Goal: Transaction & Acquisition: Subscribe to service/newsletter

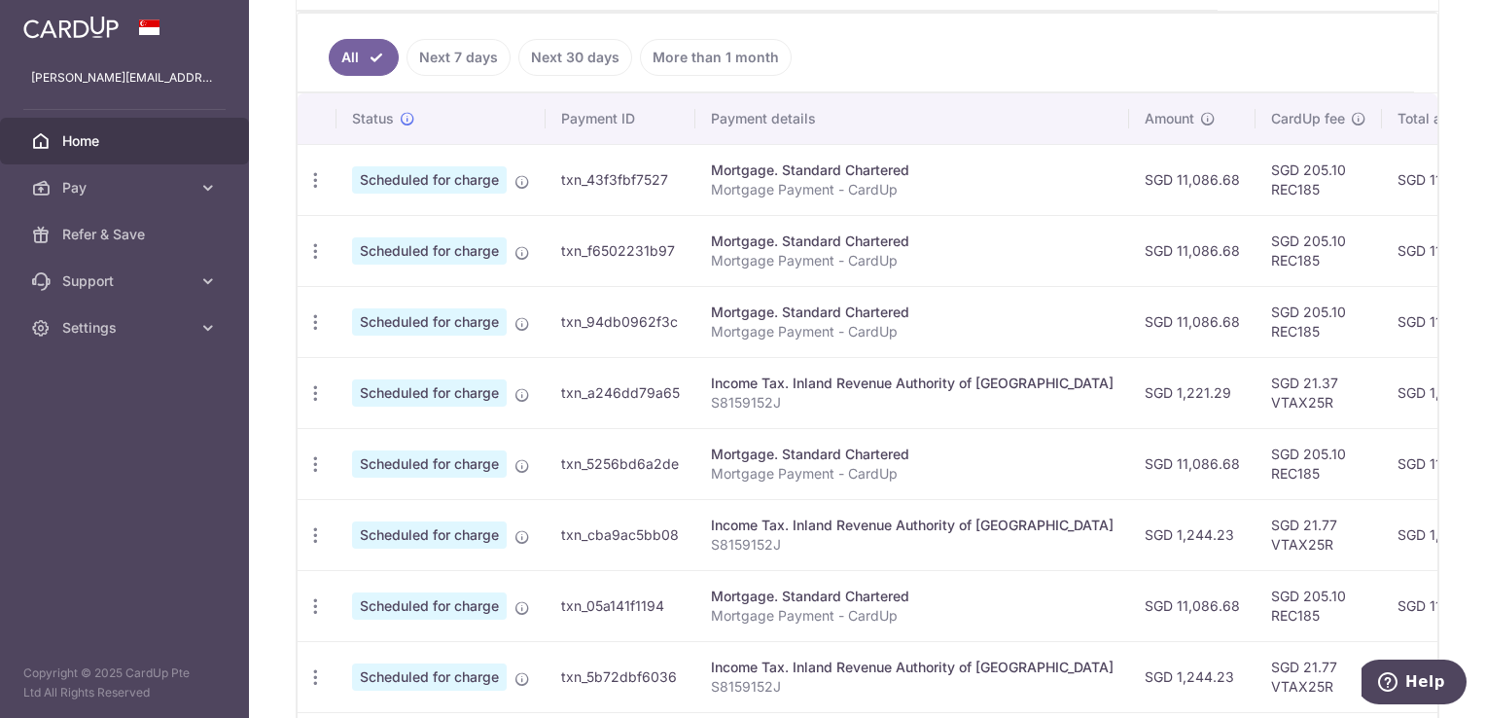
scroll to position [354, 0]
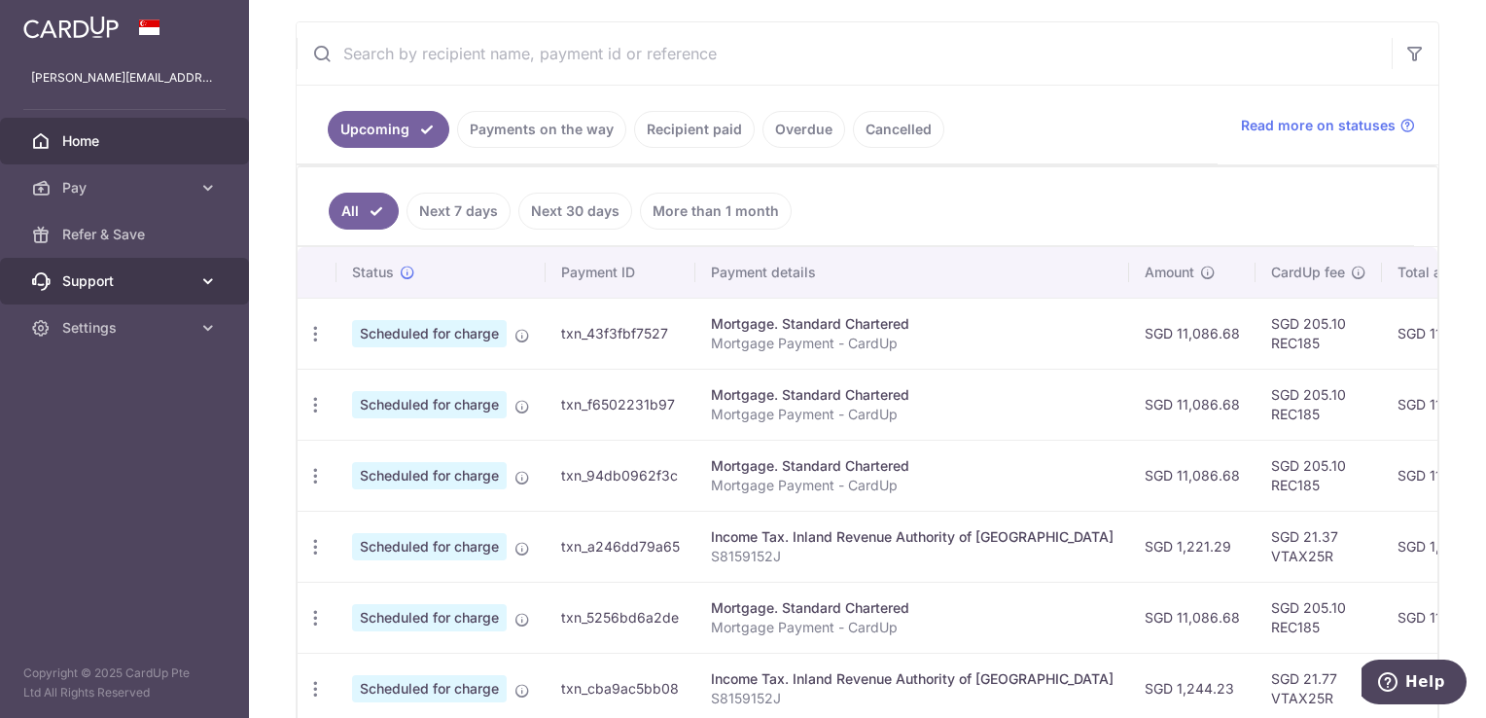
click at [156, 268] on link "Support" at bounding box center [124, 281] width 249 height 47
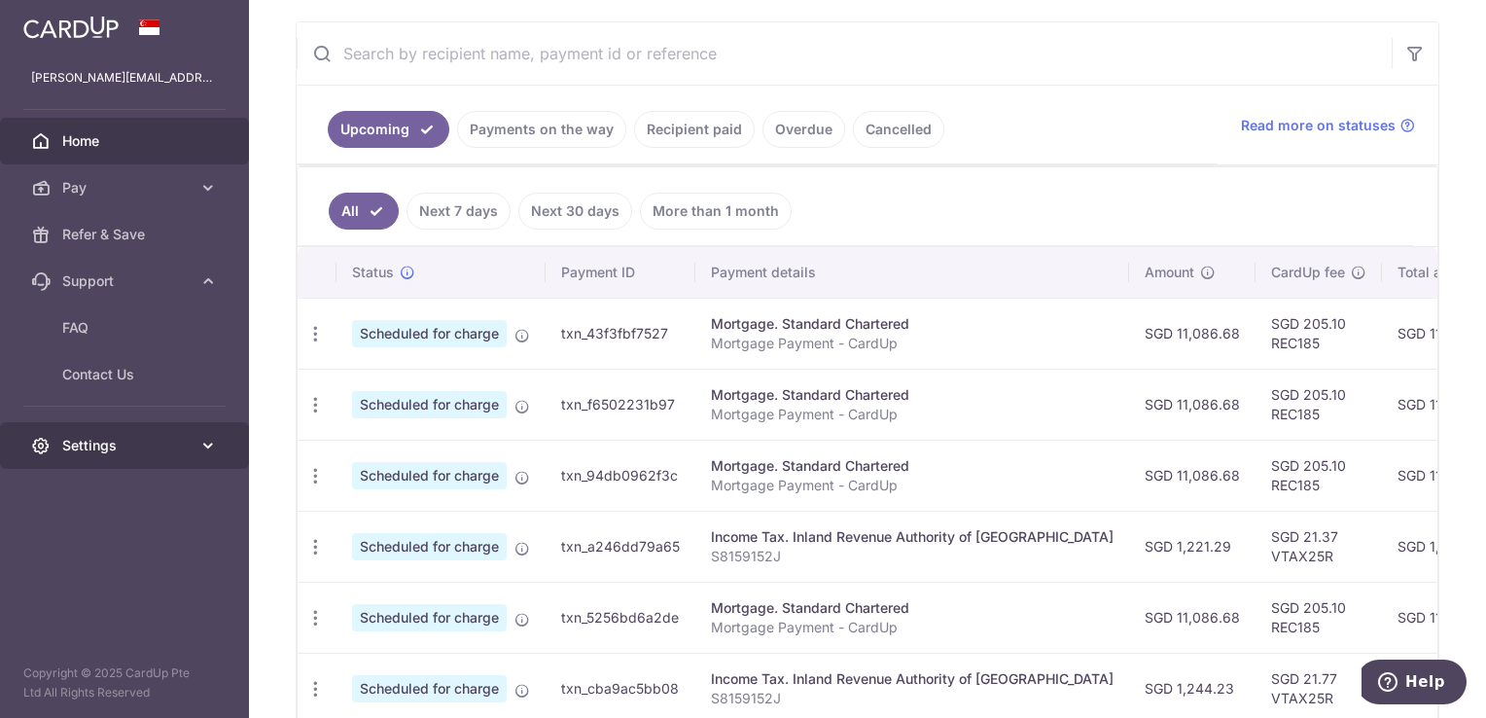
click at [190, 429] on link "Settings" at bounding box center [124, 445] width 249 height 47
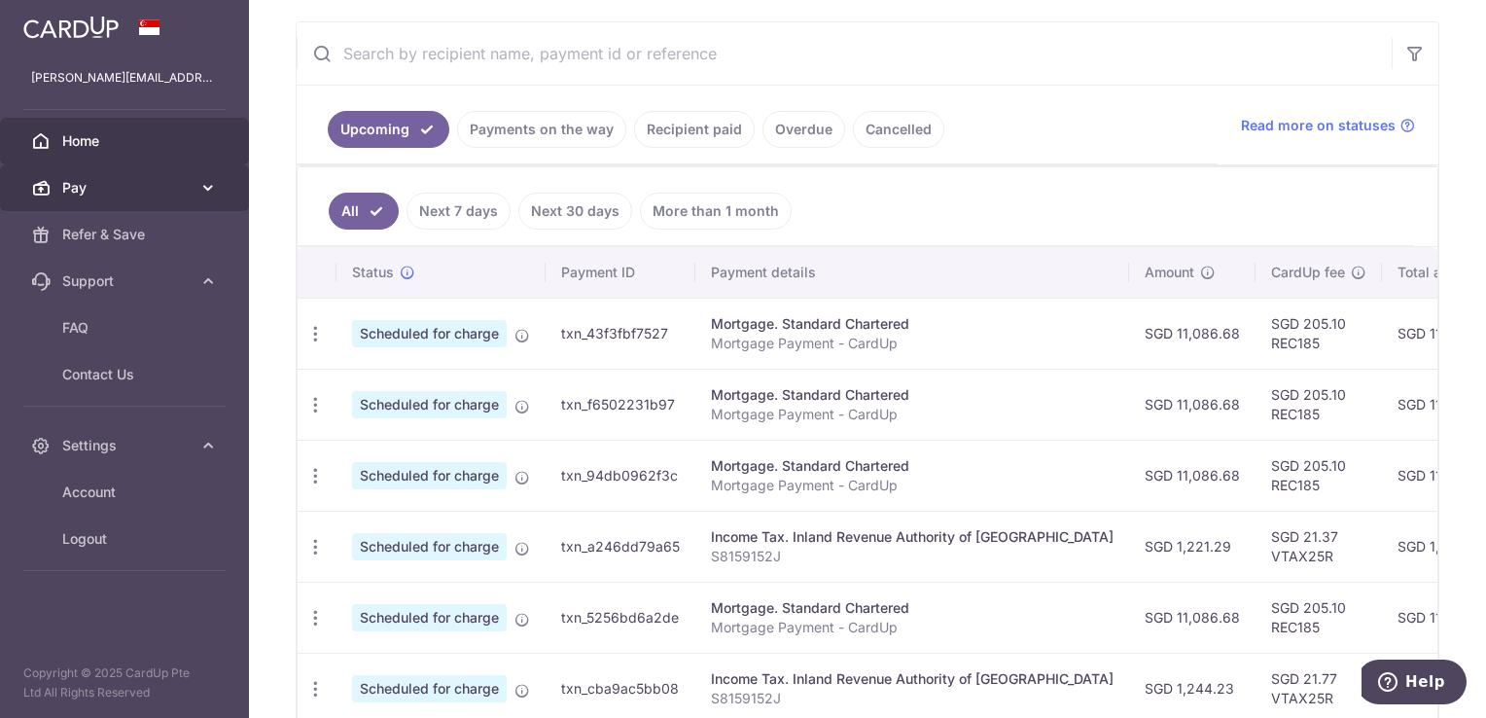
click at [213, 189] on icon at bounding box center [207, 187] width 19 height 19
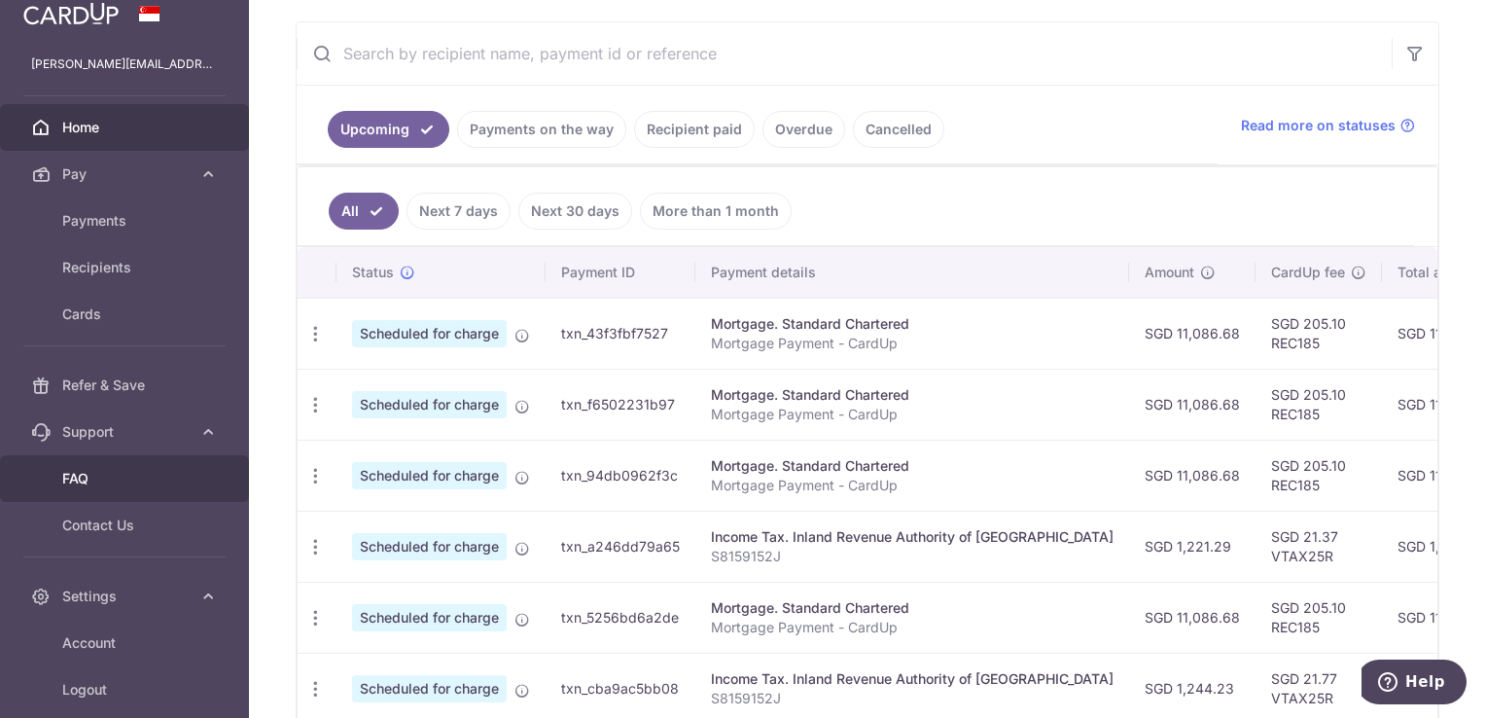
scroll to position [0, 0]
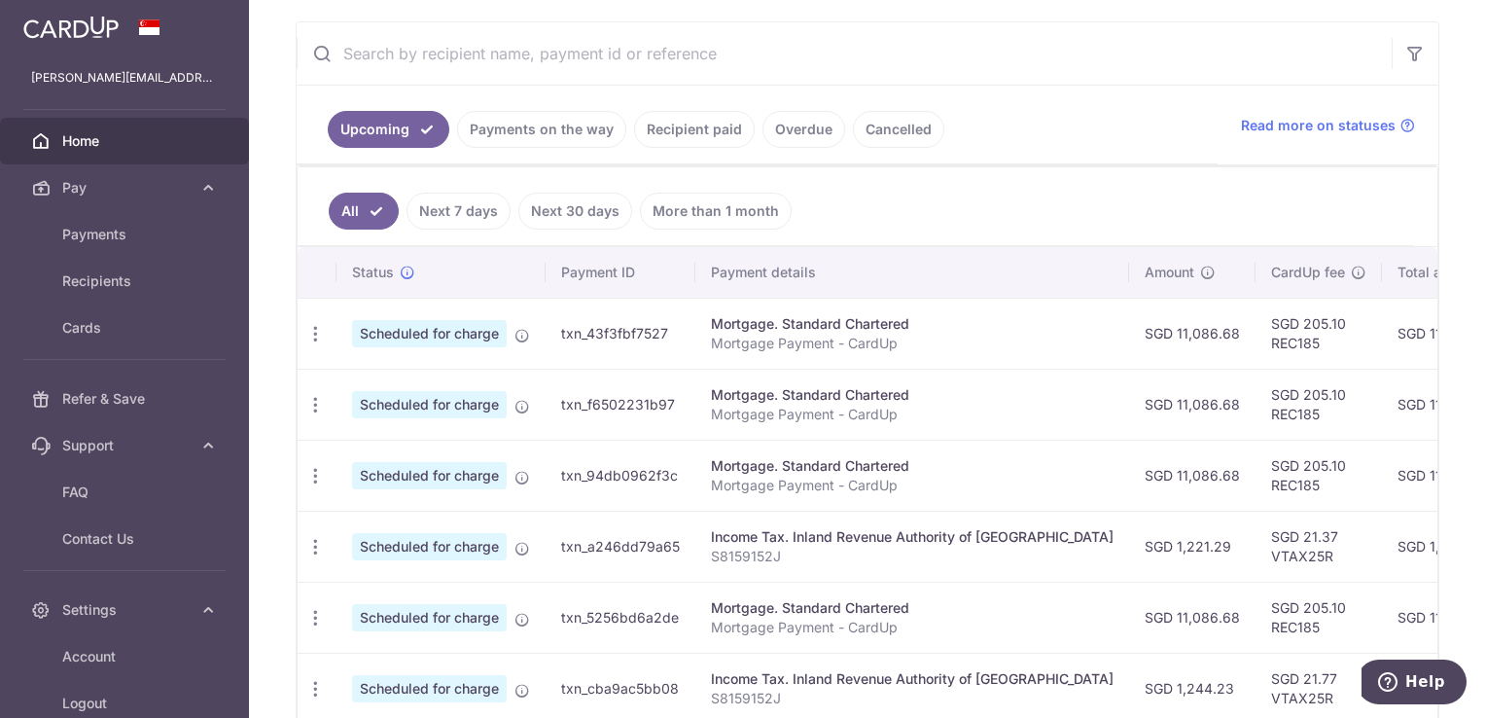
click at [1309, 108] on div "Upcoming Payments on the way Recipient paid Overdue Cancelled Read more on stat…" at bounding box center [868, 126] width 1142 height 80
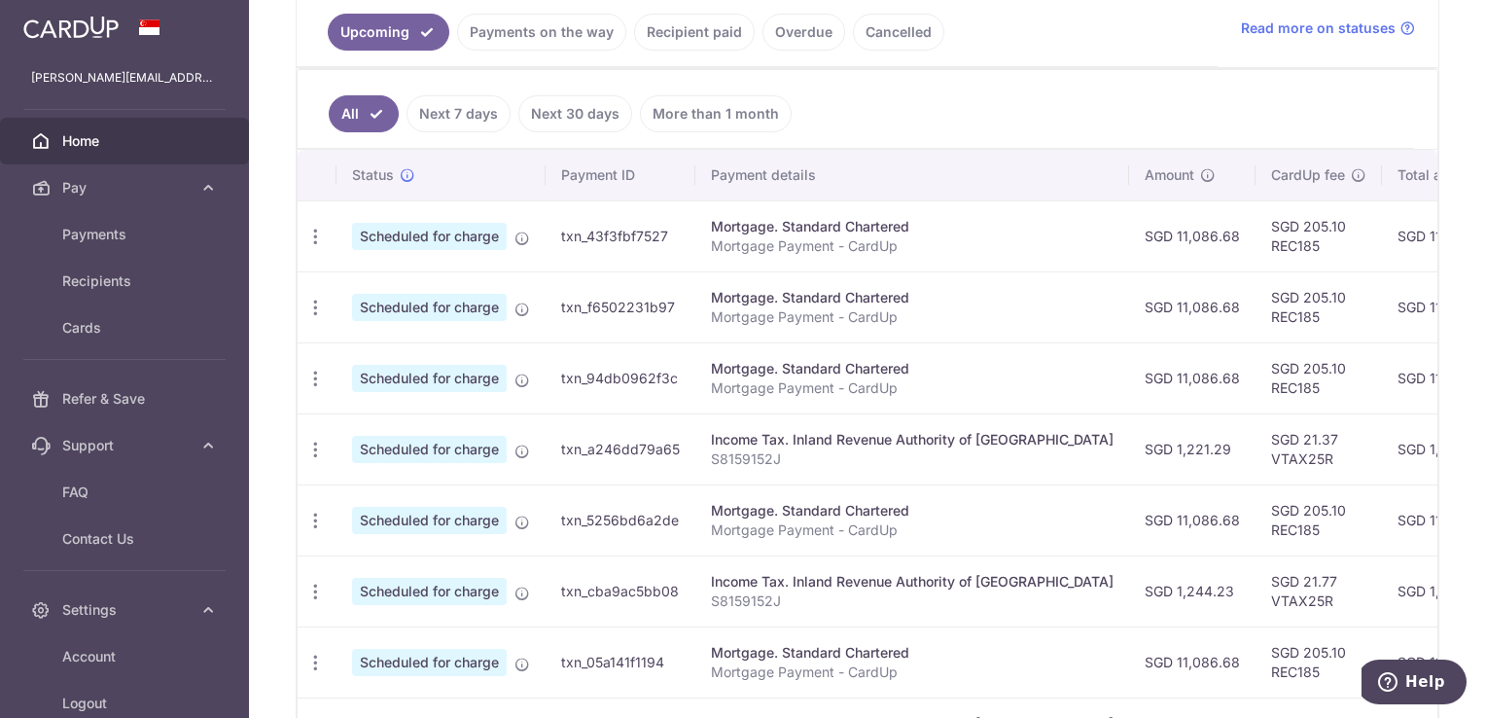
scroll to position [354, 0]
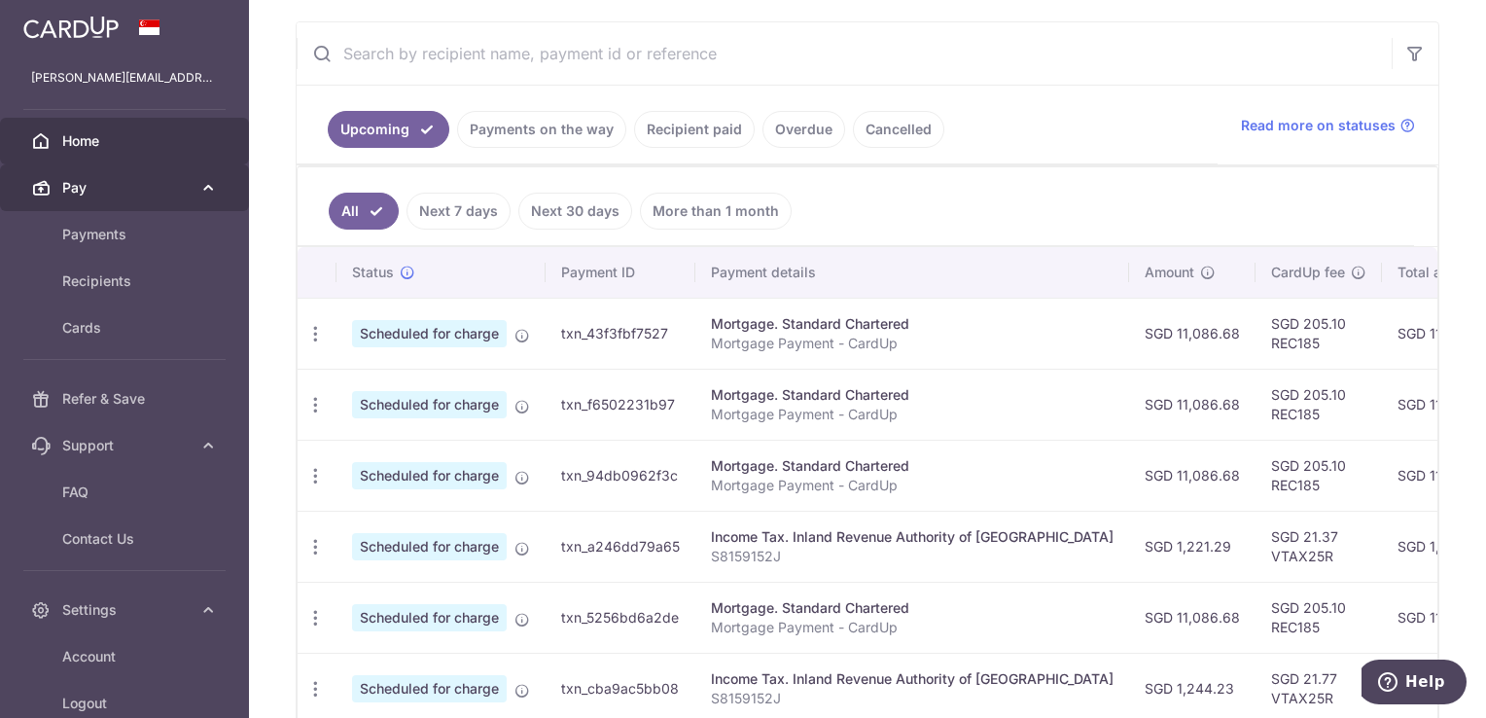
click at [177, 173] on link "Pay" at bounding box center [124, 187] width 249 height 47
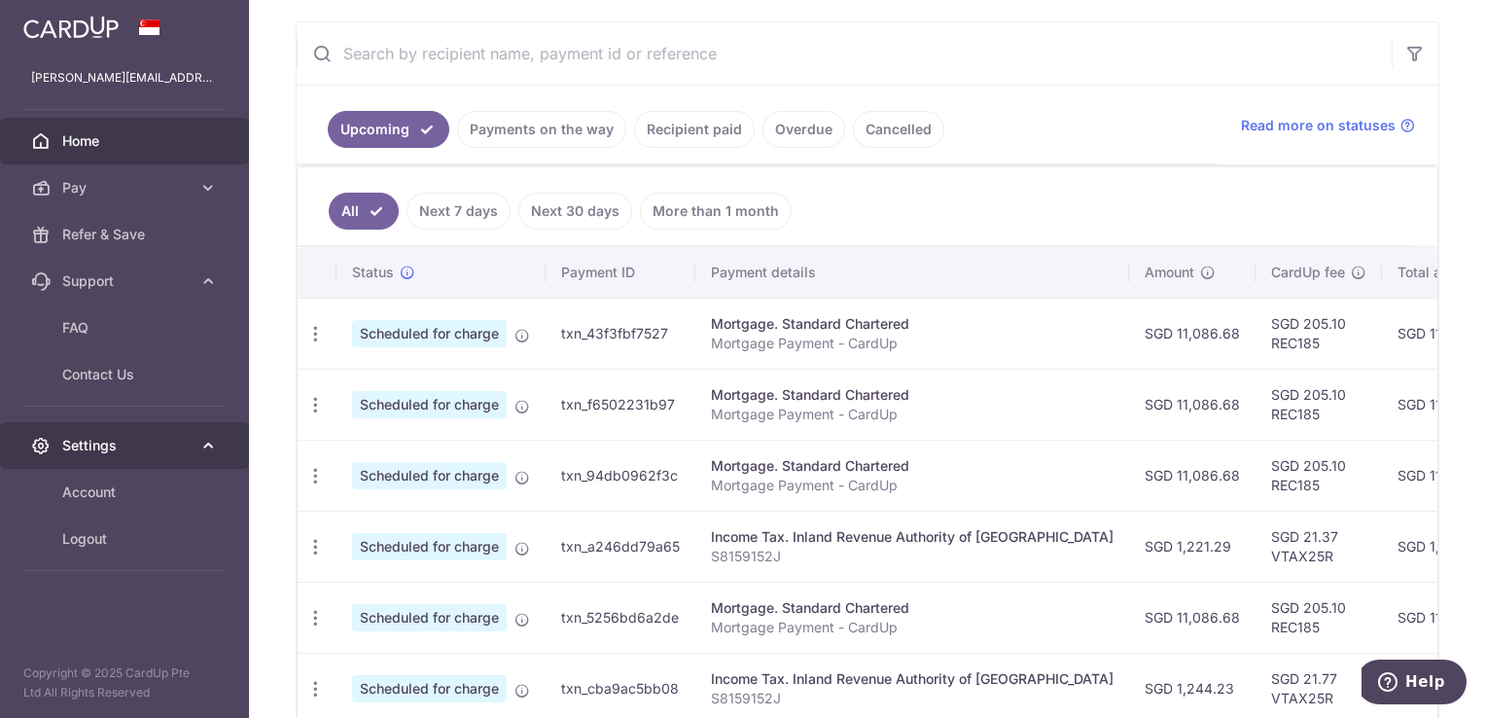
click at [156, 447] on span "Settings" at bounding box center [126, 445] width 128 height 19
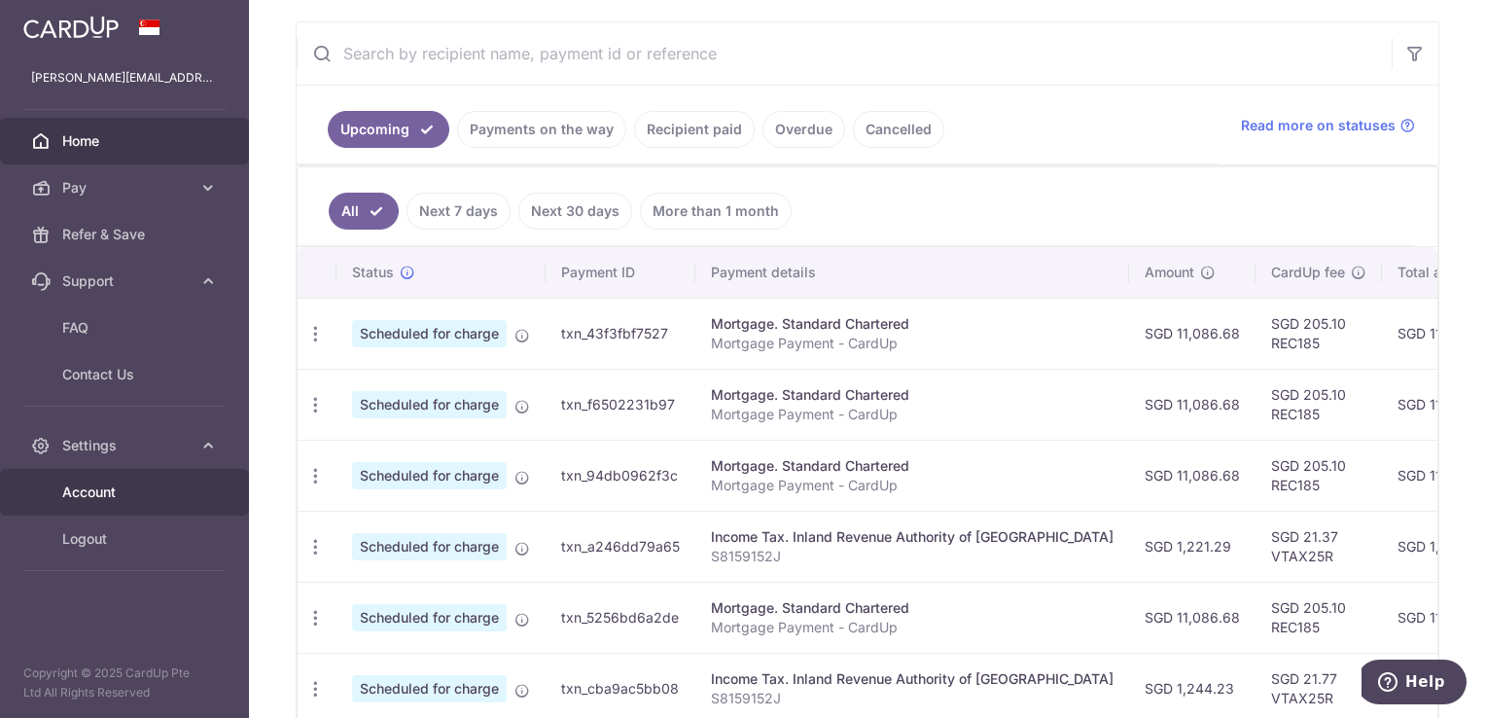
click at [145, 495] on span "Account" at bounding box center [126, 491] width 128 height 19
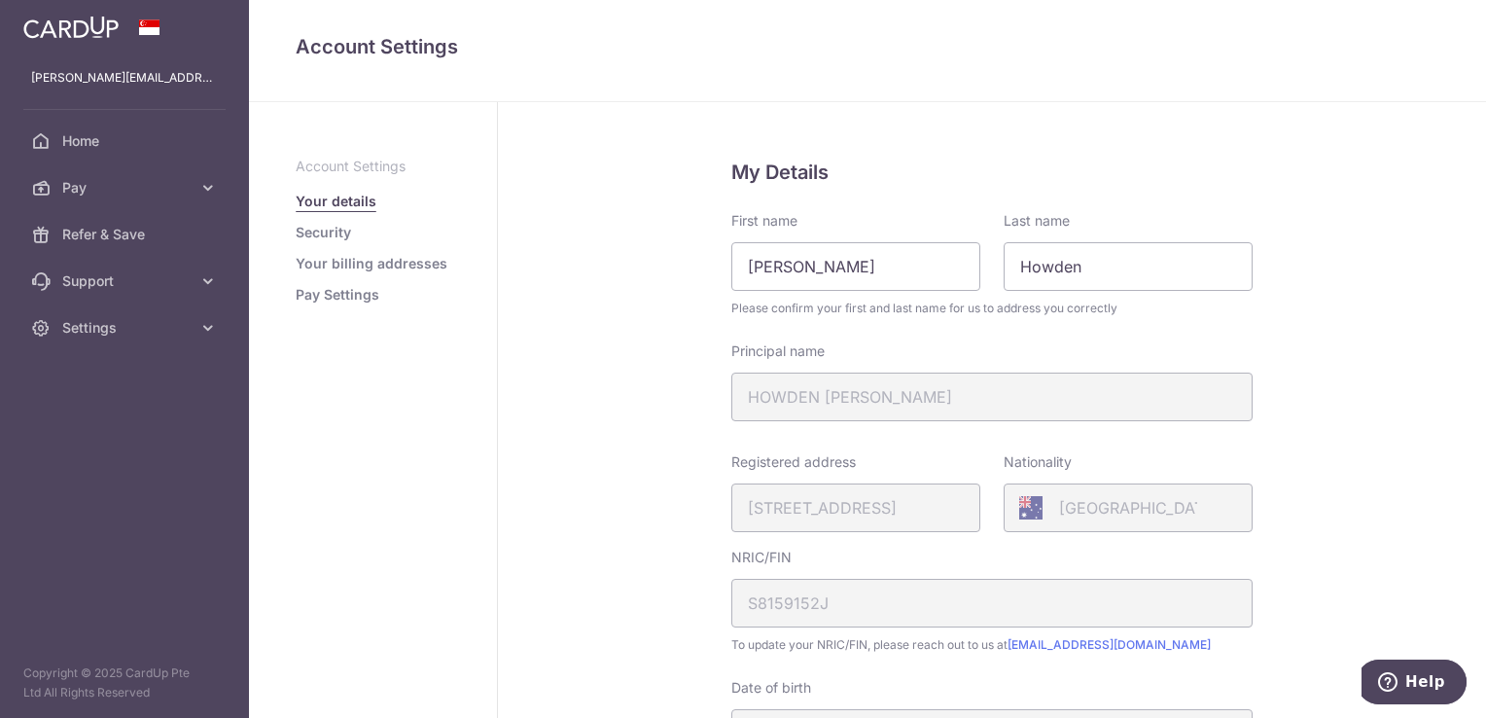
click at [797, 512] on div "Registered address 296, BEACH ROAD, 23, 01, SINGAPORE, 199599" at bounding box center [855, 492] width 249 height 80
click at [393, 260] on link "Your billing addresses" at bounding box center [372, 263] width 152 height 19
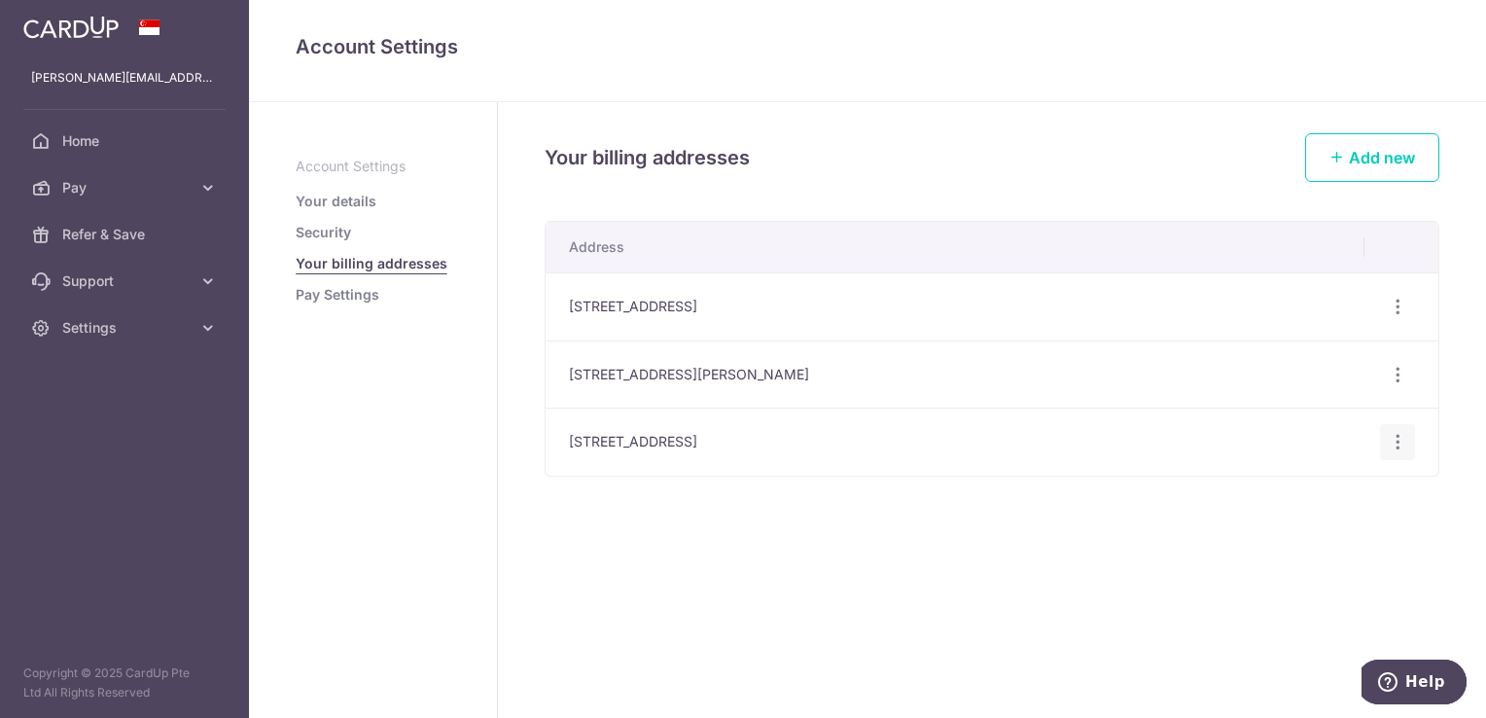
click at [1401, 442] on icon "button" at bounding box center [1398, 442] width 20 height 20
click at [1264, 373] on td "50 HUME AVENUE, #03-04, Summerhill, Singapore, Singapore-596229" at bounding box center [955, 374] width 819 height 68
click at [1403, 309] on icon "button" at bounding box center [1398, 307] width 20 height 20
click at [1322, 409] on span "Delete address" at bounding box center [1332, 407] width 132 height 23
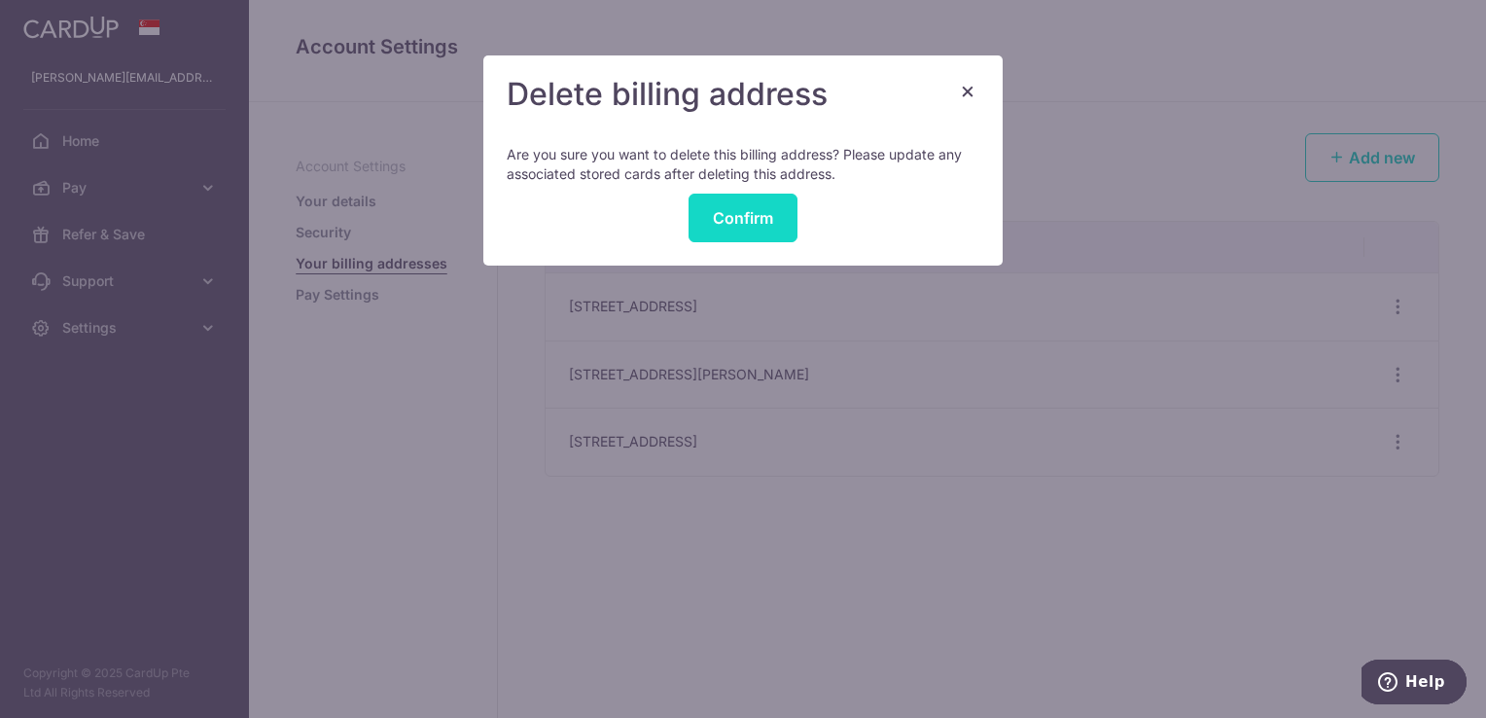
click at [735, 205] on button "Confirm" at bounding box center [743, 218] width 109 height 49
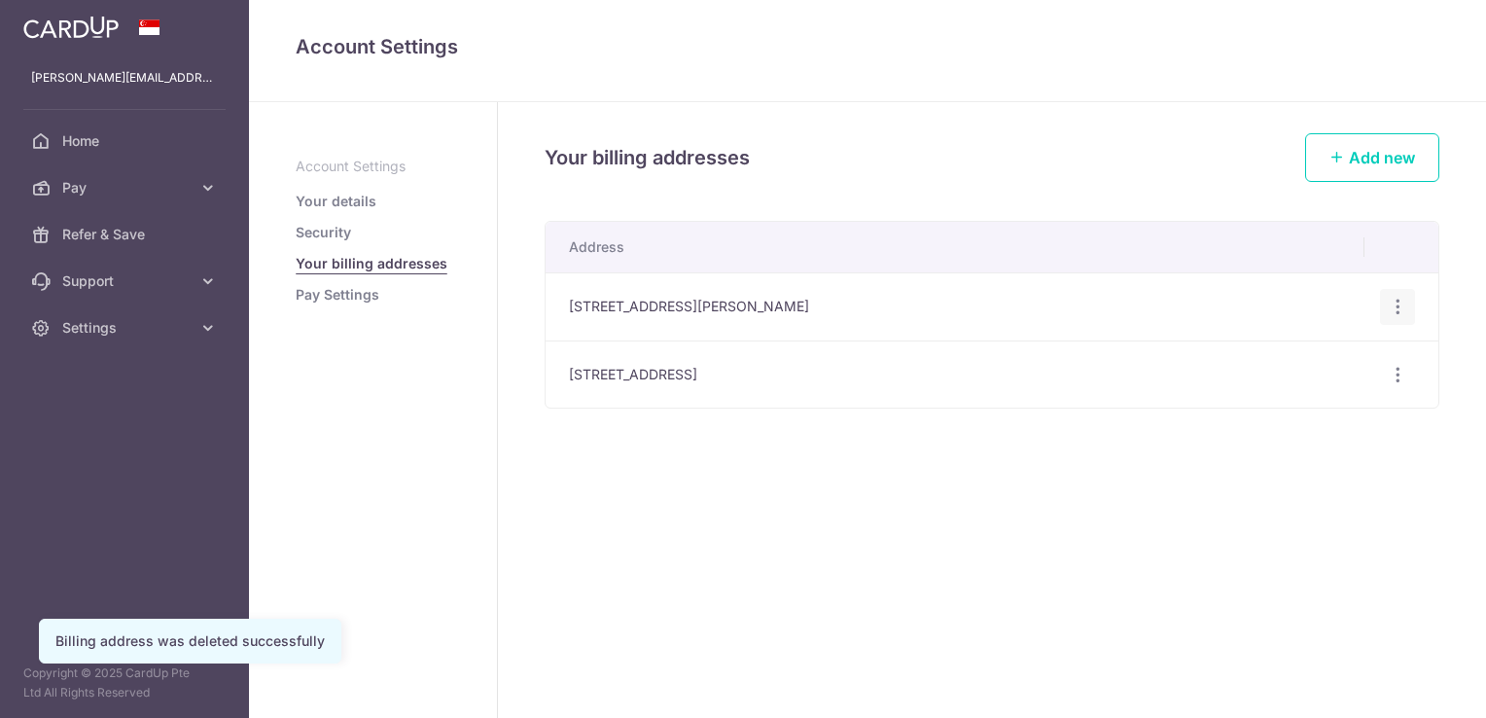
click at [1392, 314] on icon "button" at bounding box center [1398, 307] width 20 height 20
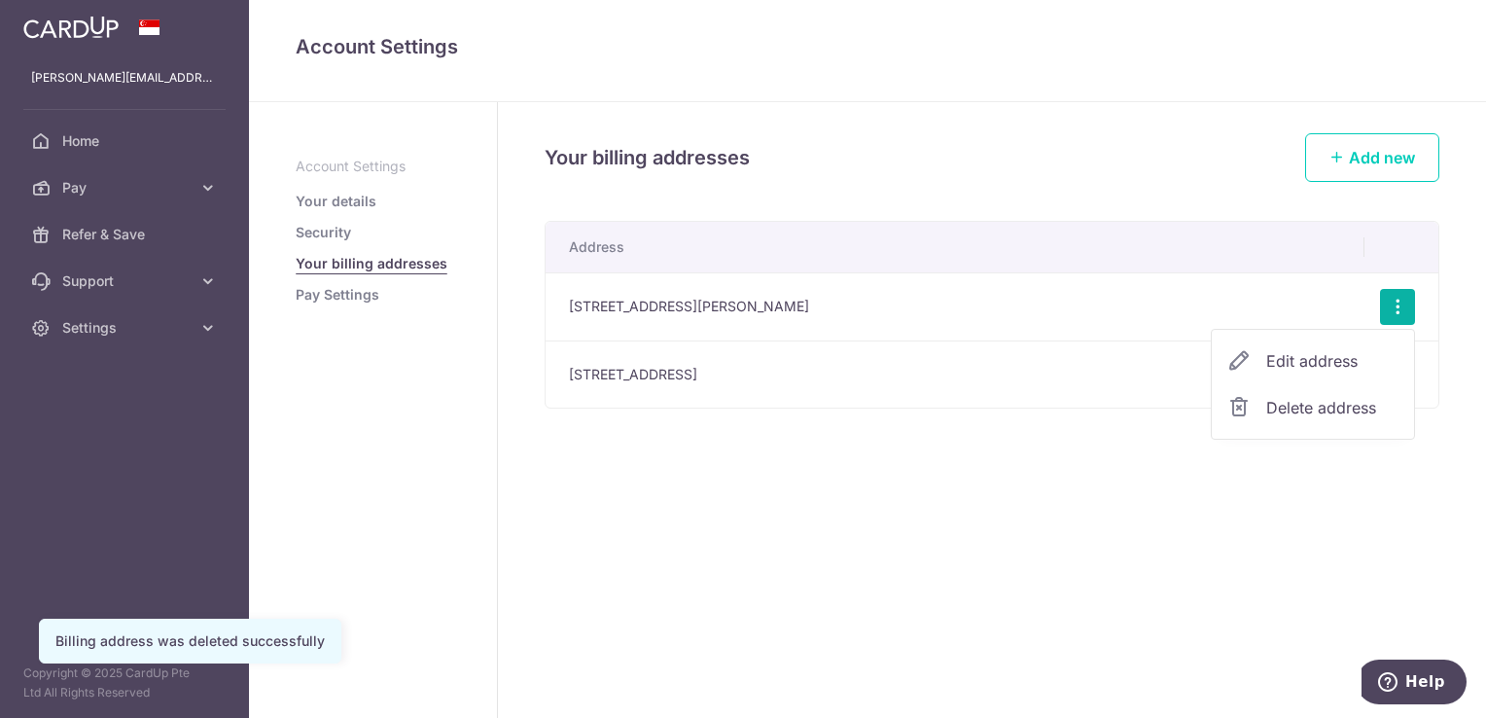
click at [1344, 410] on span "Delete address" at bounding box center [1332, 407] width 132 height 23
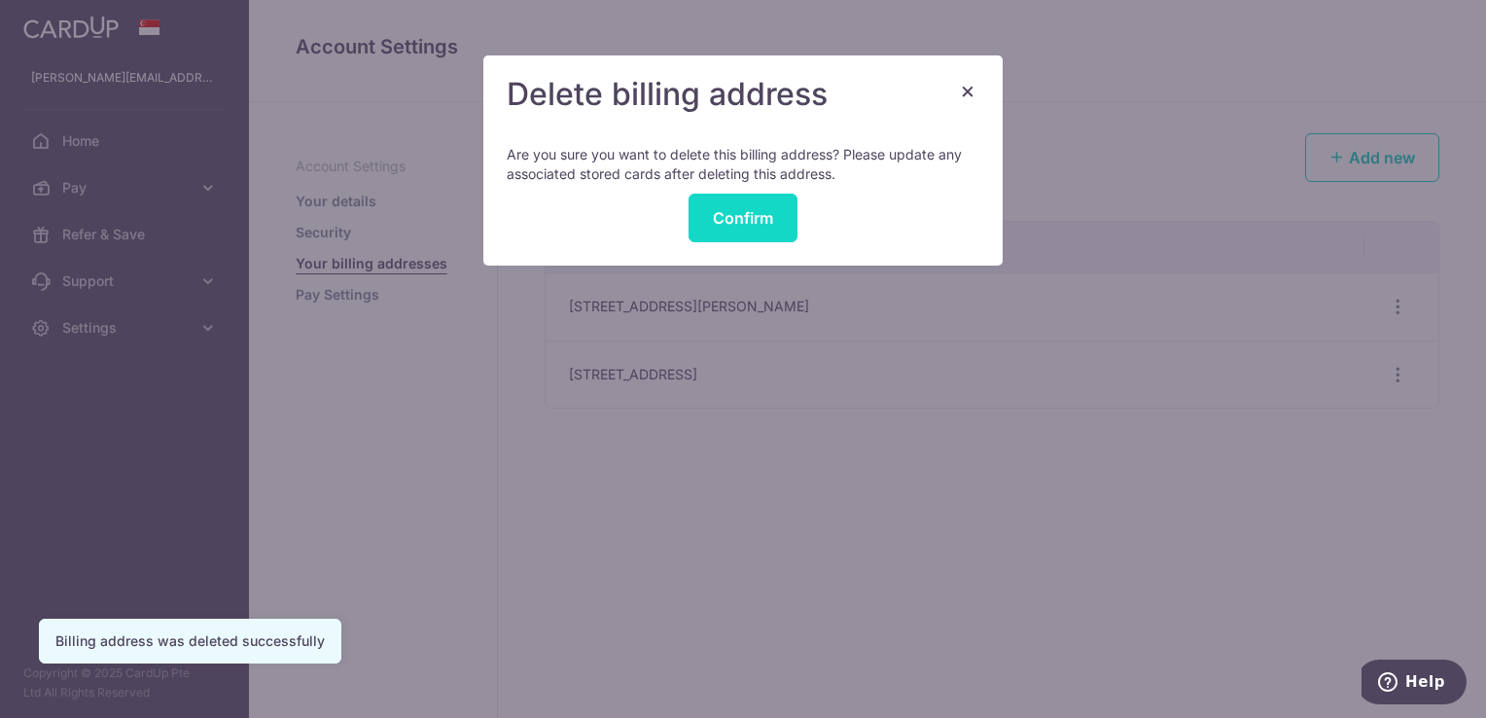
click at [784, 213] on button "Confirm" at bounding box center [743, 218] width 109 height 49
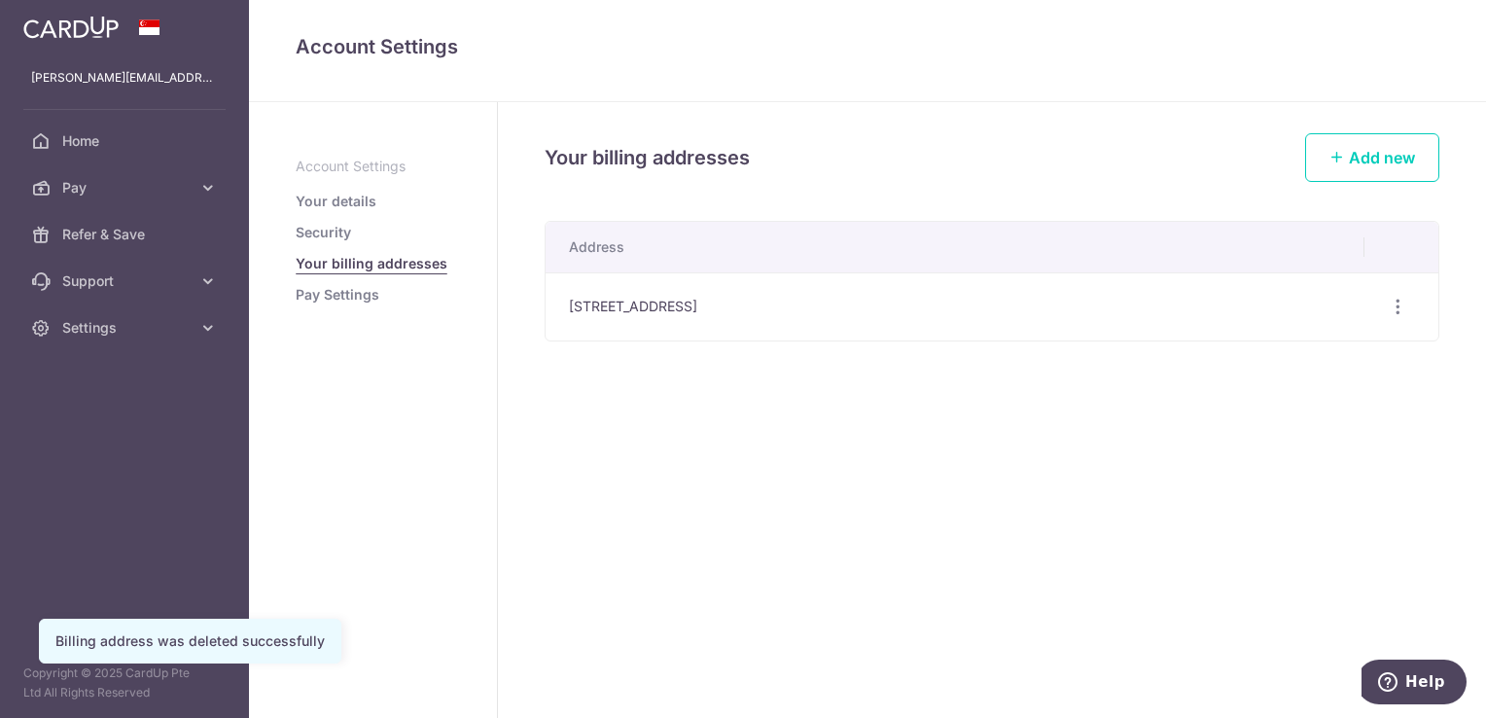
click at [335, 294] on link "Pay Settings" at bounding box center [338, 294] width 84 height 19
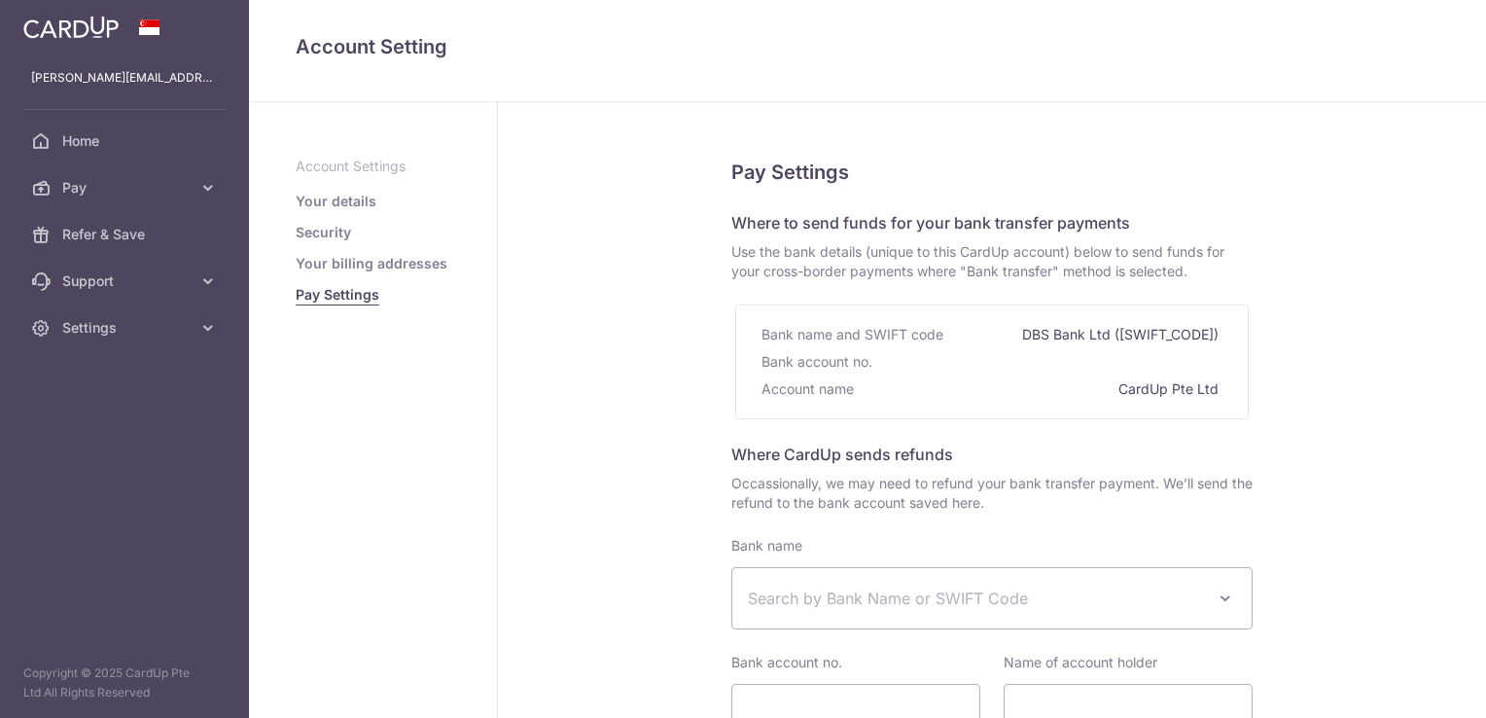
select select
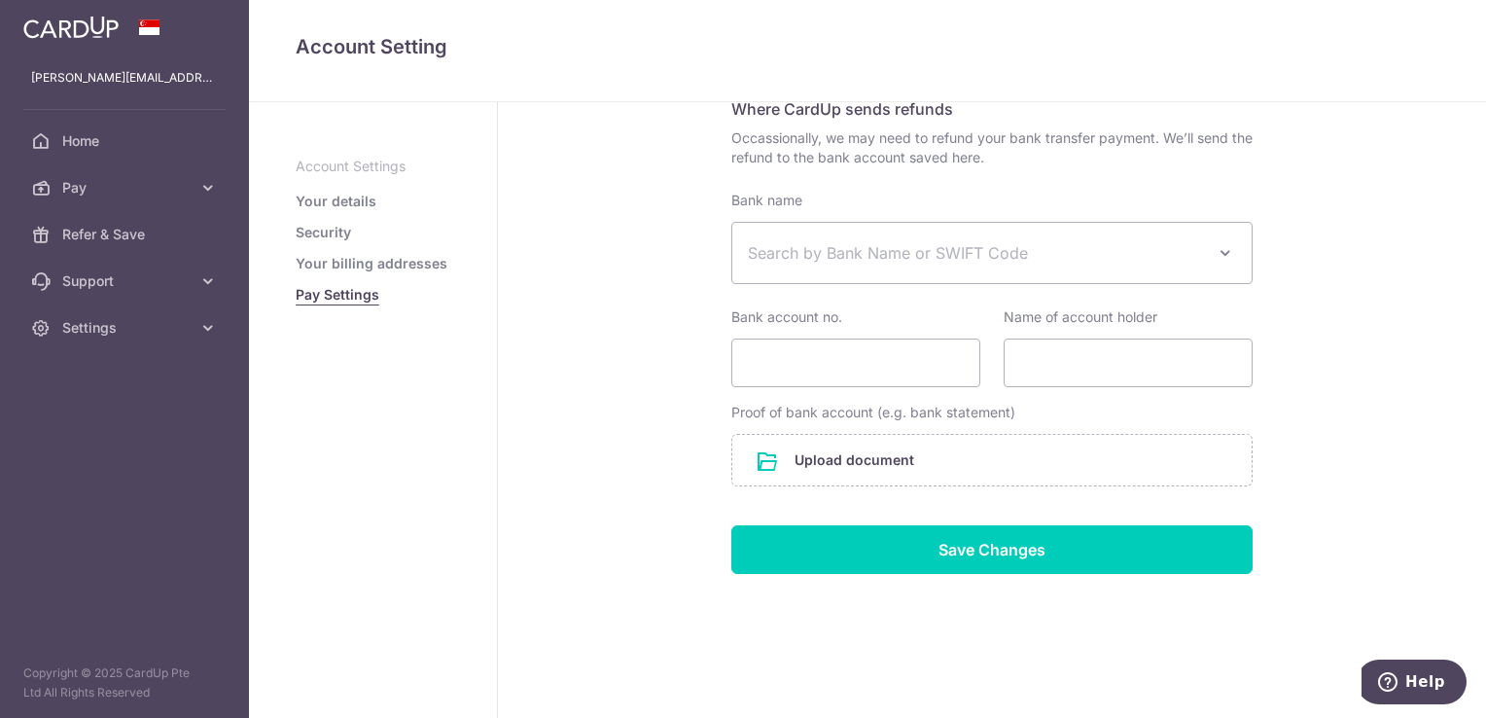
scroll to position [248, 0]
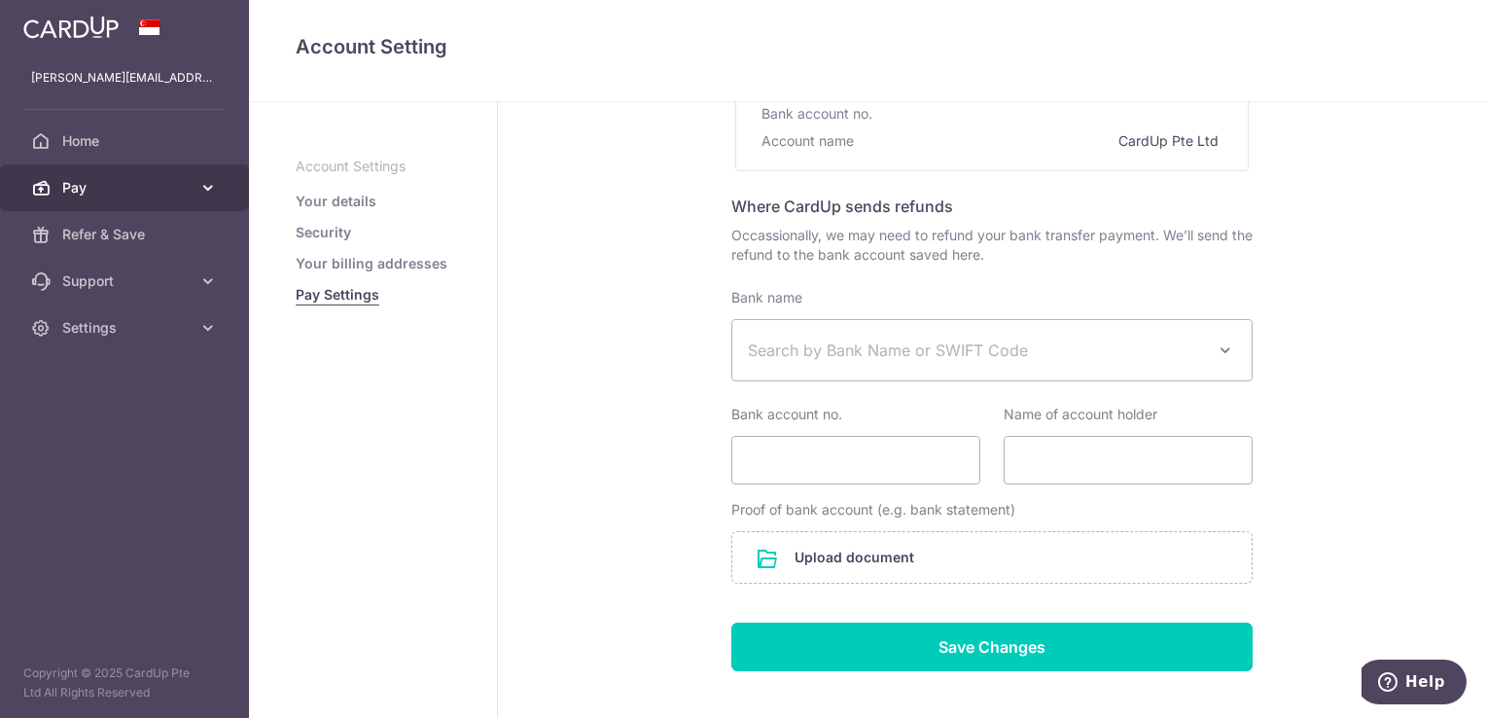
click at [156, 185] on span "Pay" at bounding box center [126, 187] width 128 height 19
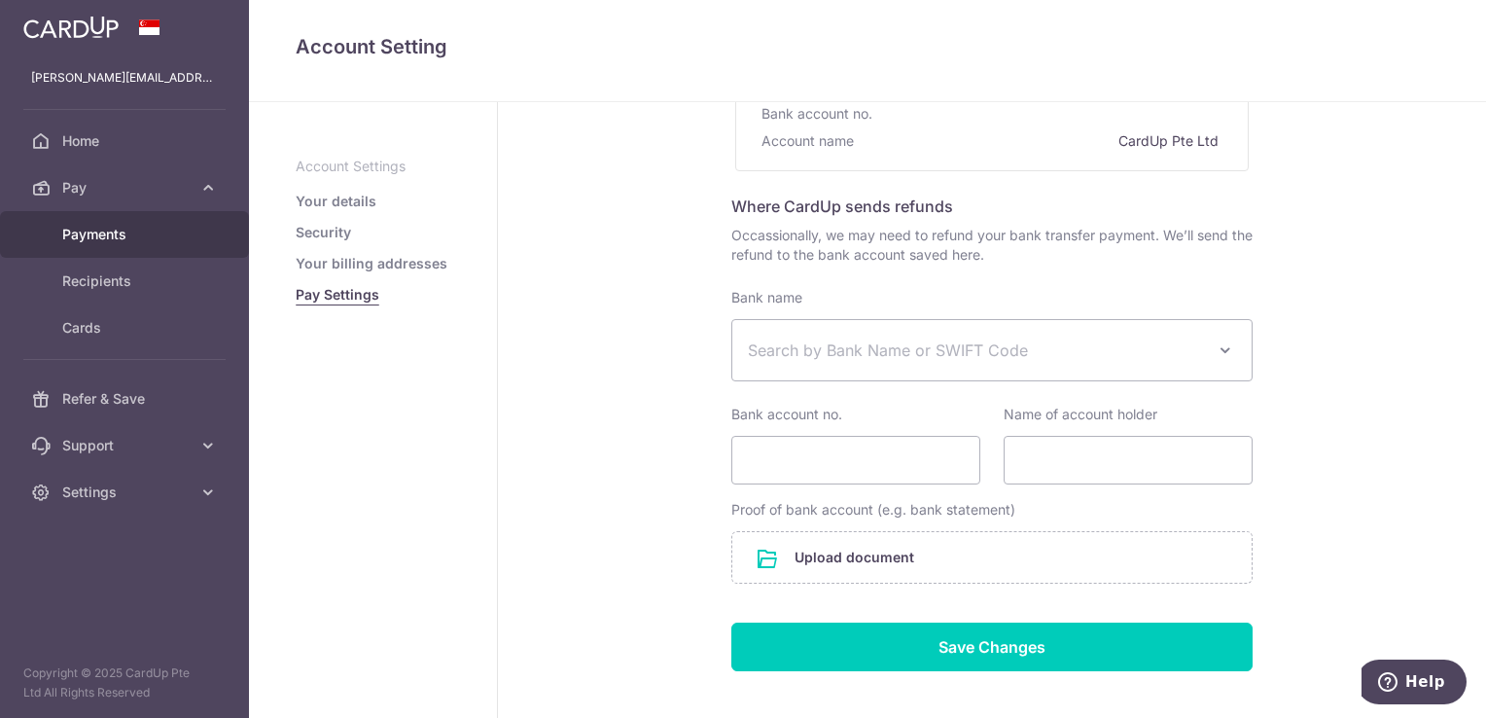
click at [128, 221] on link "Payments" at bounding box center [124, 234] width 249 height 47
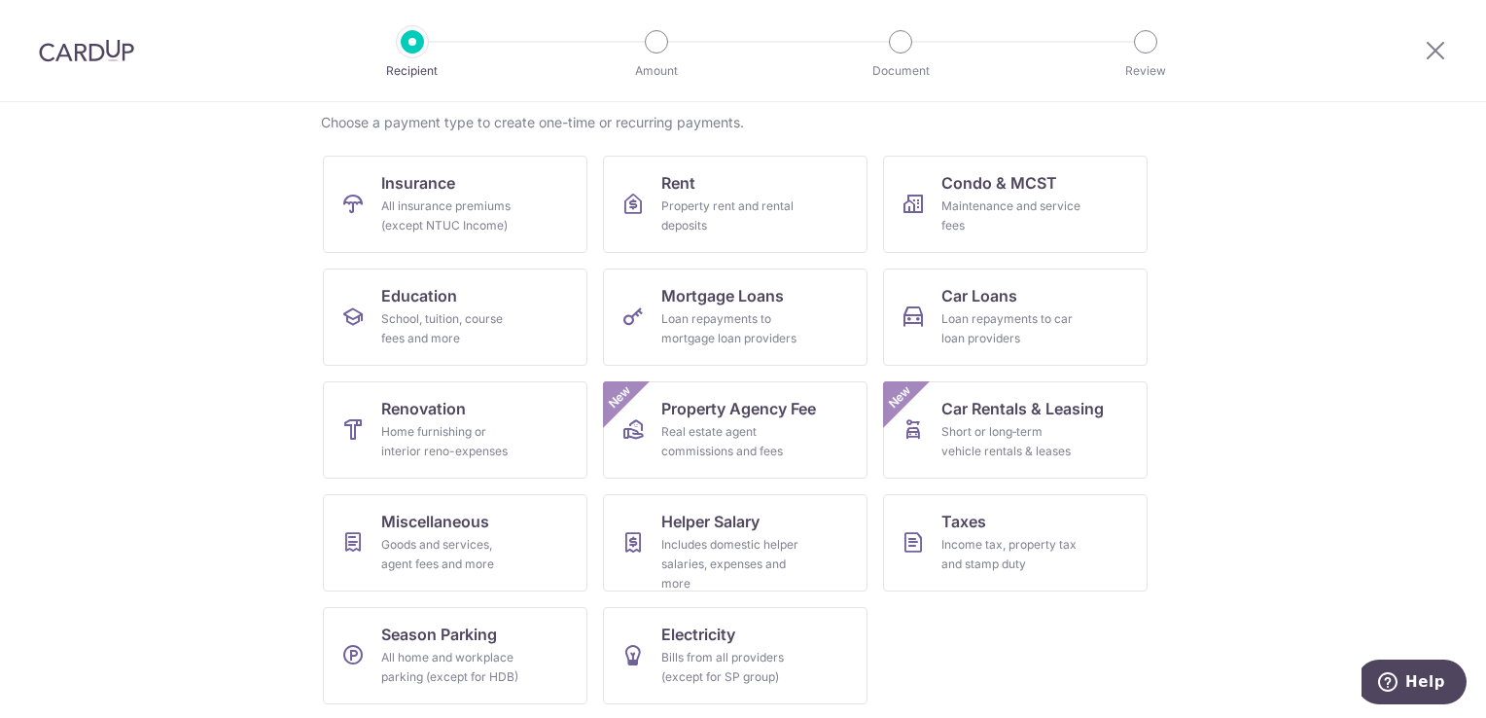
scroll to position [152, 0]
click at [956, 208] on div "Maintenance and service fees" at bounding box center [1011, 214] width 140 height 39
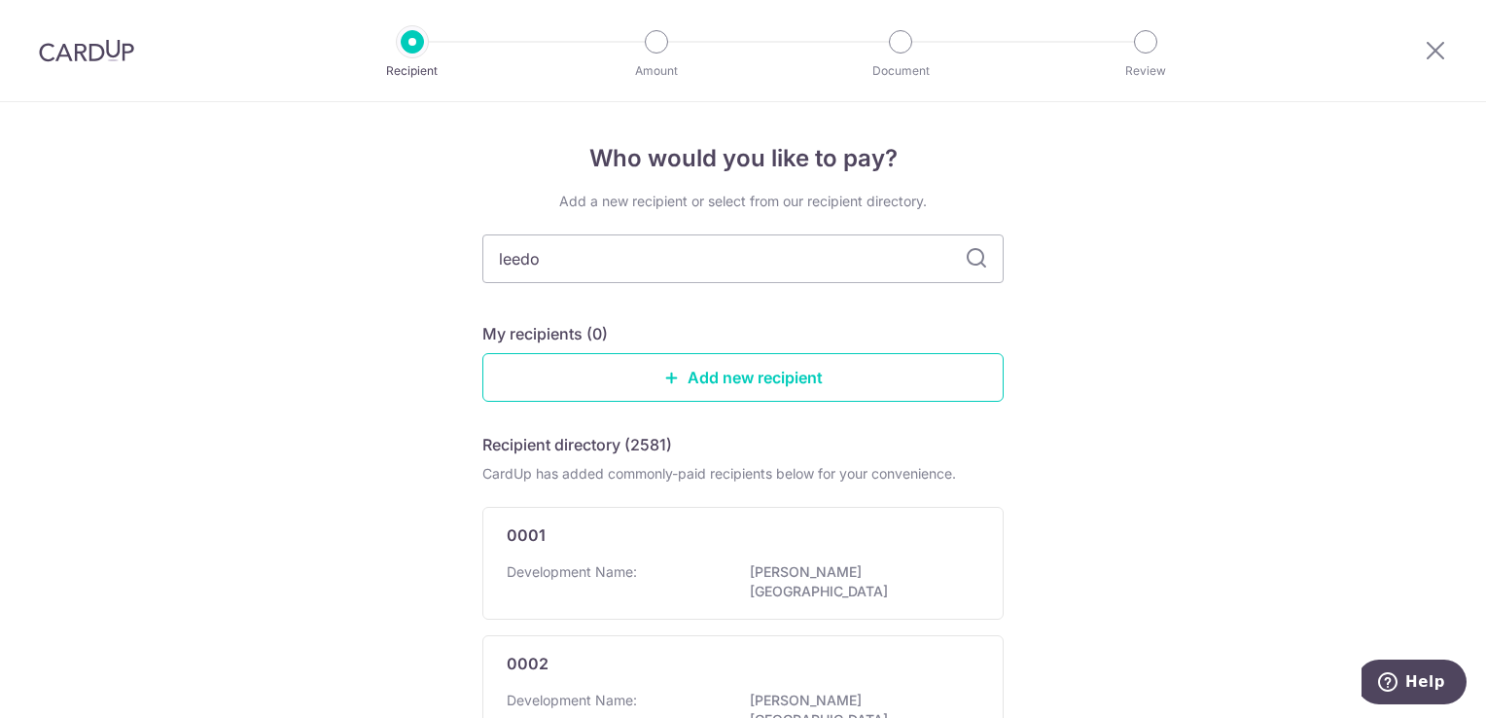
type input "leedon"
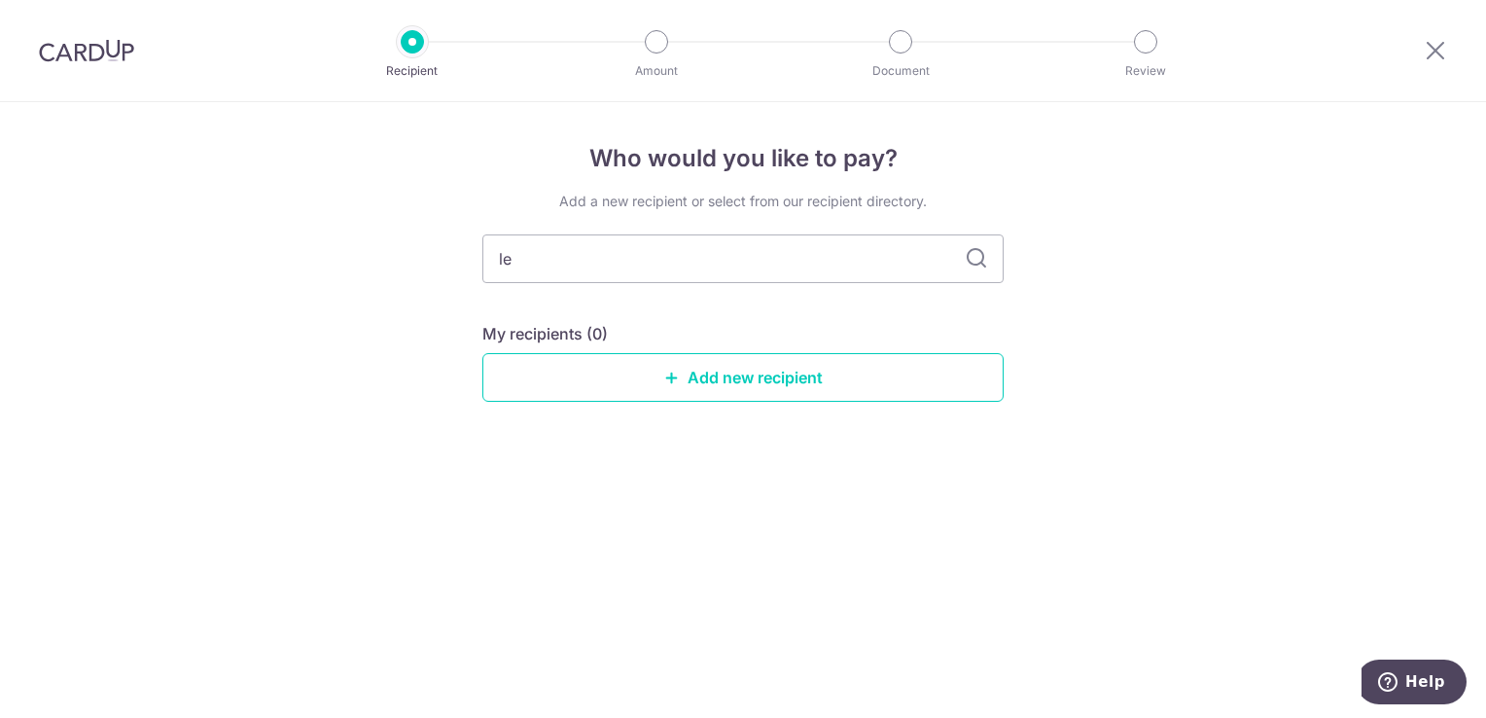
type input "l"
type input "d"
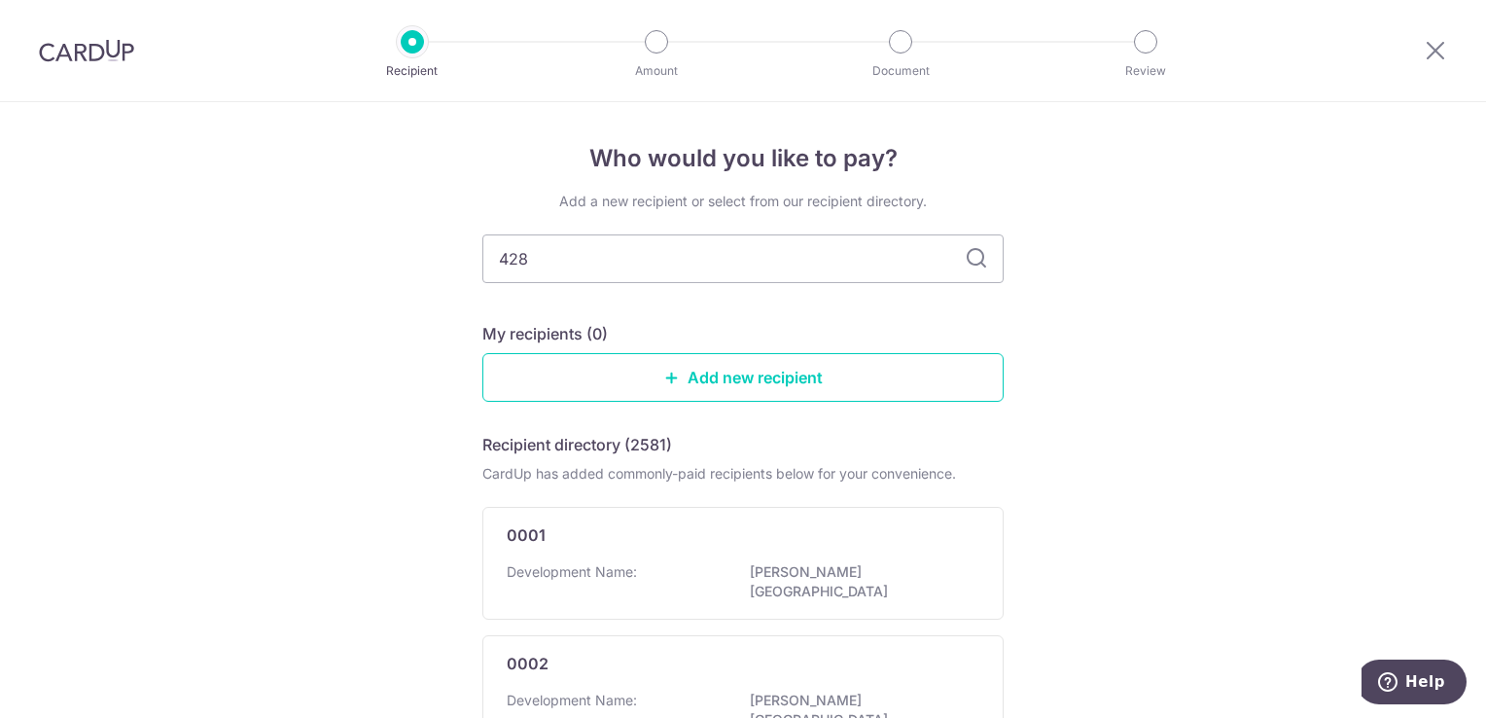
type input "4288"
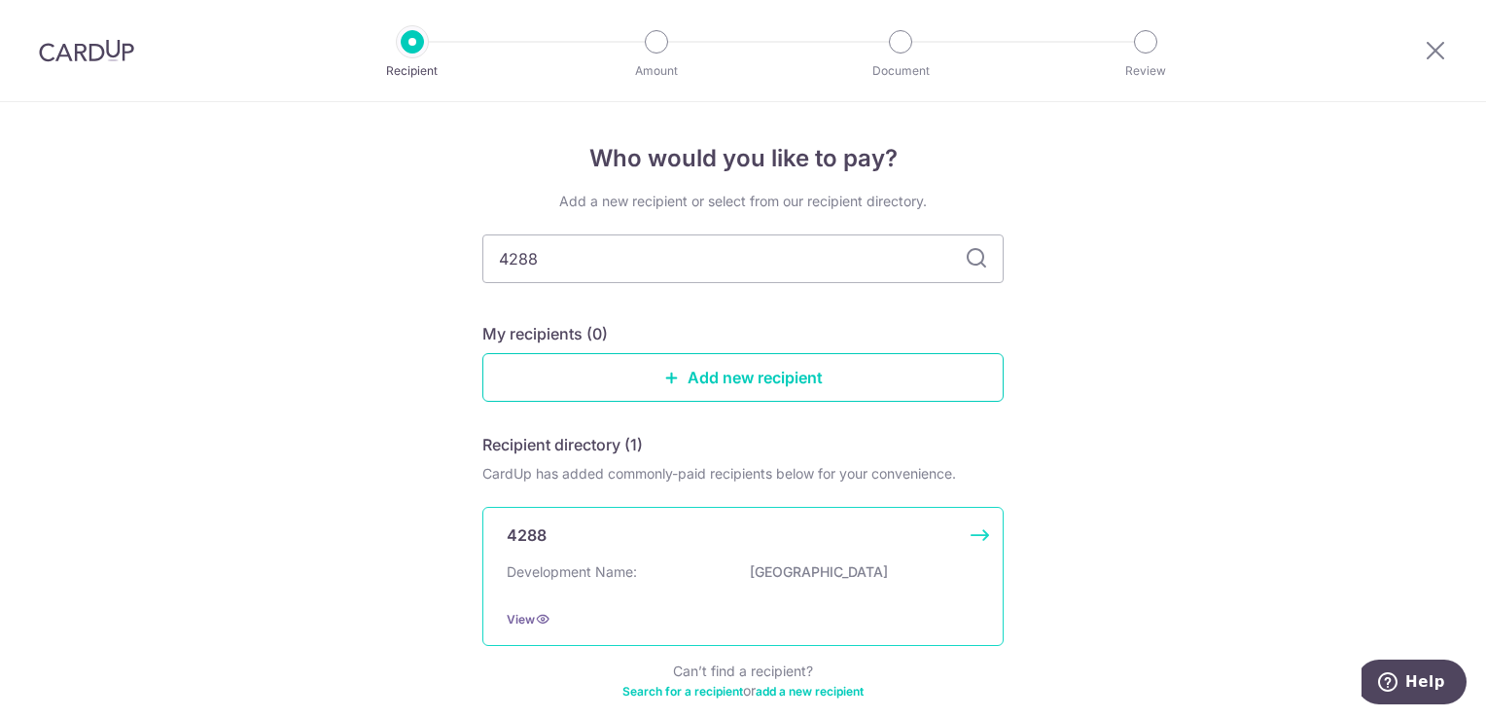
click at [539, 578] on p "Development Name:" at bounding box center [572, 571] width 130 height 19
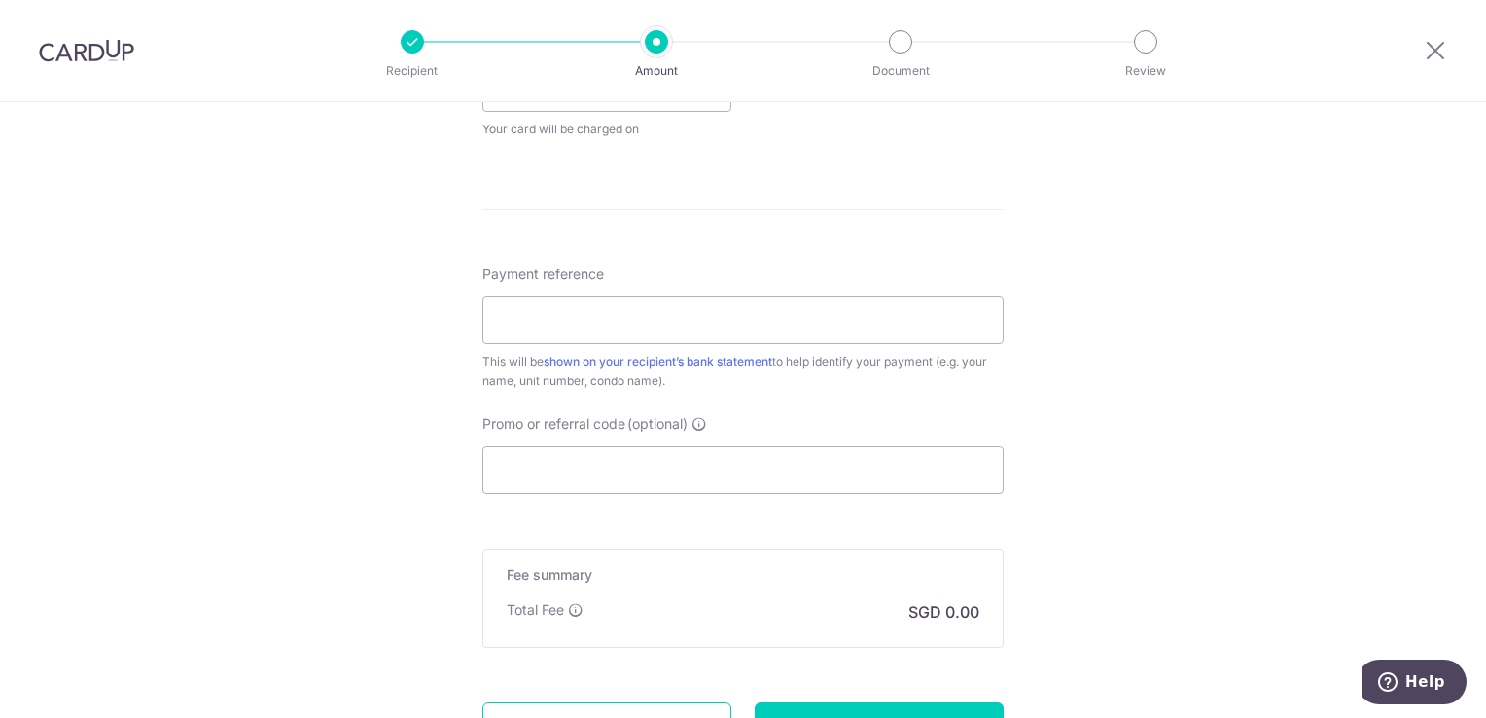
scroll to position [1070, 0]
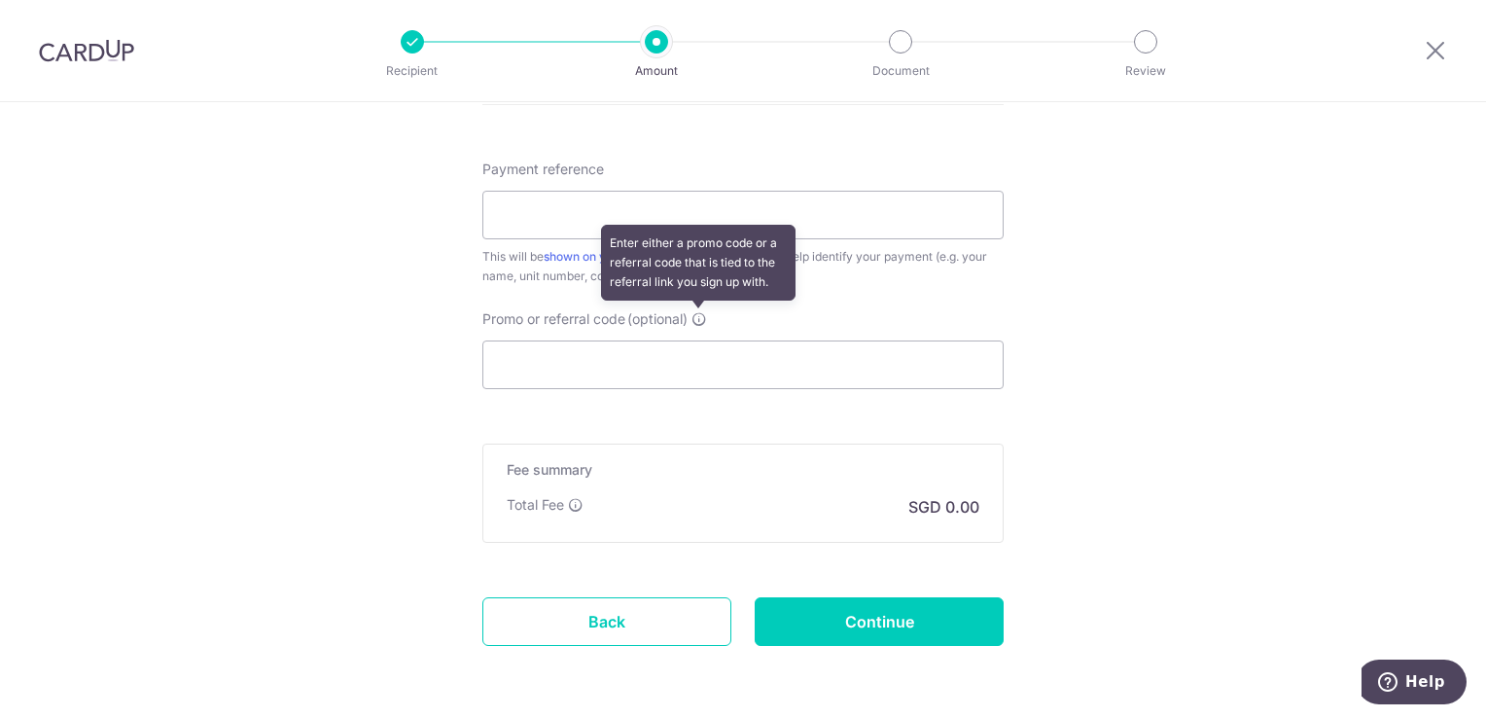
click at [693, 318] on icon at bounding box center [700, 319] width 16 height 16
click at [693, 340] on input "Promo or referral code (optional) Enter either a promo code or a referral code …" at bounding box center [742, 364] width 521 height 49
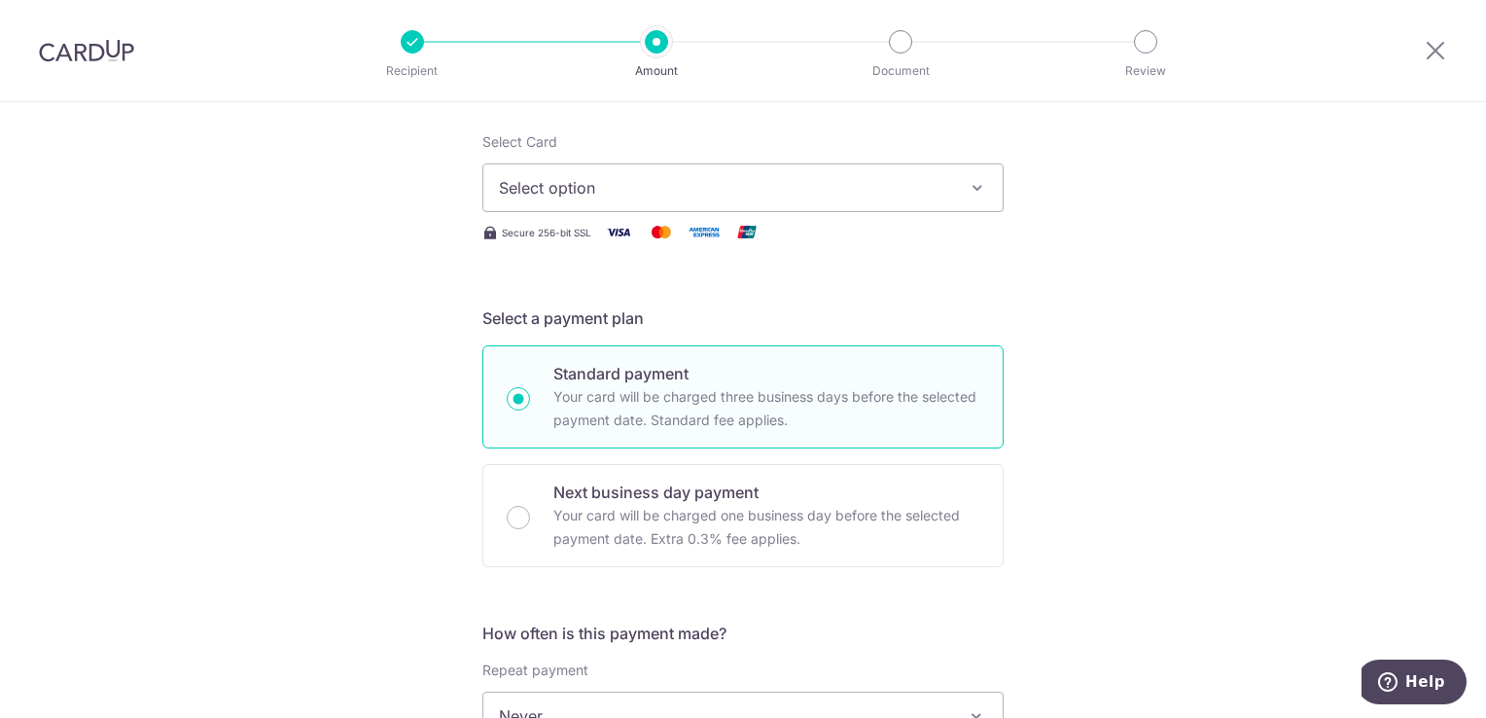
scroll to position [0, 0]
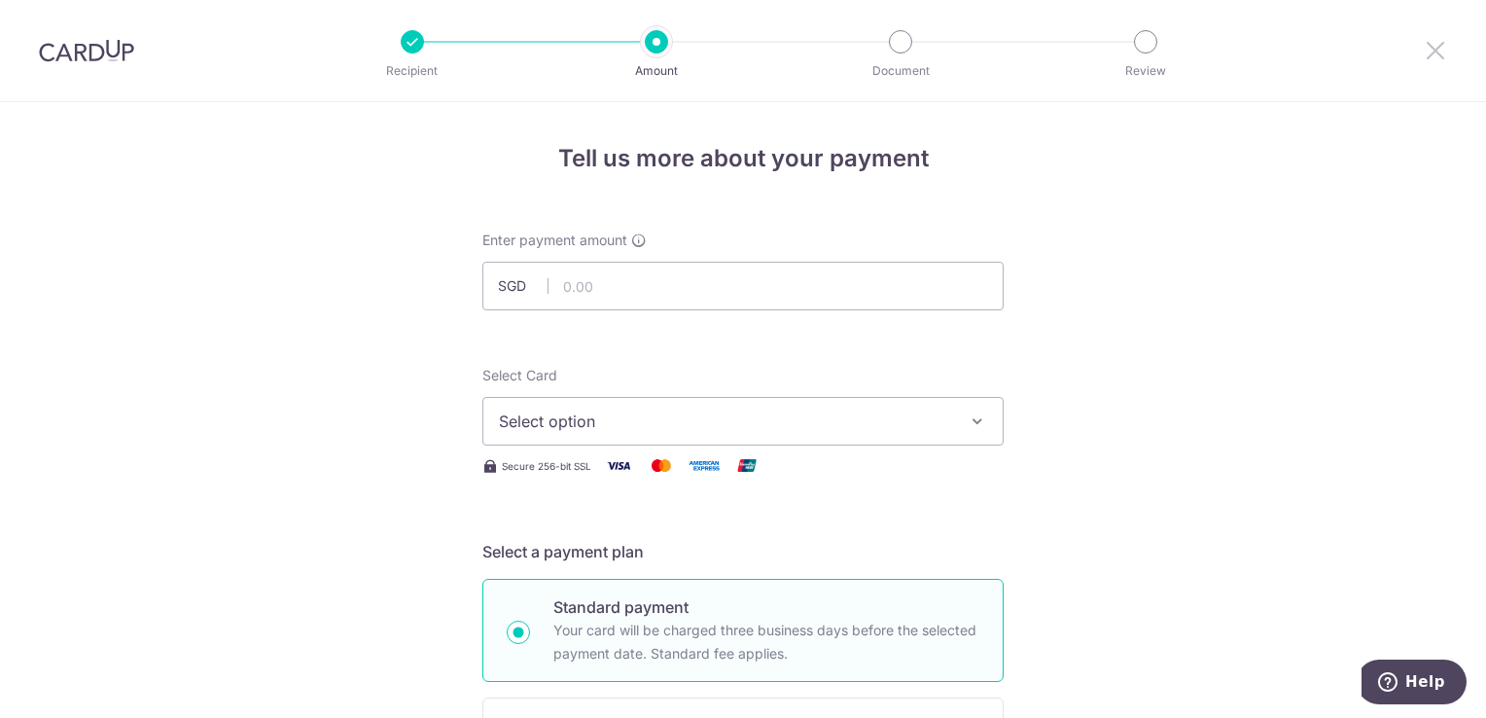
click at [1440, 49] on icon at bounding box center [1435, 50] width 23 height 24
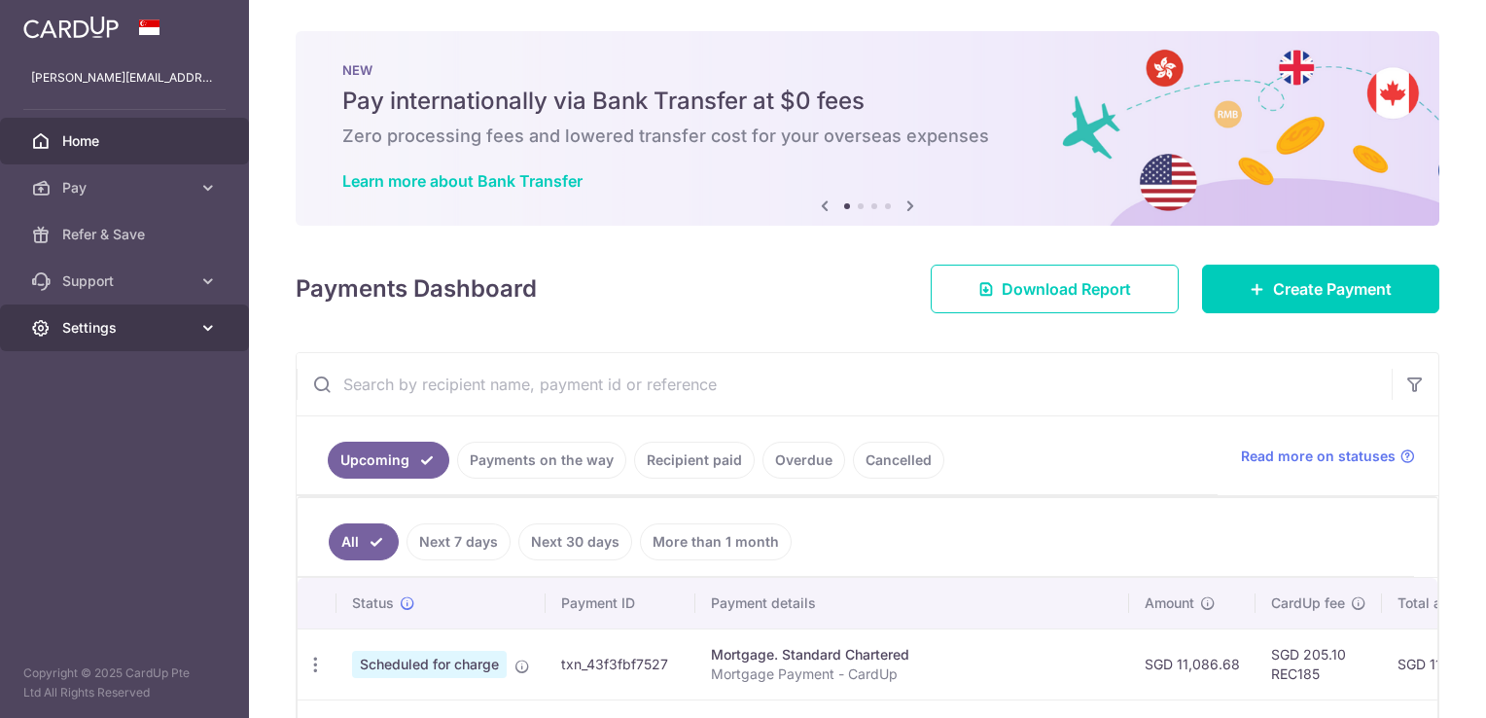
click at [81, 321] on span "Settings" at bounding box center [126, 327] width 128 height 19
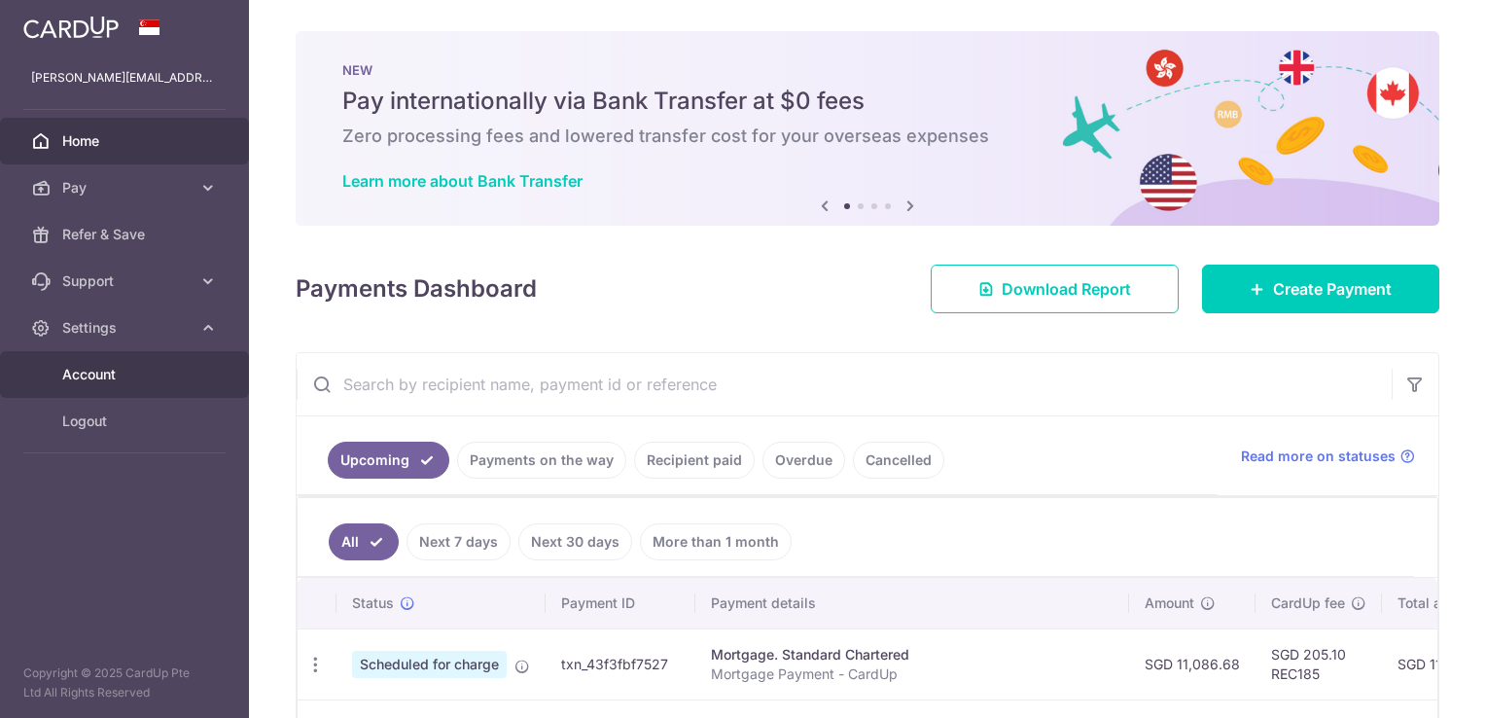
click at [78, 368] on span "Account" at bounding box center [126, 374] width 128 height 19
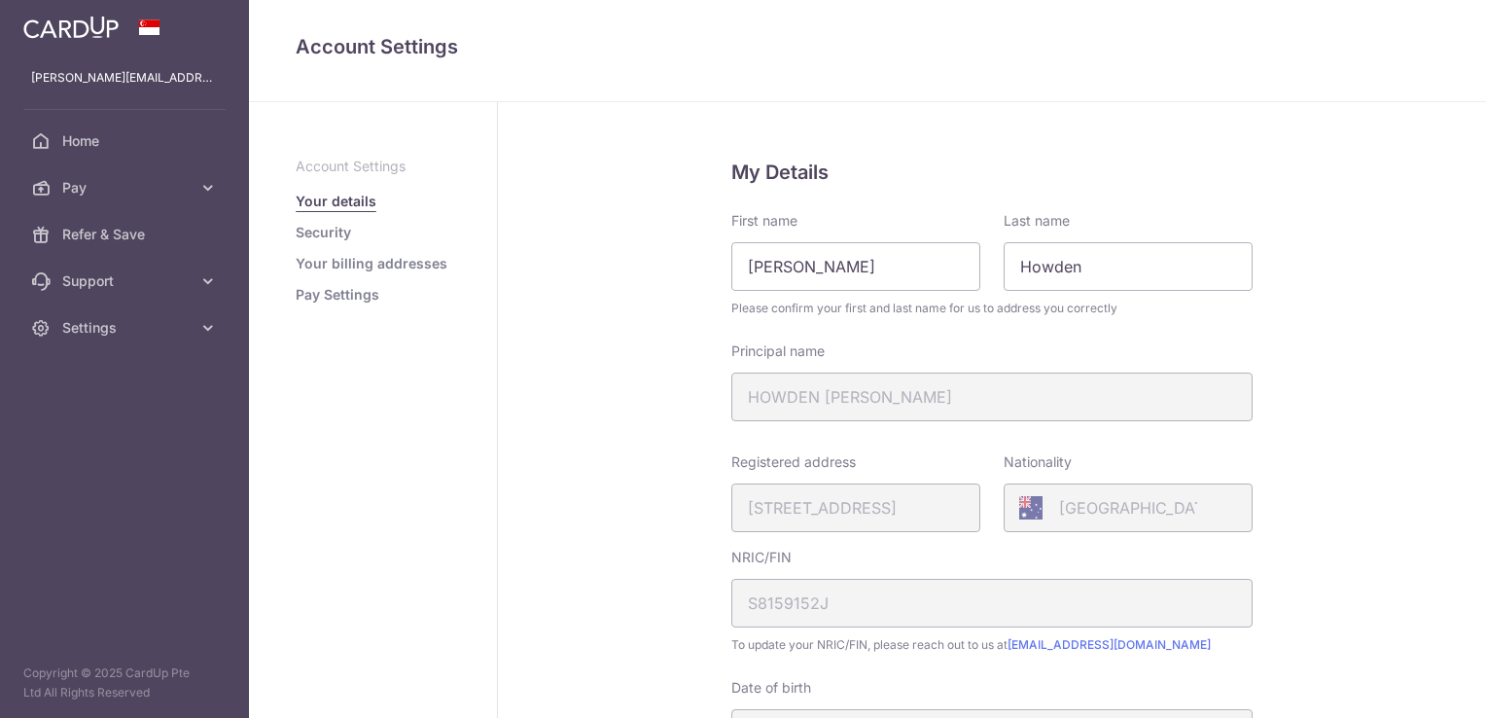
click at [346, 256] on link "Your billing addresses" at bounding box center [372, 263] width 152 height 19
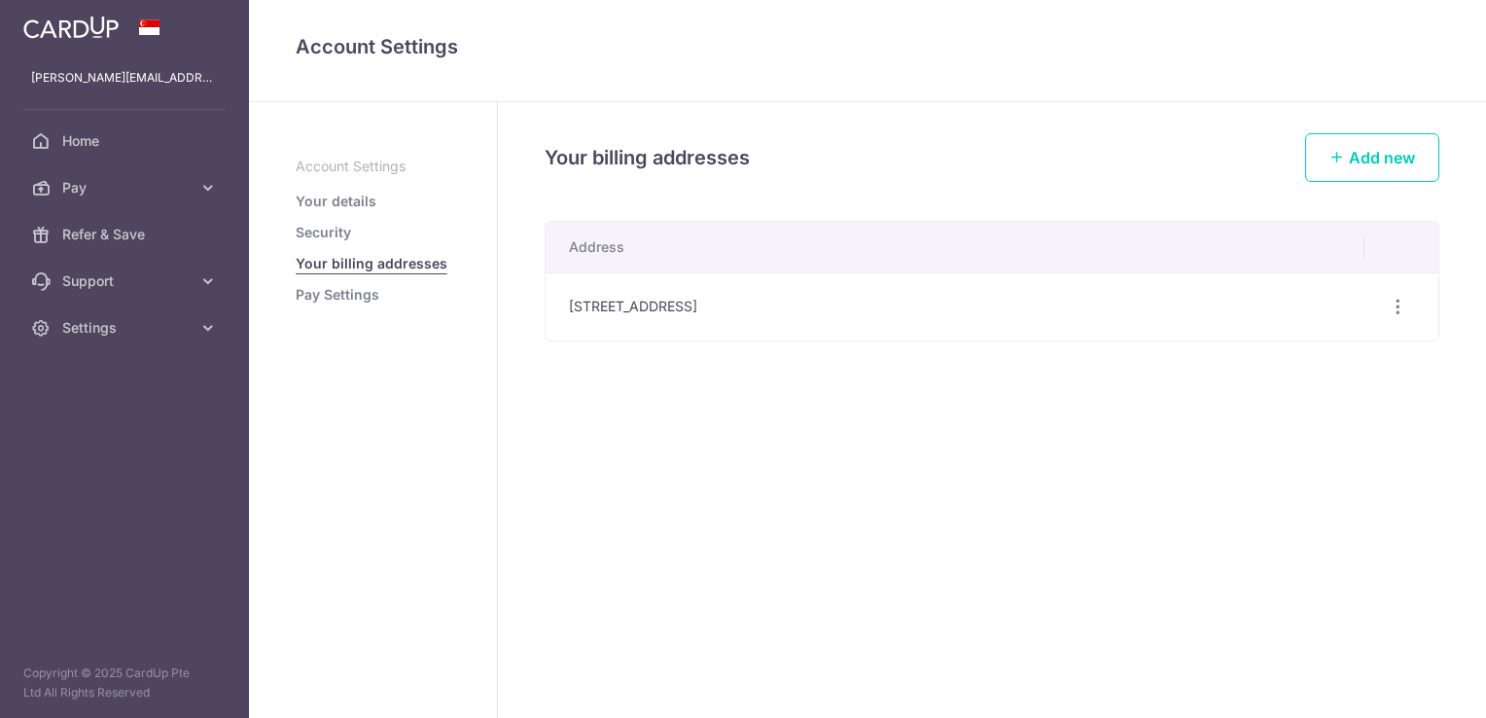
click at [351, 240] on li "Security" at bounding box center [373, 232] width 155 height 19
click at [333, 232] on link "Security" at bounding box center [323, 232] width 55 height 19
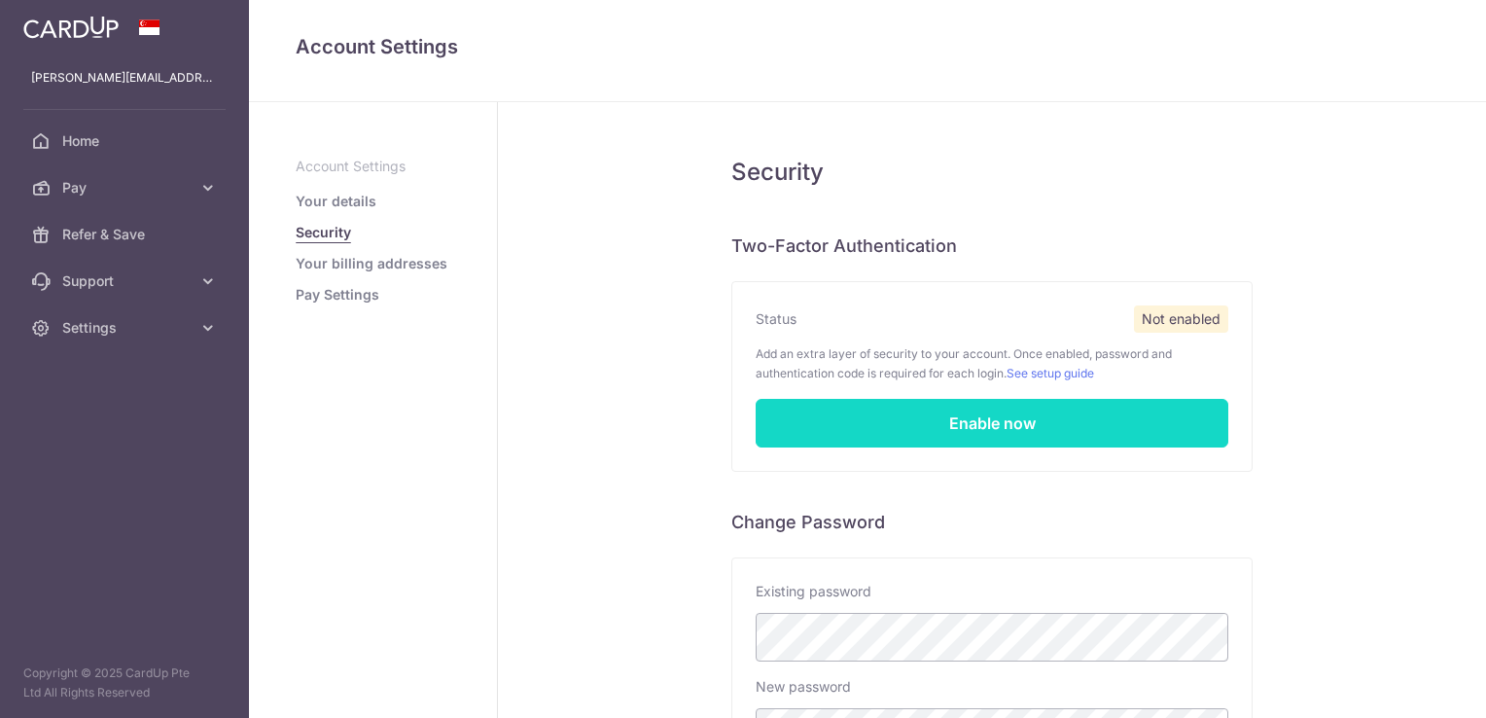
click at [912, 411] on link "Enable now" at bounding box center [992, 423] width 473 height 49
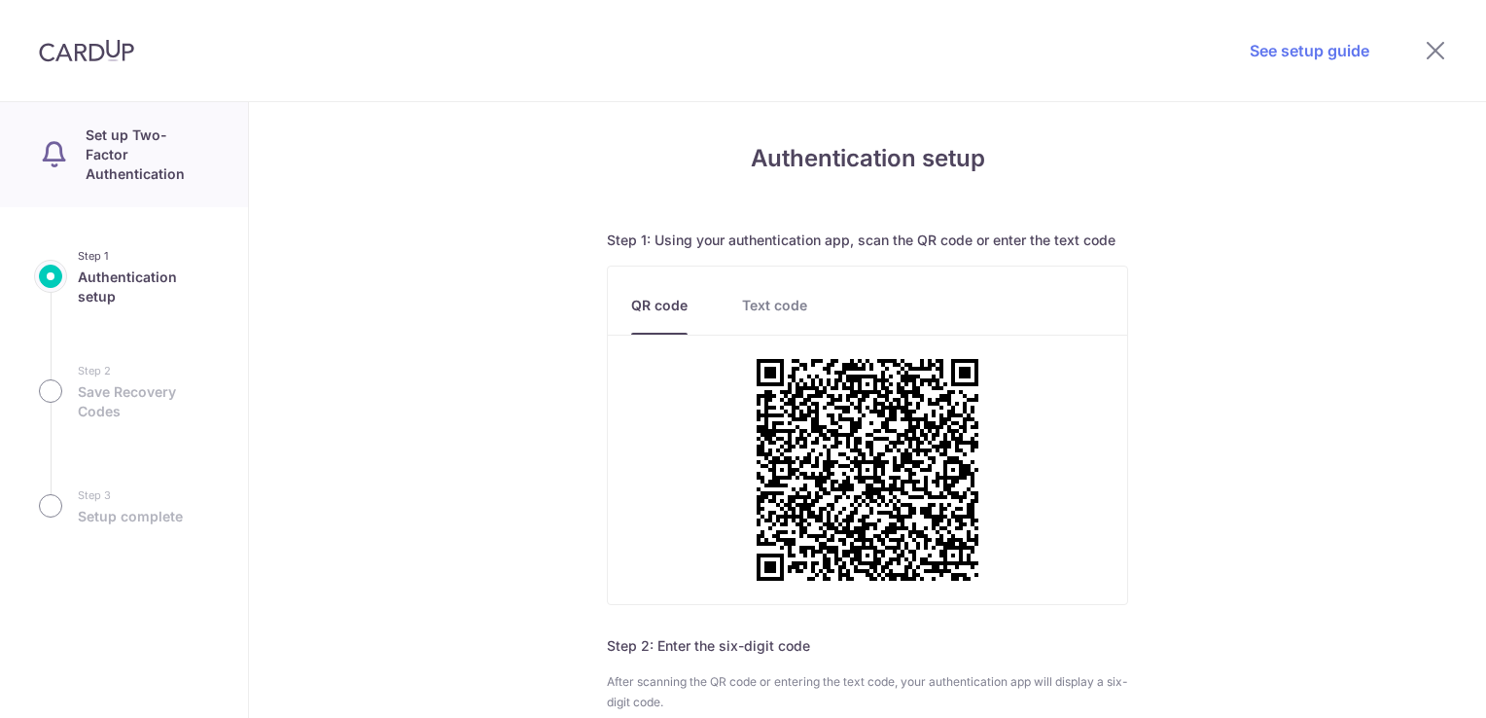
scroll to position [251, 0]
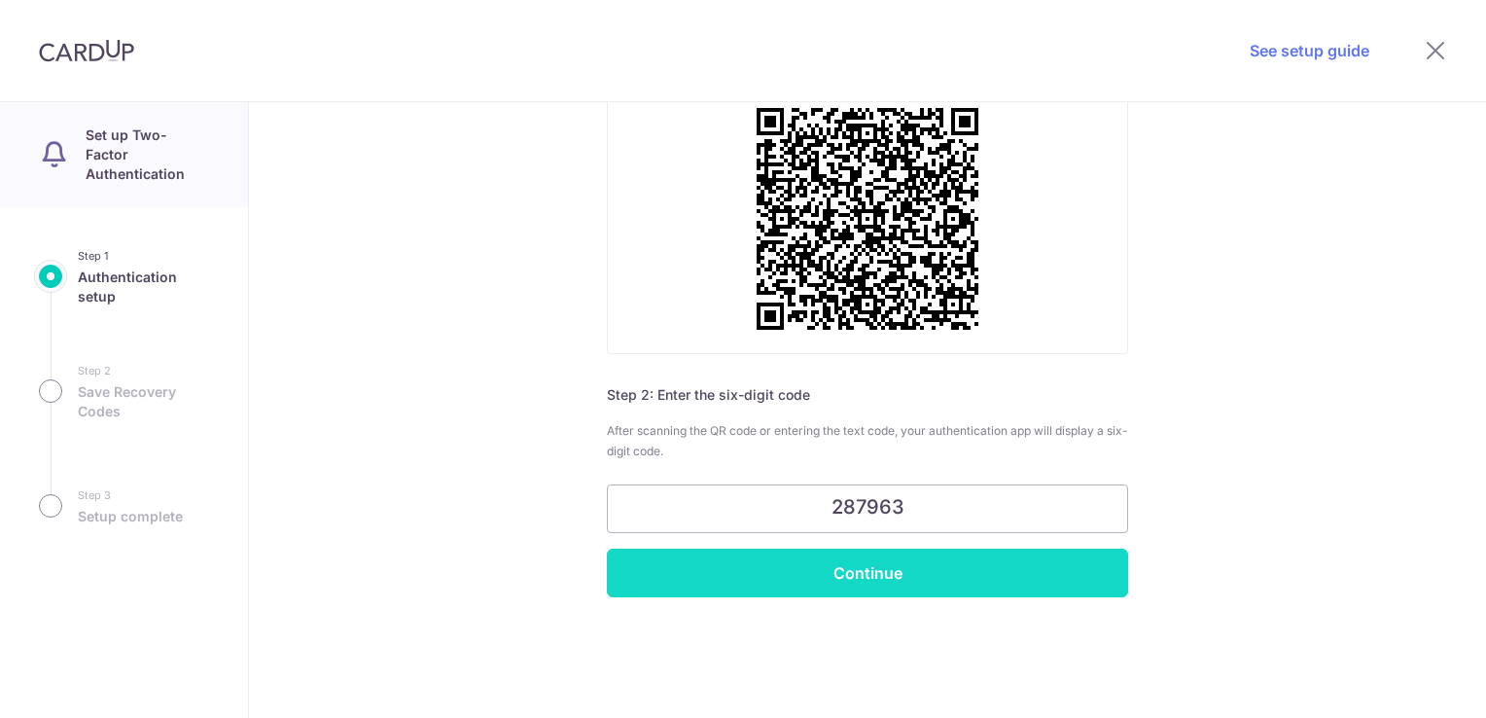
type input "287963"
click at [888, 570] on input "Continue" at bounding box center [867, 573] width 521 height 49
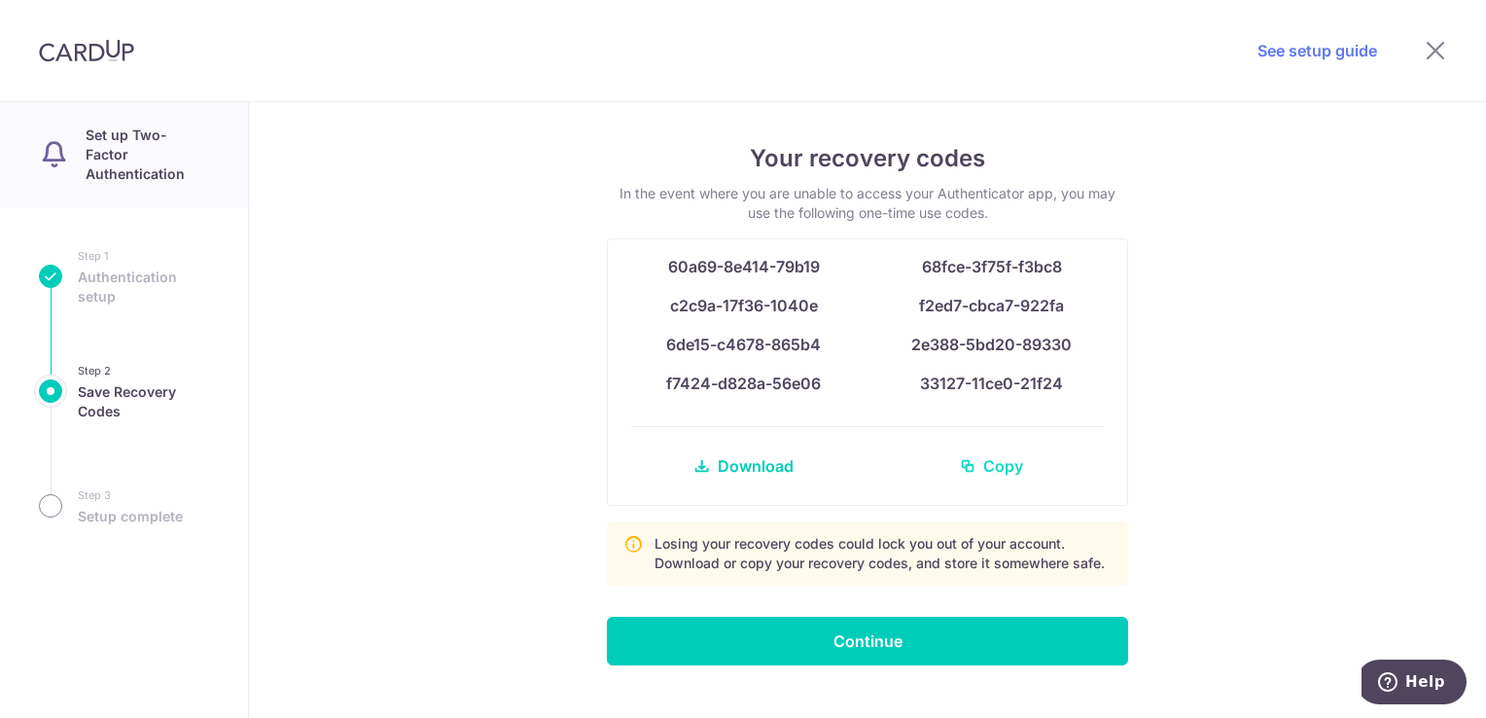
click at [971, 463] on link "Copy" at bounding box center [991, 466] width 225 height 47
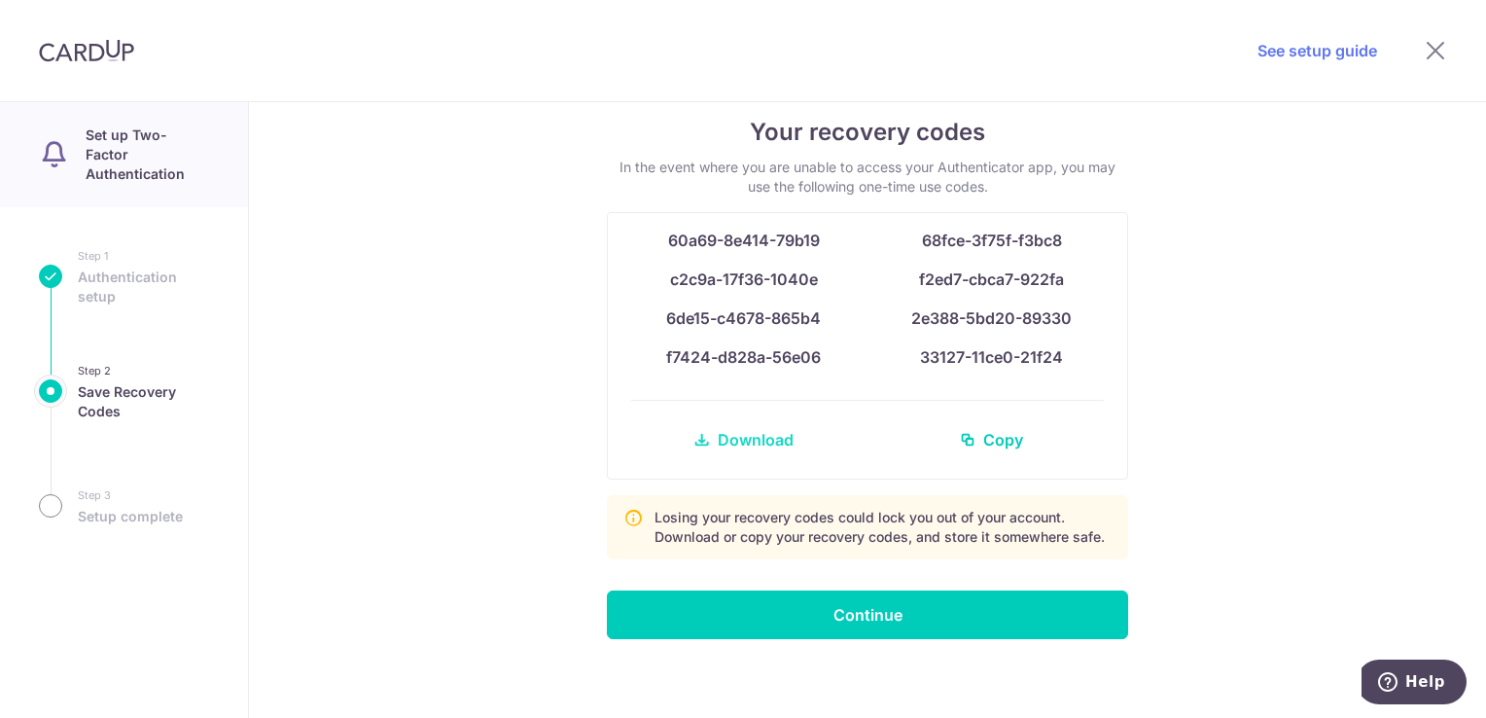
scroll to position [37, 0]
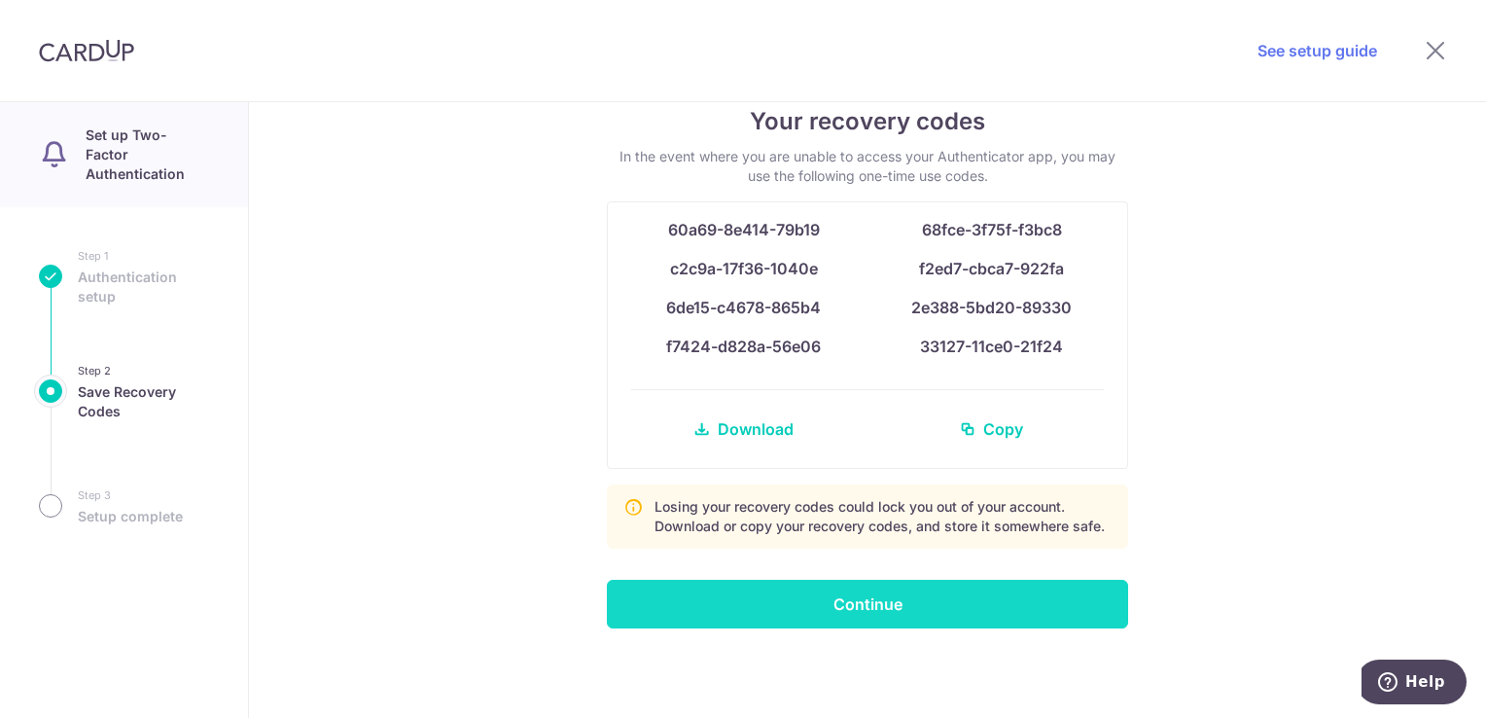
click at [801, 597] on input "Continue" at bounding box center [867, 604] width 521 height 49
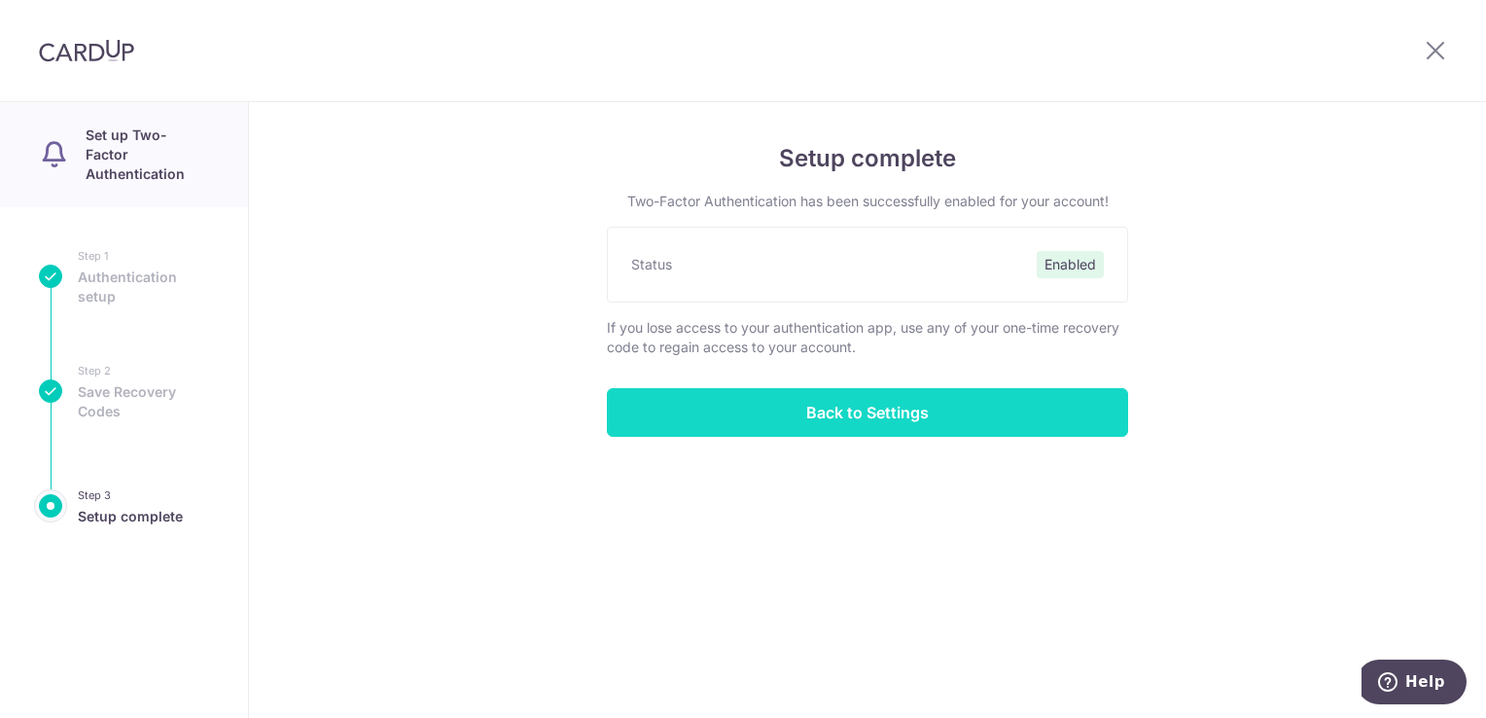
click at [845, 402] on input "Back to Settings" at bounding box center [867, 412] width 521 height 49
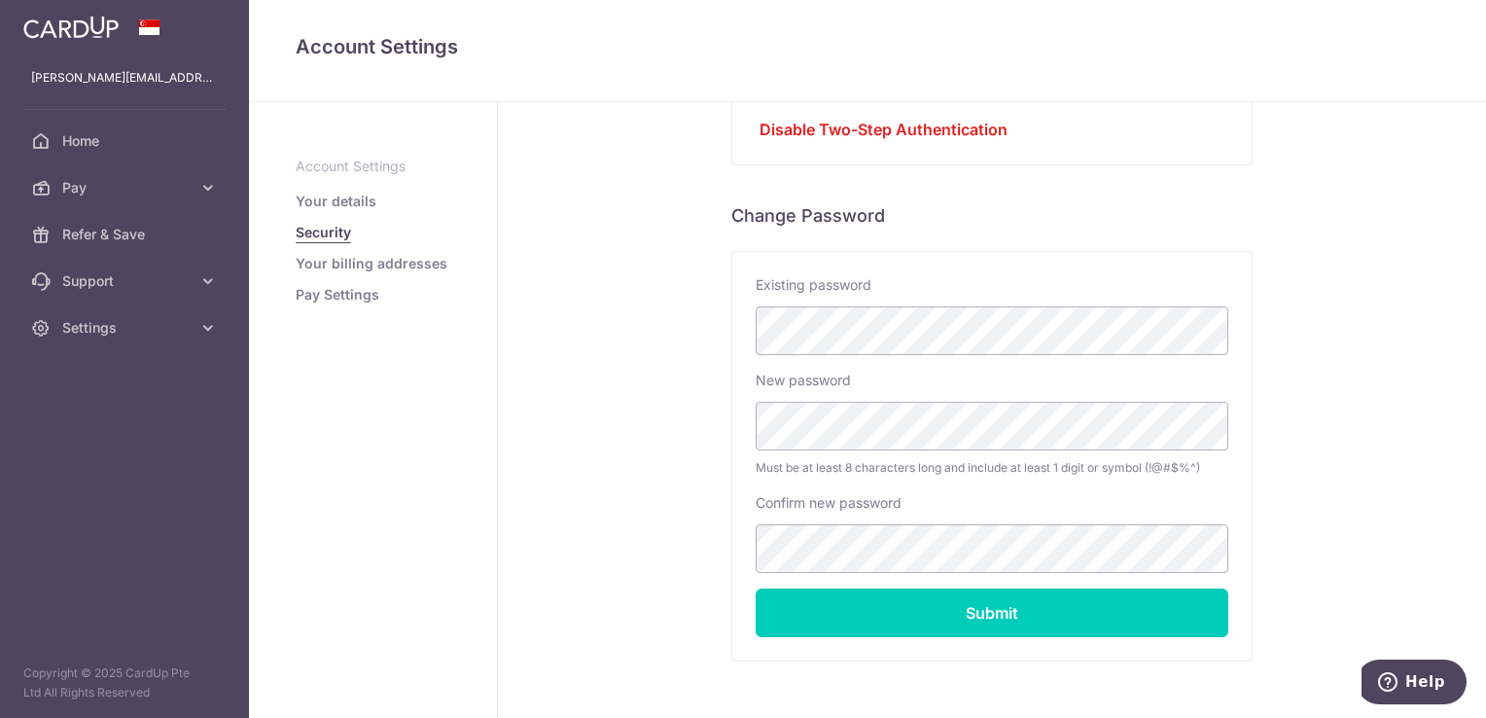
scroll to position [389, 0]
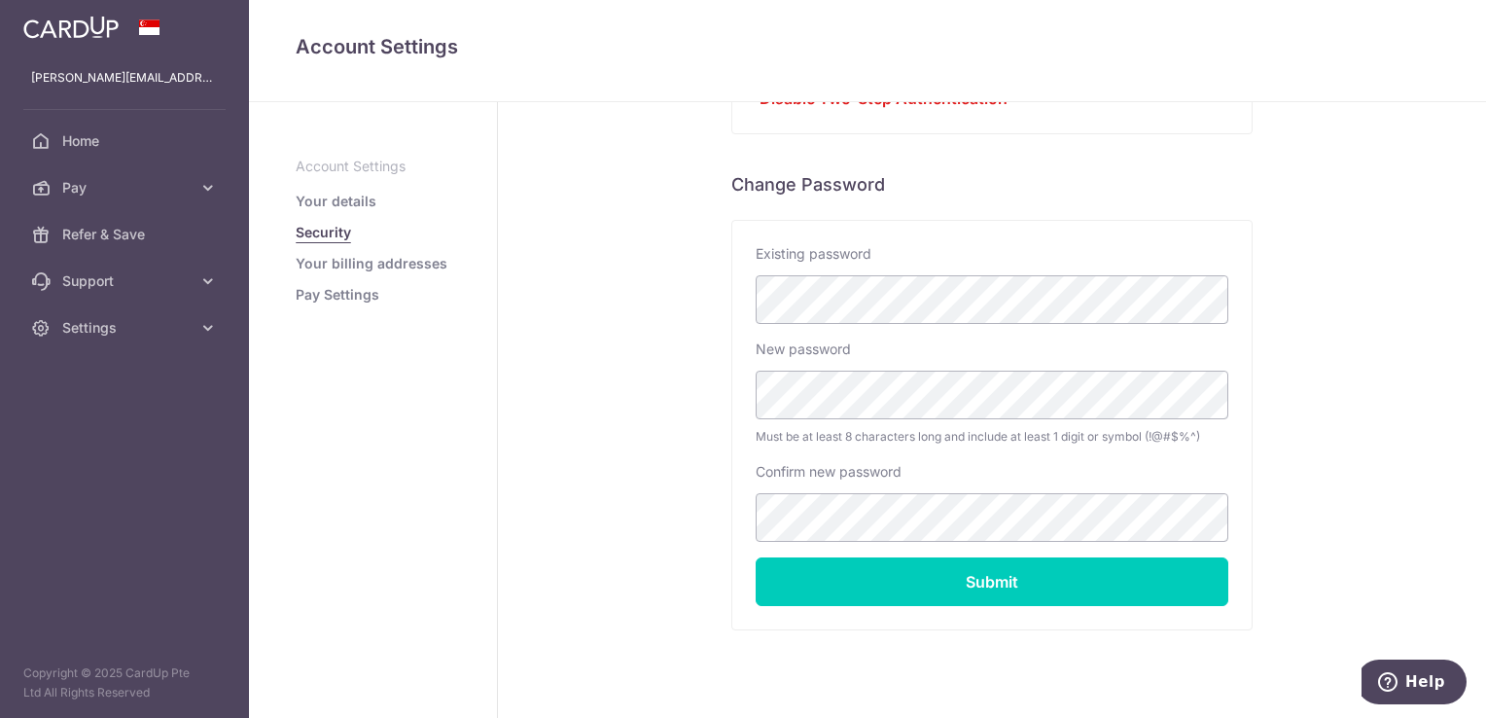
click at [323, 266] on link "Your billing addresses" at bounding box center [372, 263] width 152 height 19
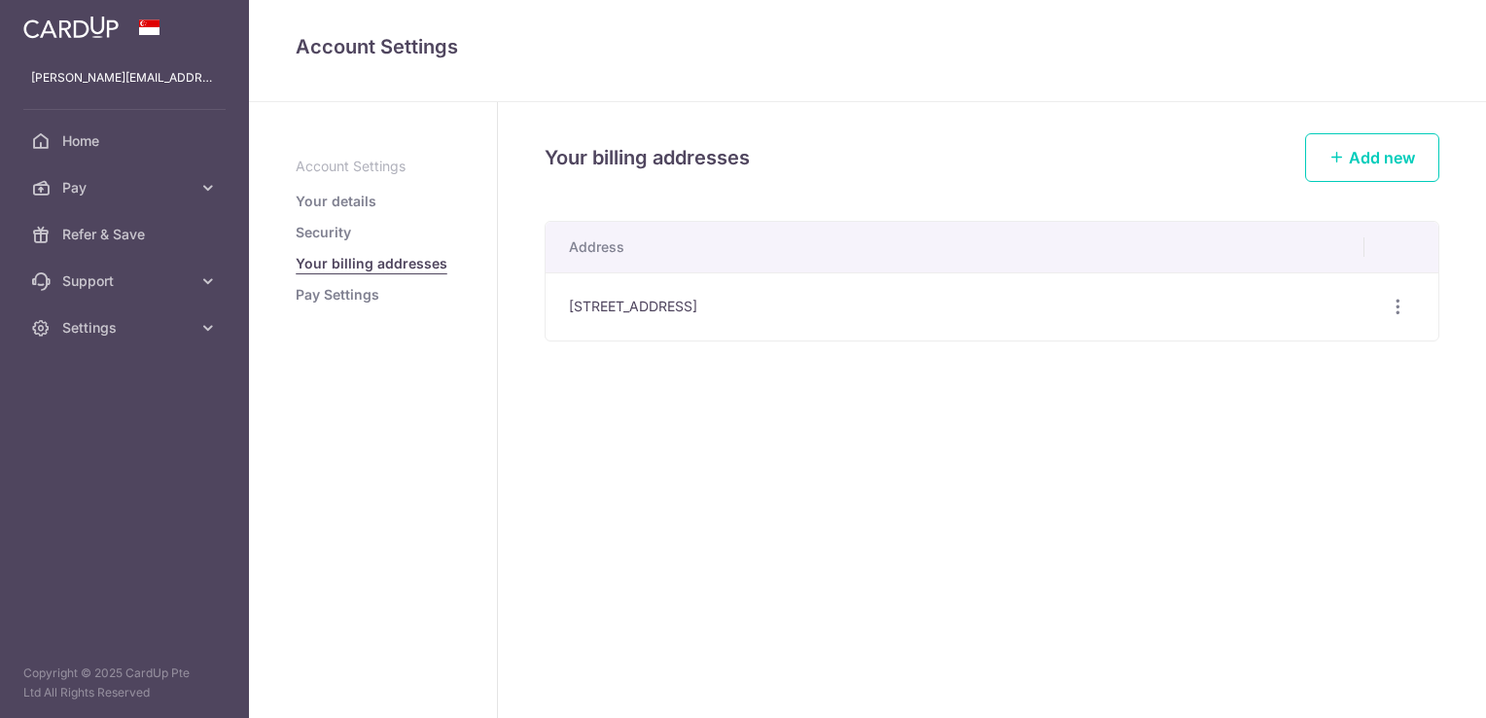
click at [321, 298] on link "Pay Settings" at bounding box center [338, 294] width 84 height 19
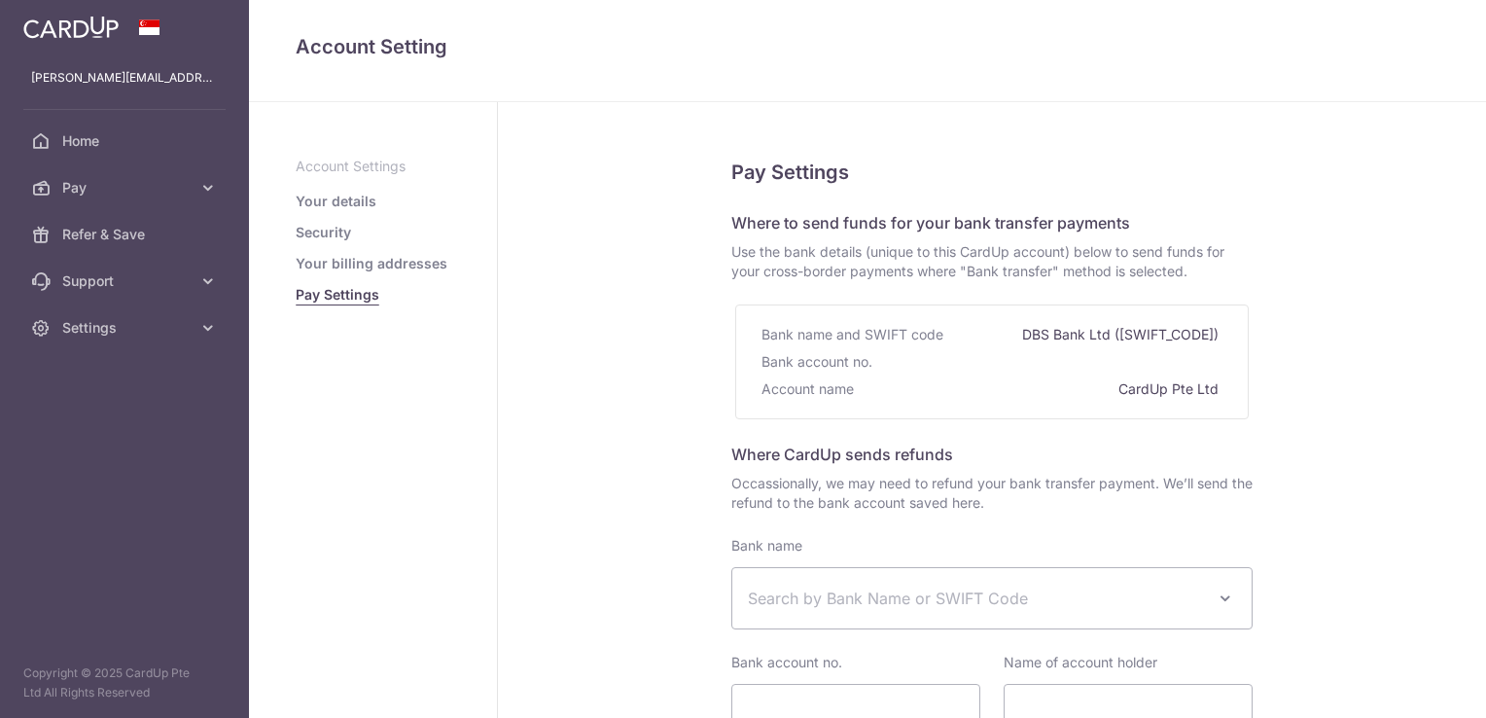
select select
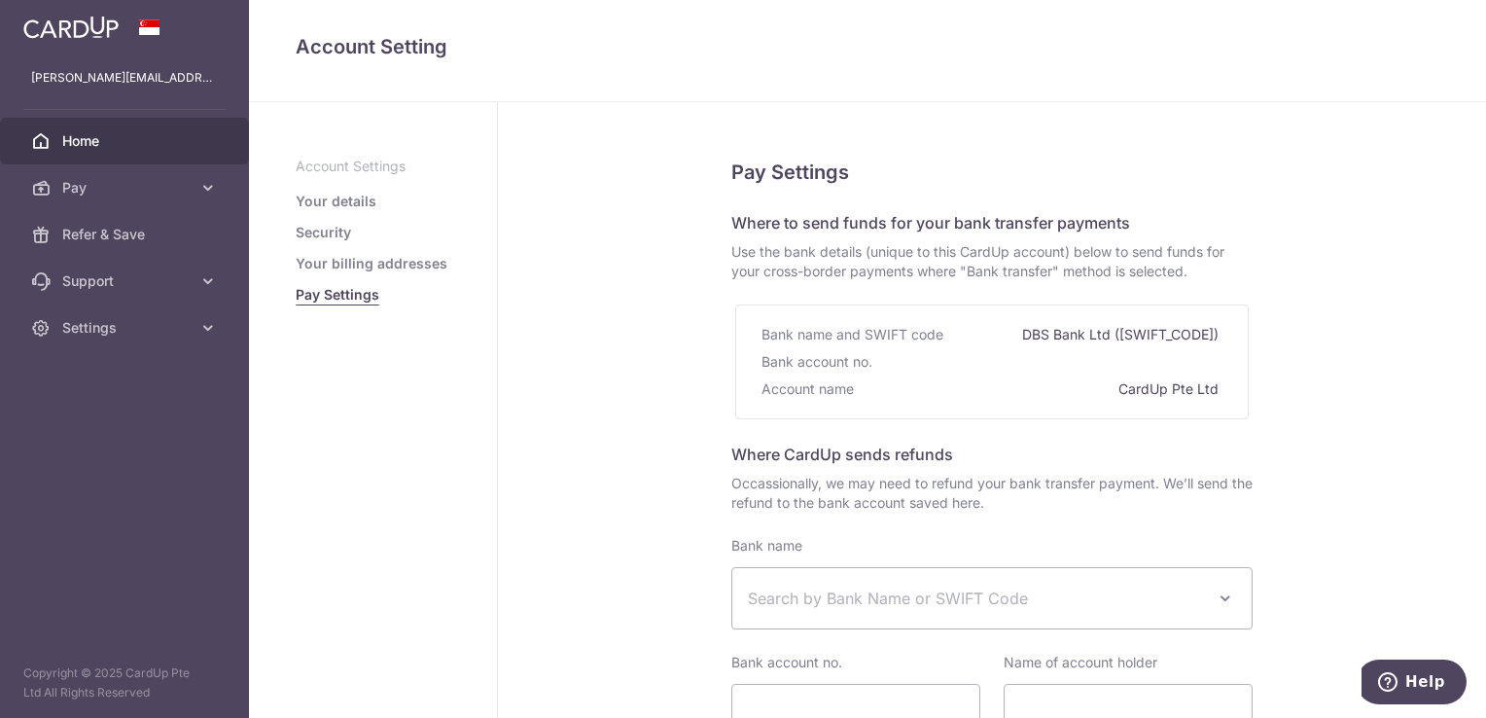
click at [88, 148] on span "Home" at bounding box center [126, 140] width 128 height 19
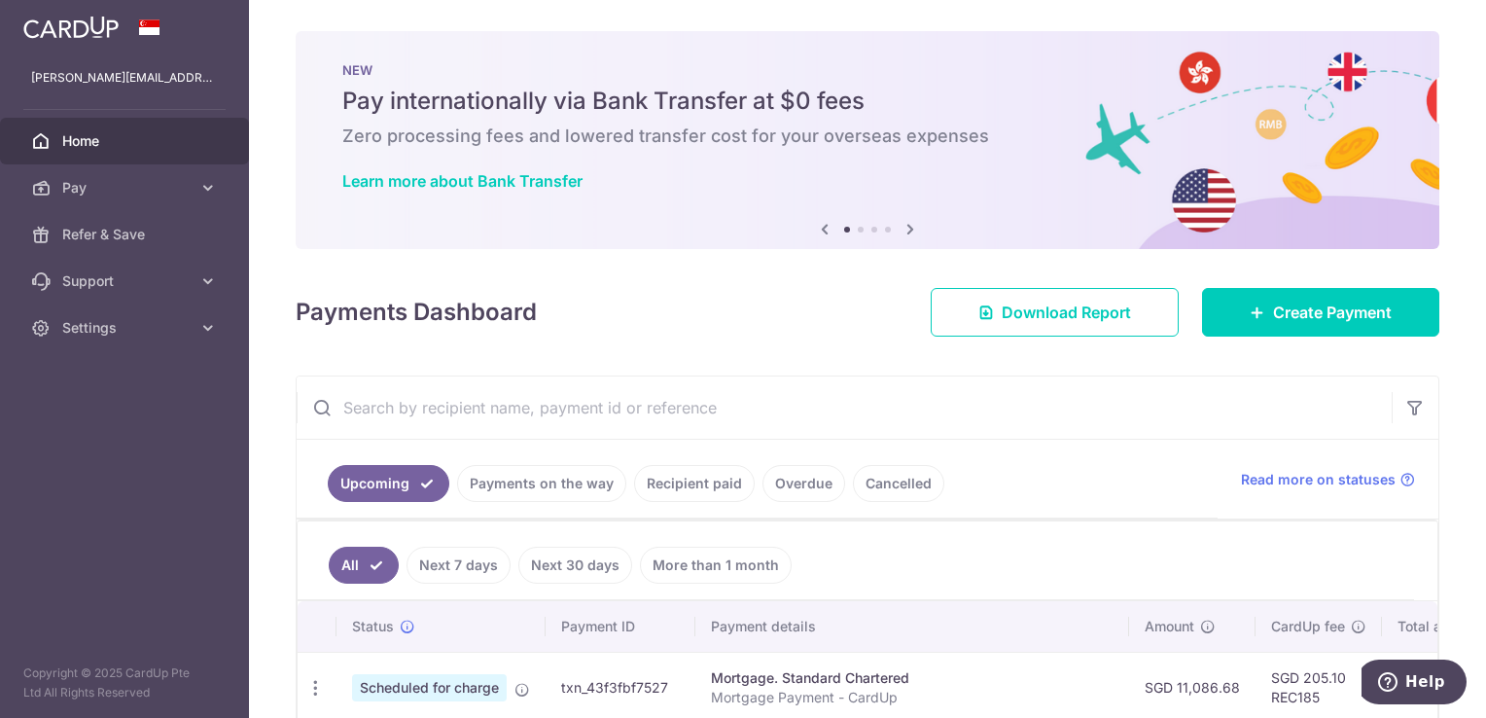
click at [94, 190] on span "Pay" at bounding box center [126, 187] width 128 height 19
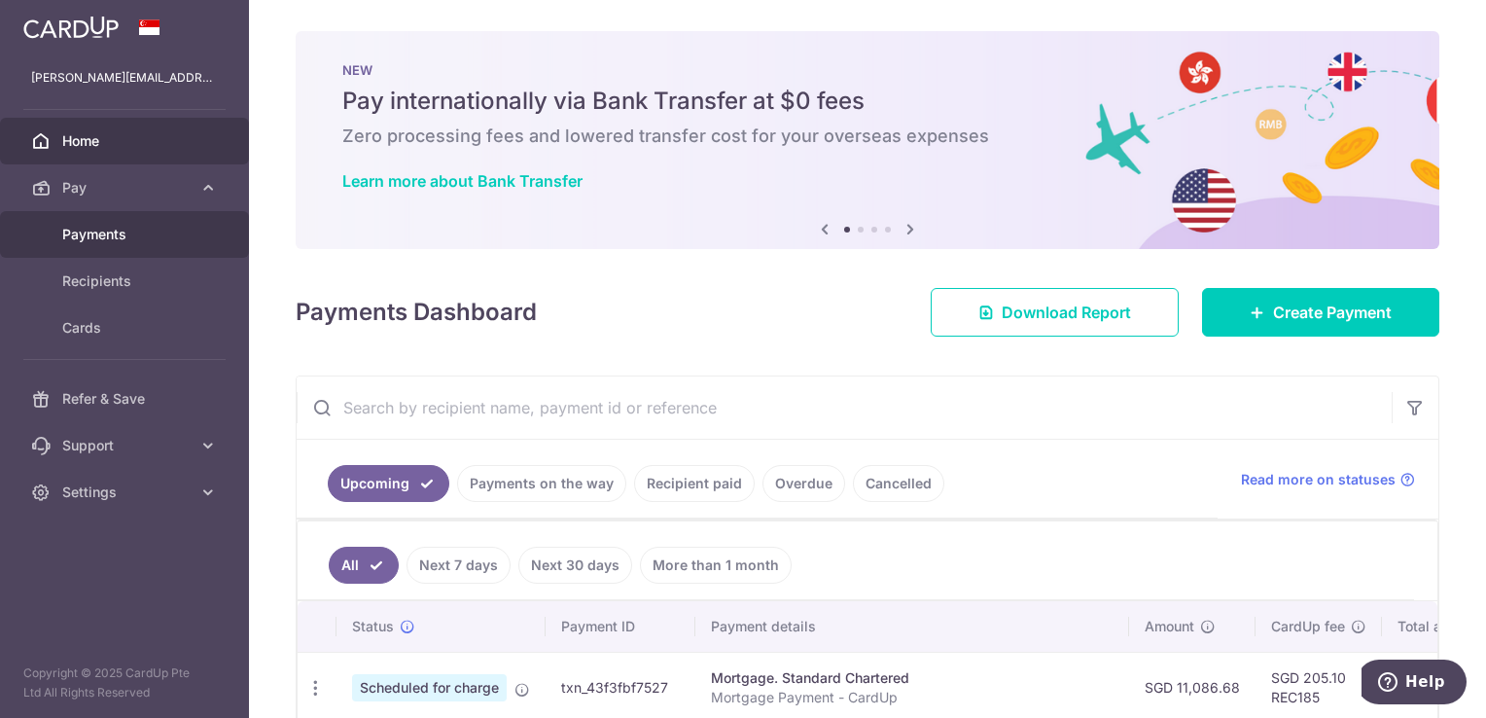
click at [100, 220] on link "Payments" at bounding box center [124, 234] width 249 height 47
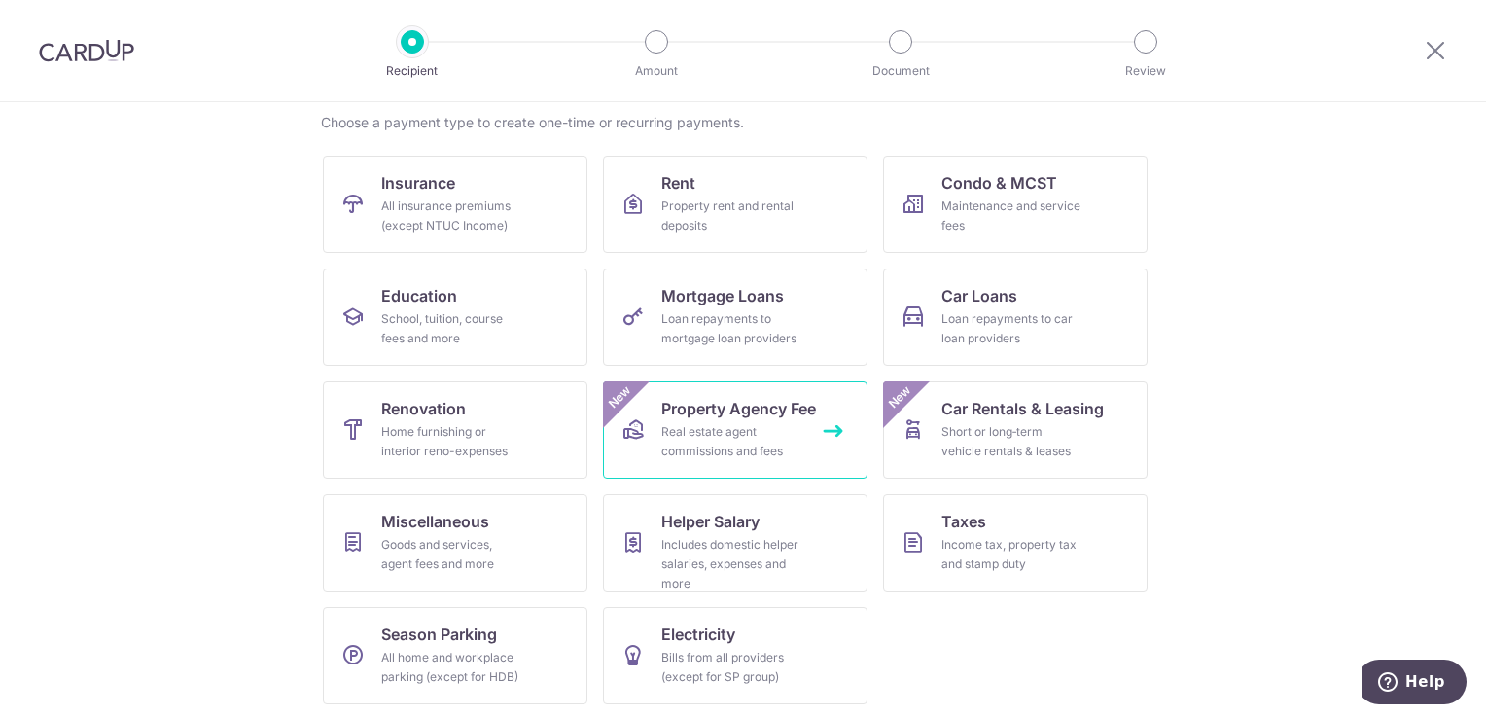
scroll to position [152, 0]
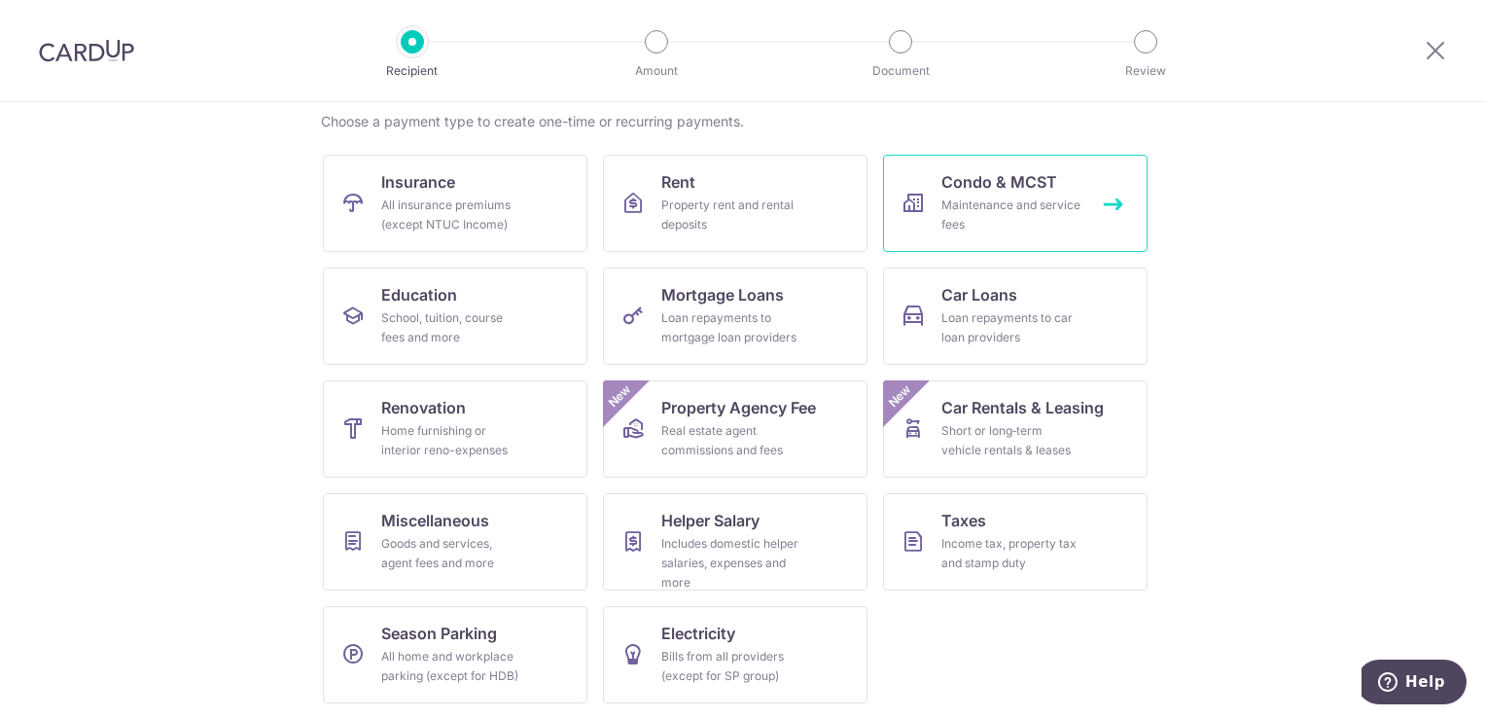
click at [941, 219] on div "Maintenance and service fees" at bounding box center [1011, 214] width 140 height 39
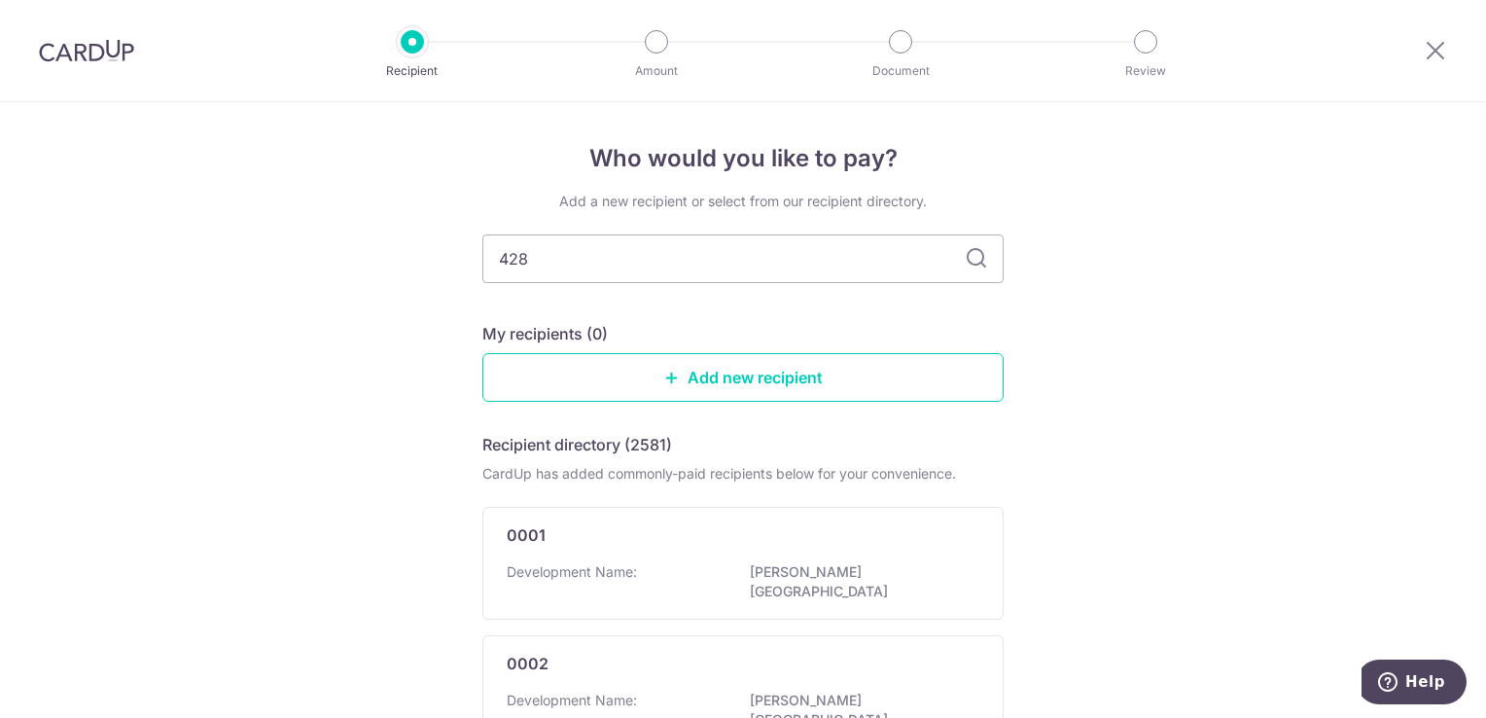
type input "4288"
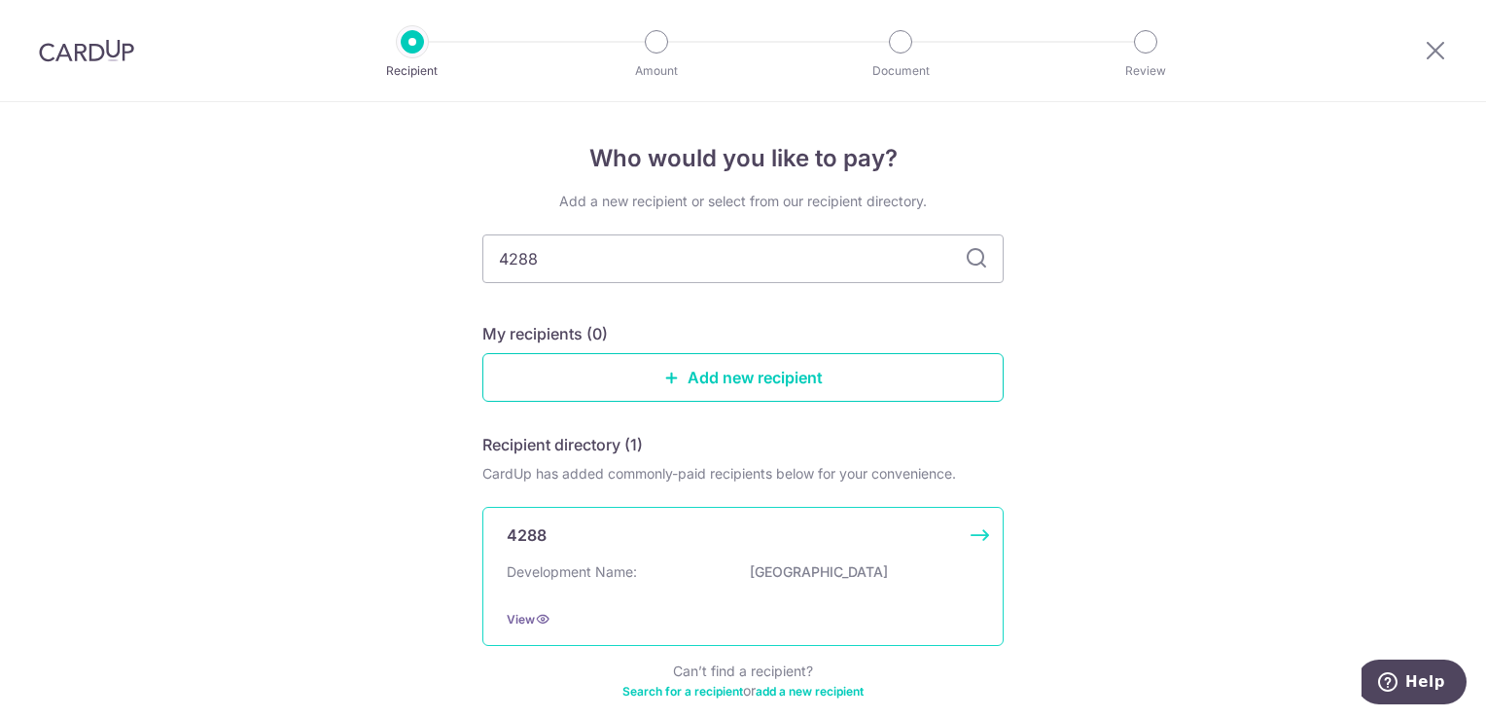
click at [681, 556] on div "4288 Development Name: [GEOGRAPHIC_DATA] View" at bounding box center [742, 576] width 521 height 139
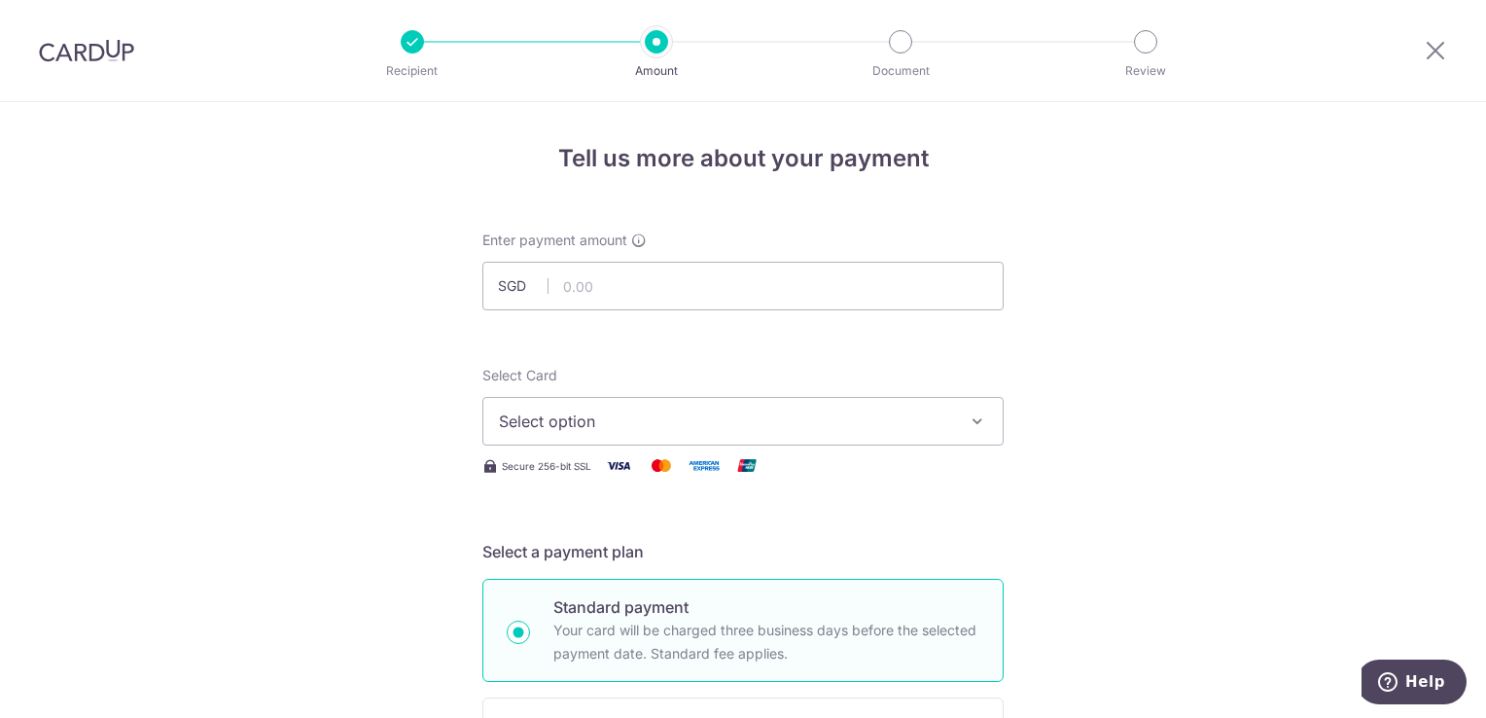
click at [657, 418] on span "Select option" at bounding box center [725, 420] width 453 height 23
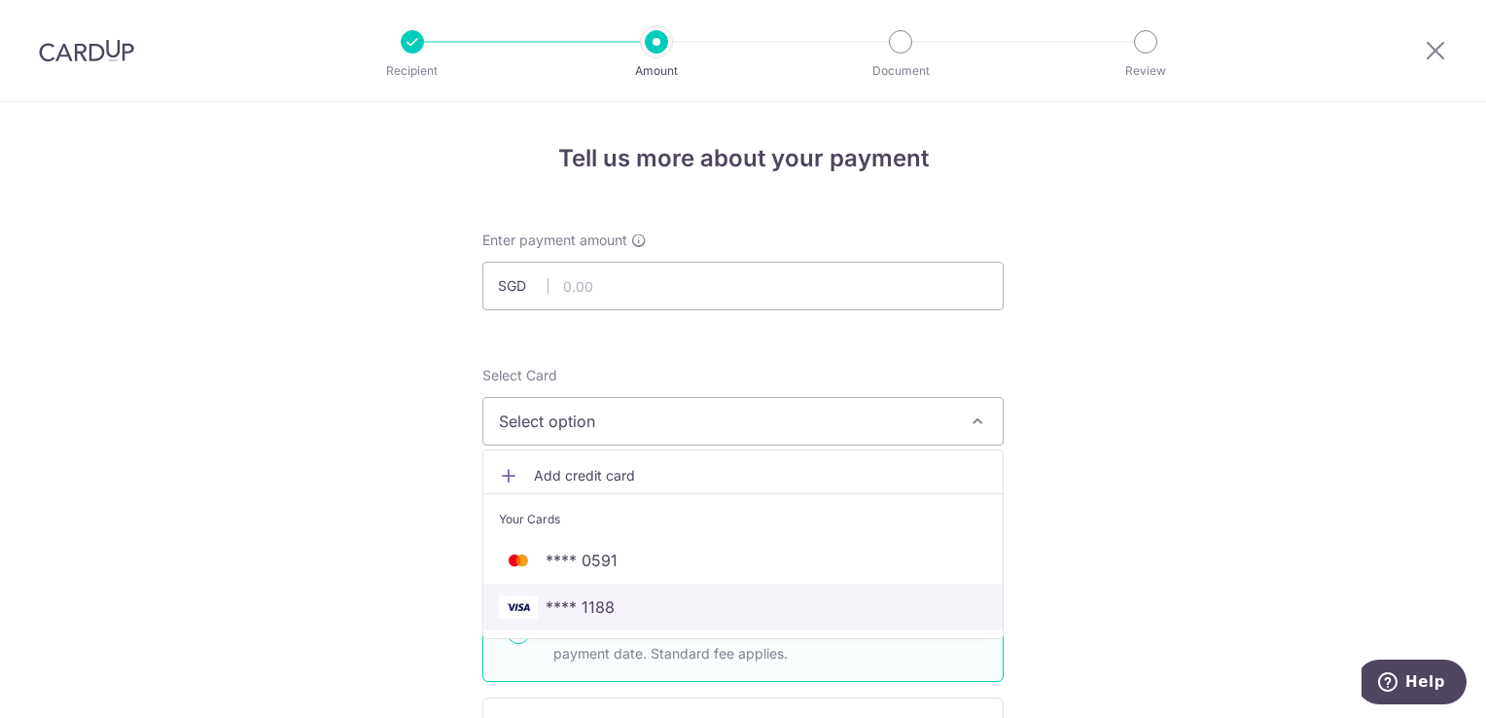
click at [608, 608] on span "**** 1188" at bounding box center [743, 606] width 488 height 23
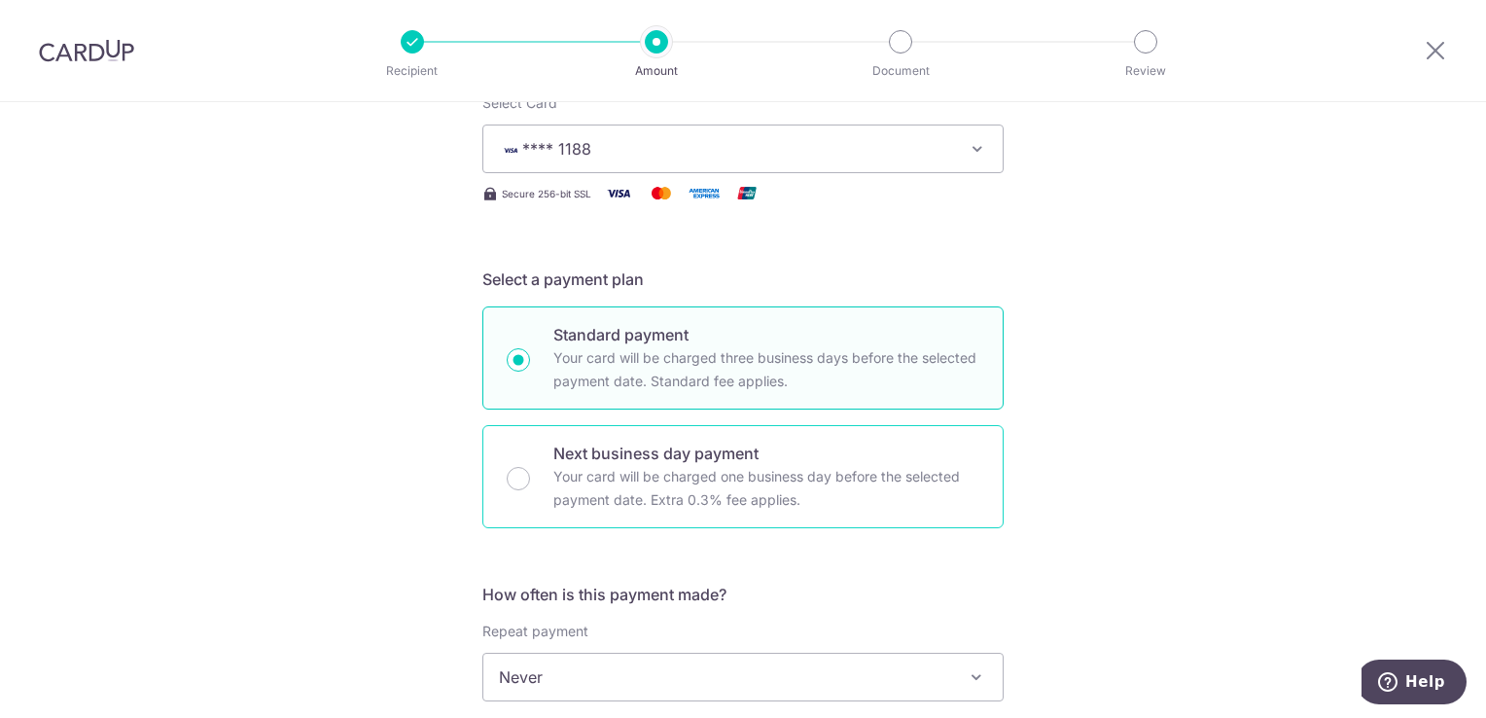
scroll to position [389, 0]
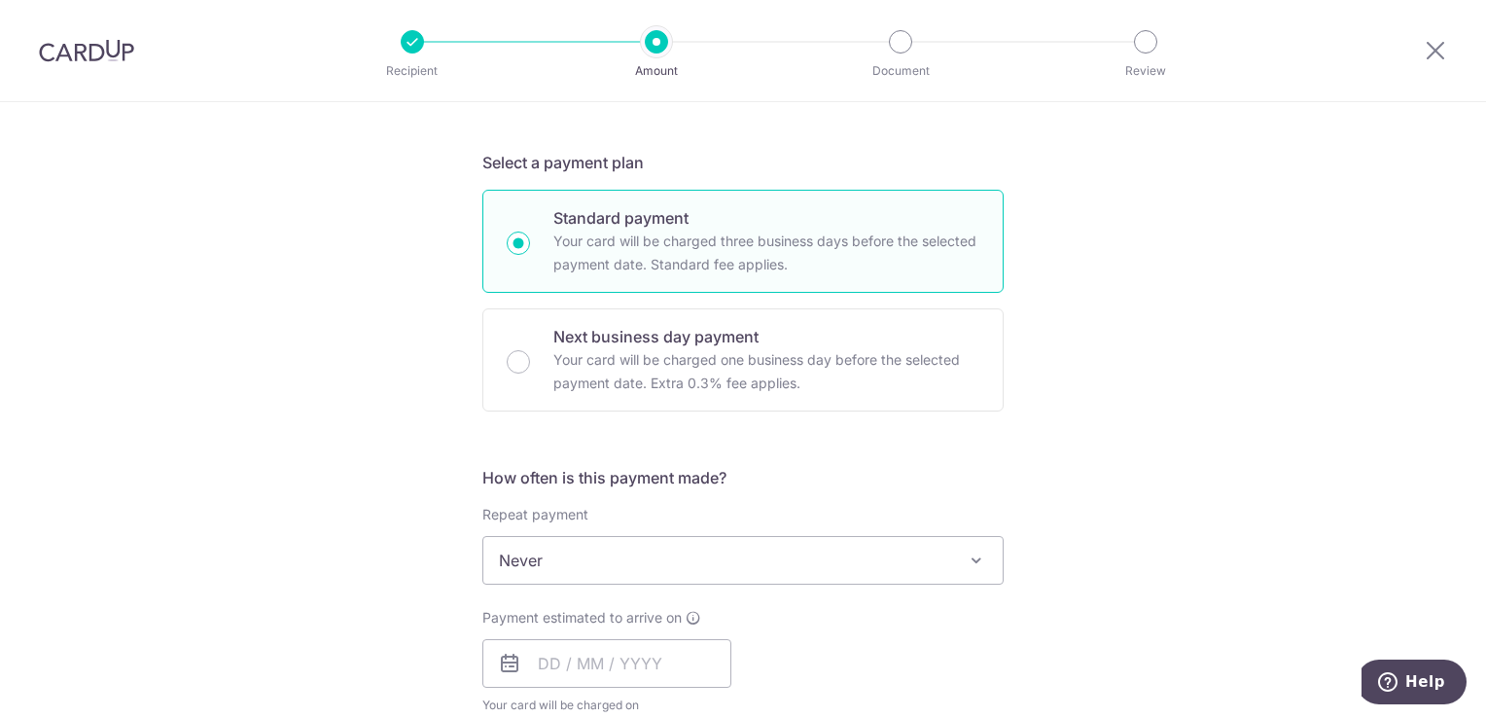
click at [623, 560] on span "Never" at bounding box center [742, 560] width 519 height 47
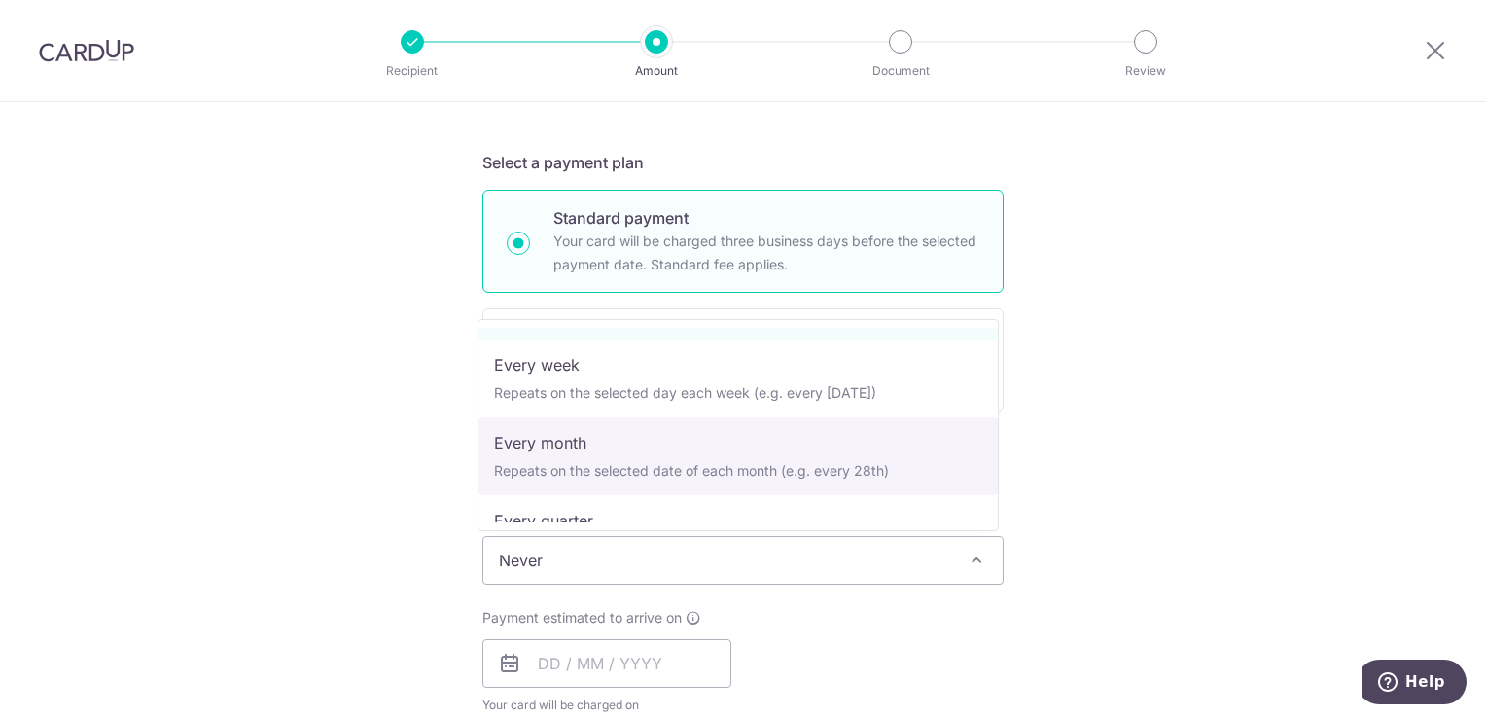
scroll to position [97, 0]
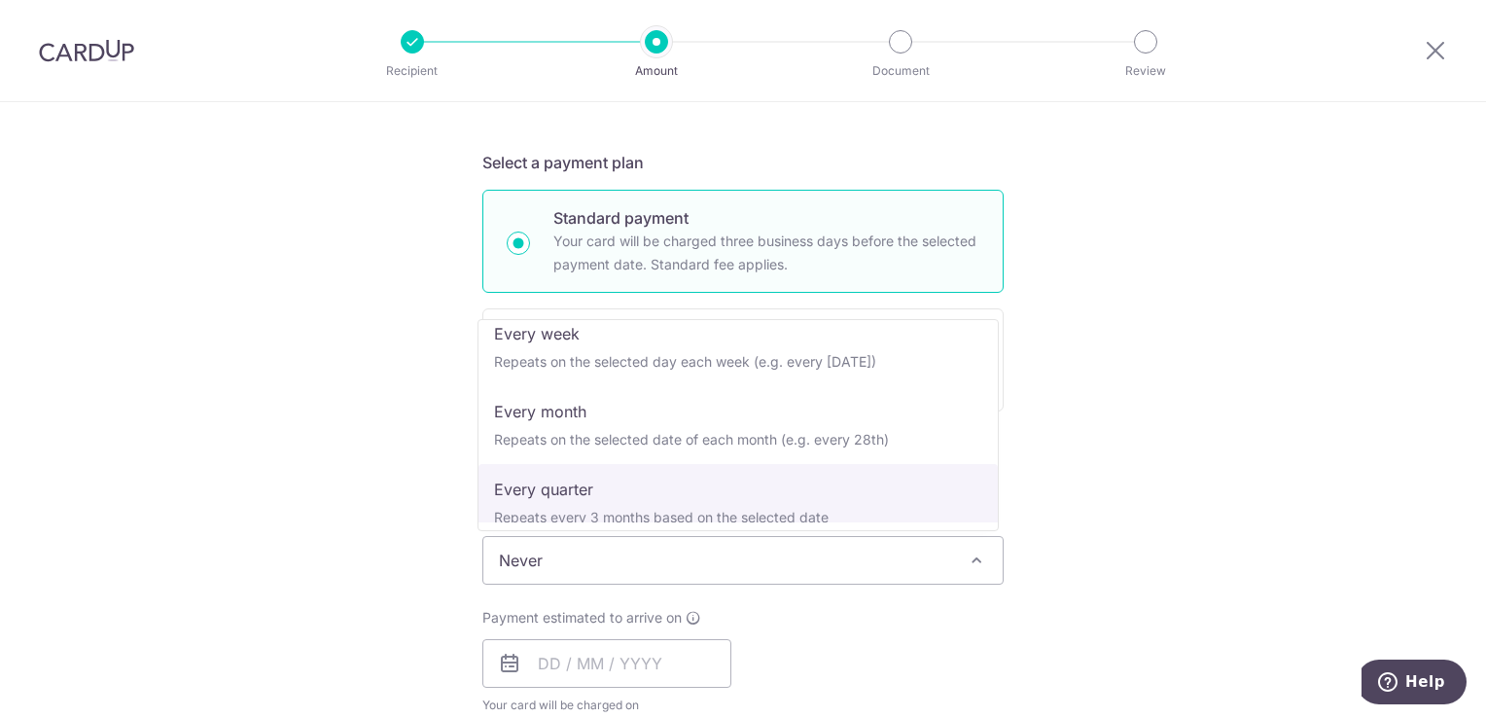
select select "4"
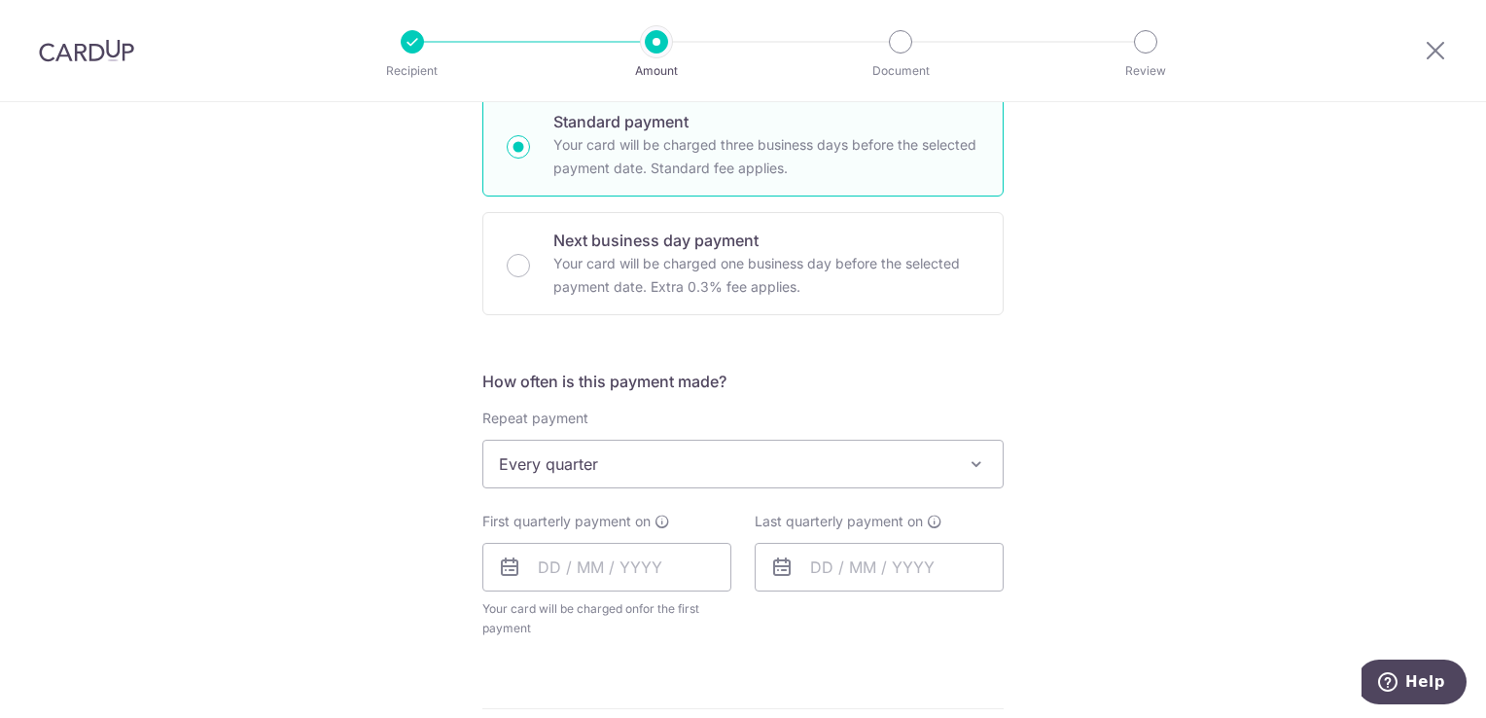
scroll to position [486, 0]
click at [599, 560] on input "text" at bounding box center [606, 566] width 249 height 49
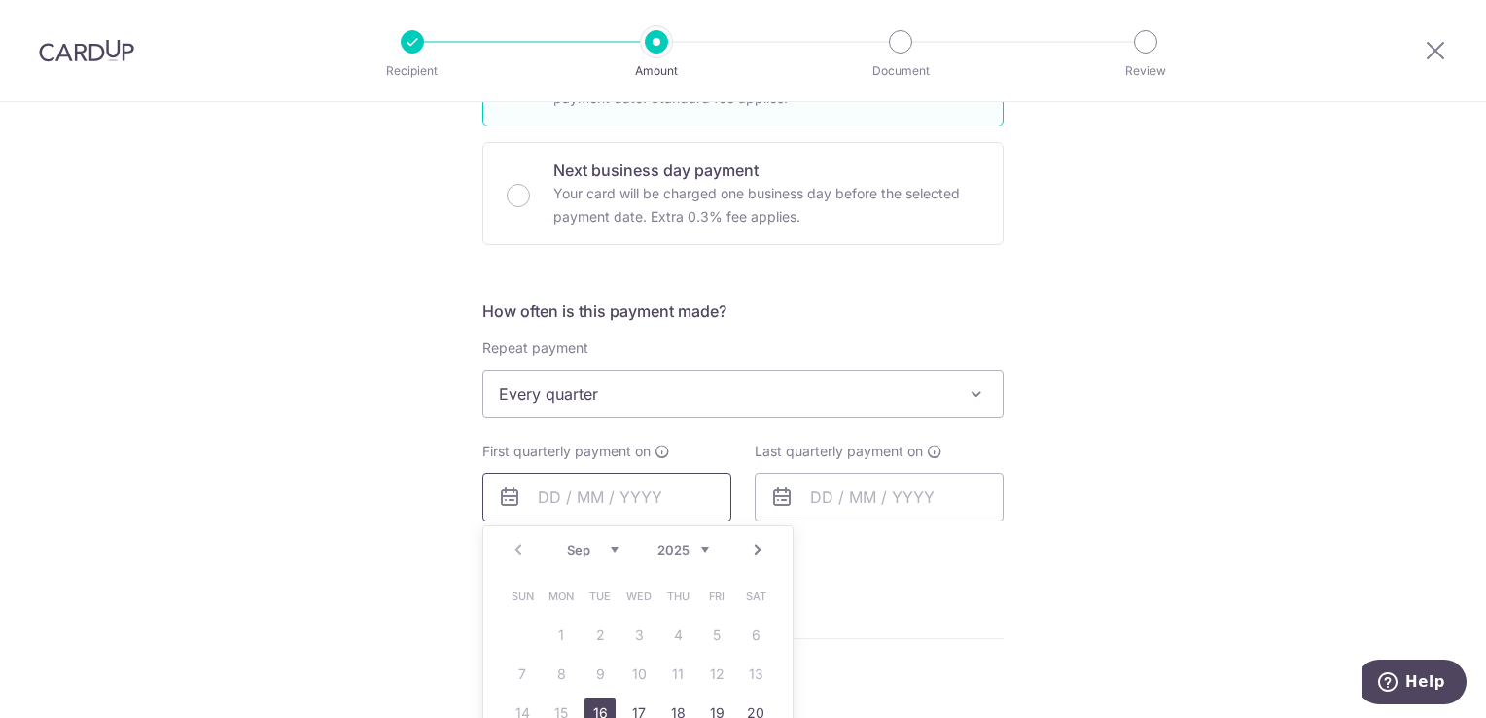
scroll to position [681, 0]
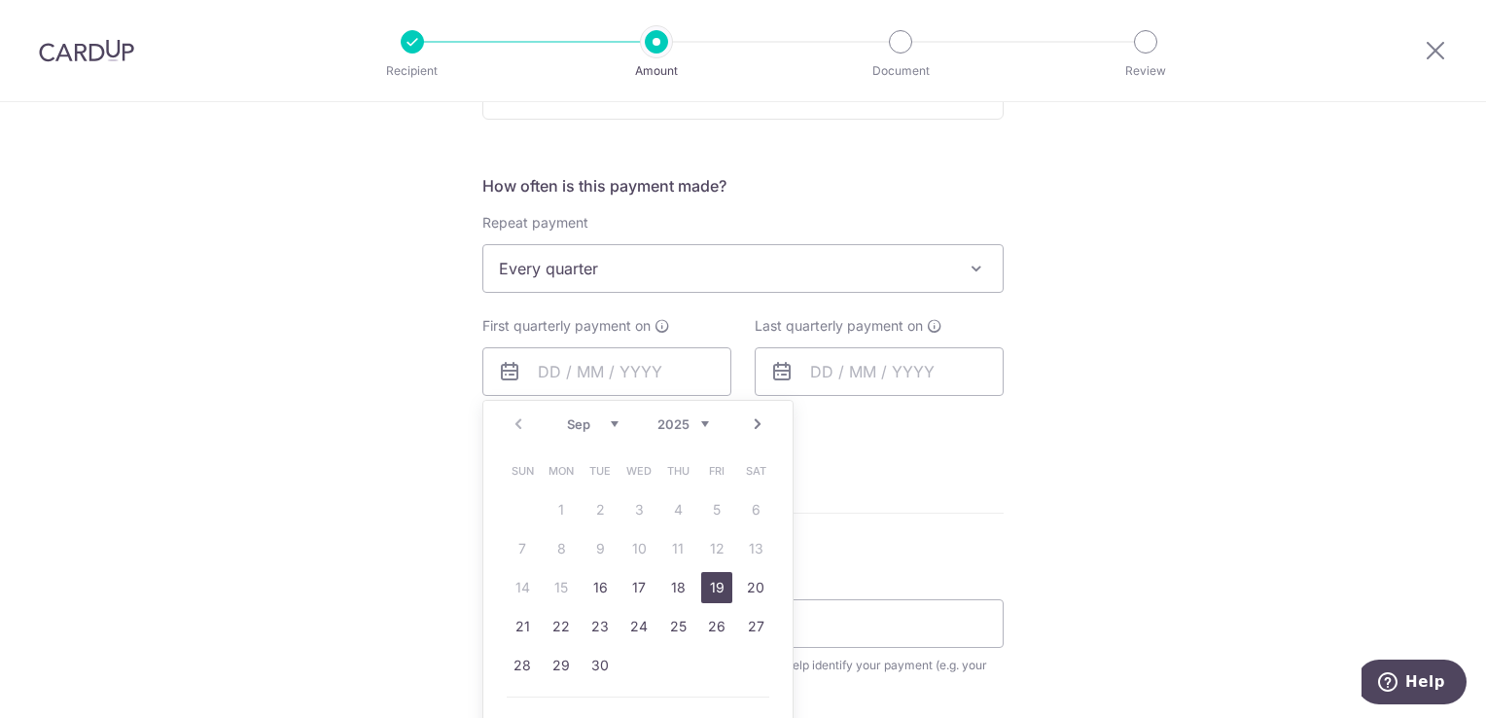
click at [704, 585] on link "19" at bounding box center [716, 587] width 31 height 31
type input "[DATE]"
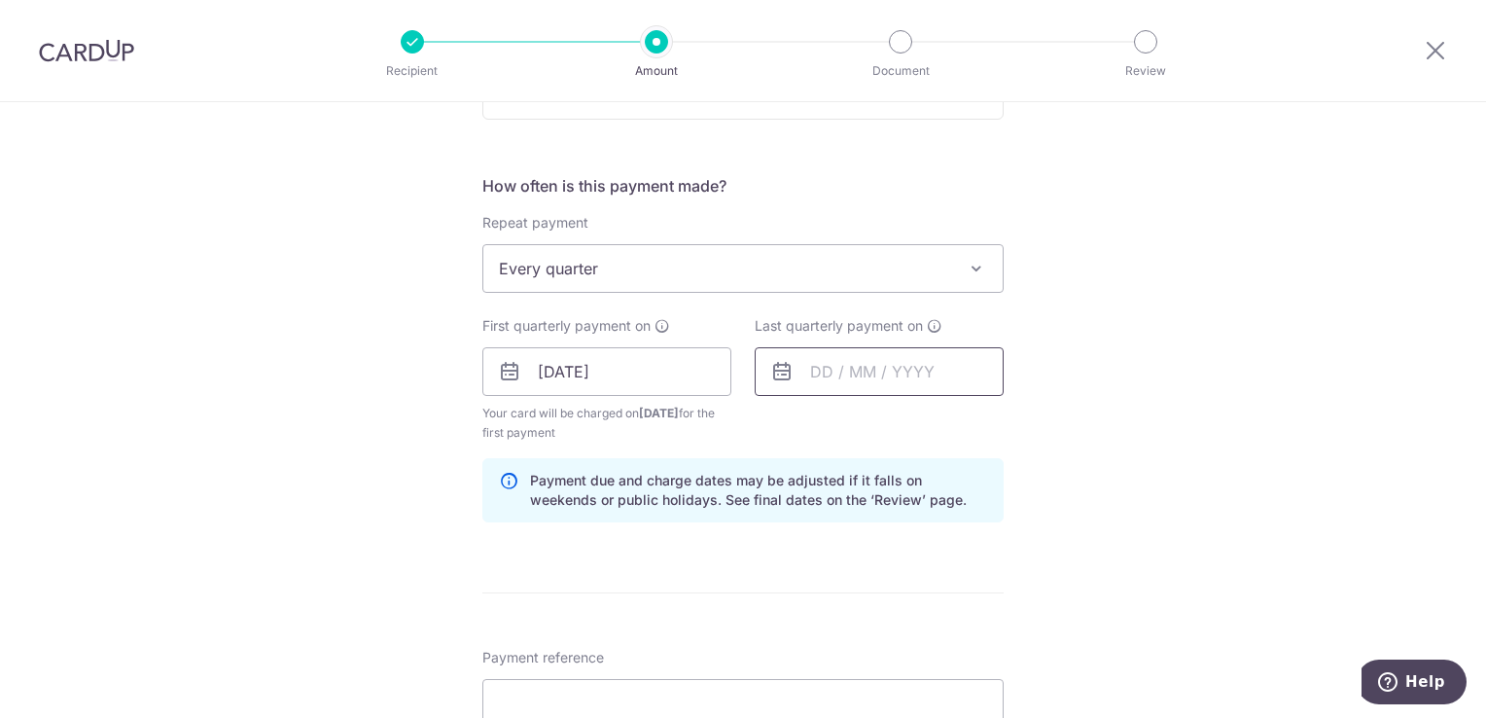
click at [846, 368] on input "text" at bounding box center [879, 371] width 249 height 49
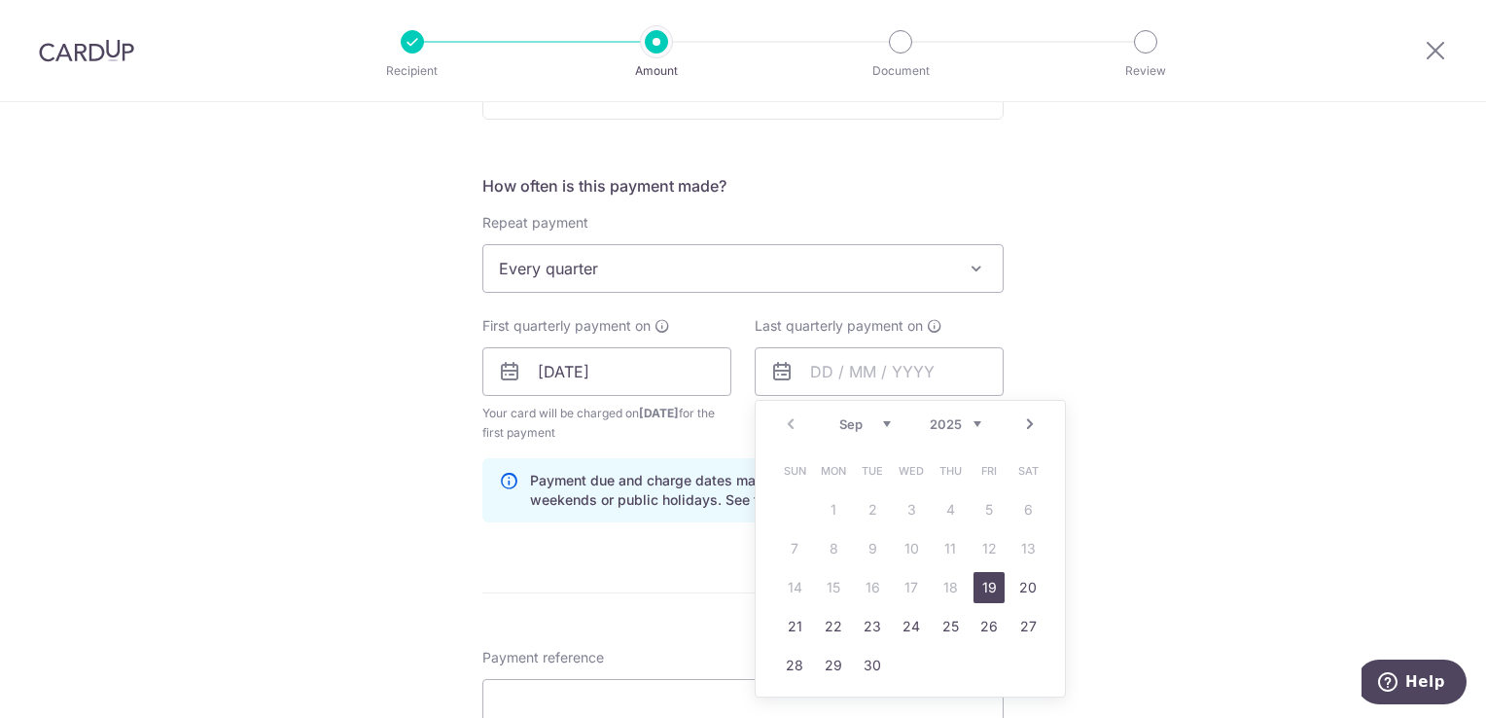
click at [969, 423] on select "2025 2026 2027 2028 2029 2030 2031 2032 2033 2034 2035" at bounding box center [956, 424] width 52 height 16
click at [1012, 586] on link "19" at bounding box center [1027, 587] width 31 height 31
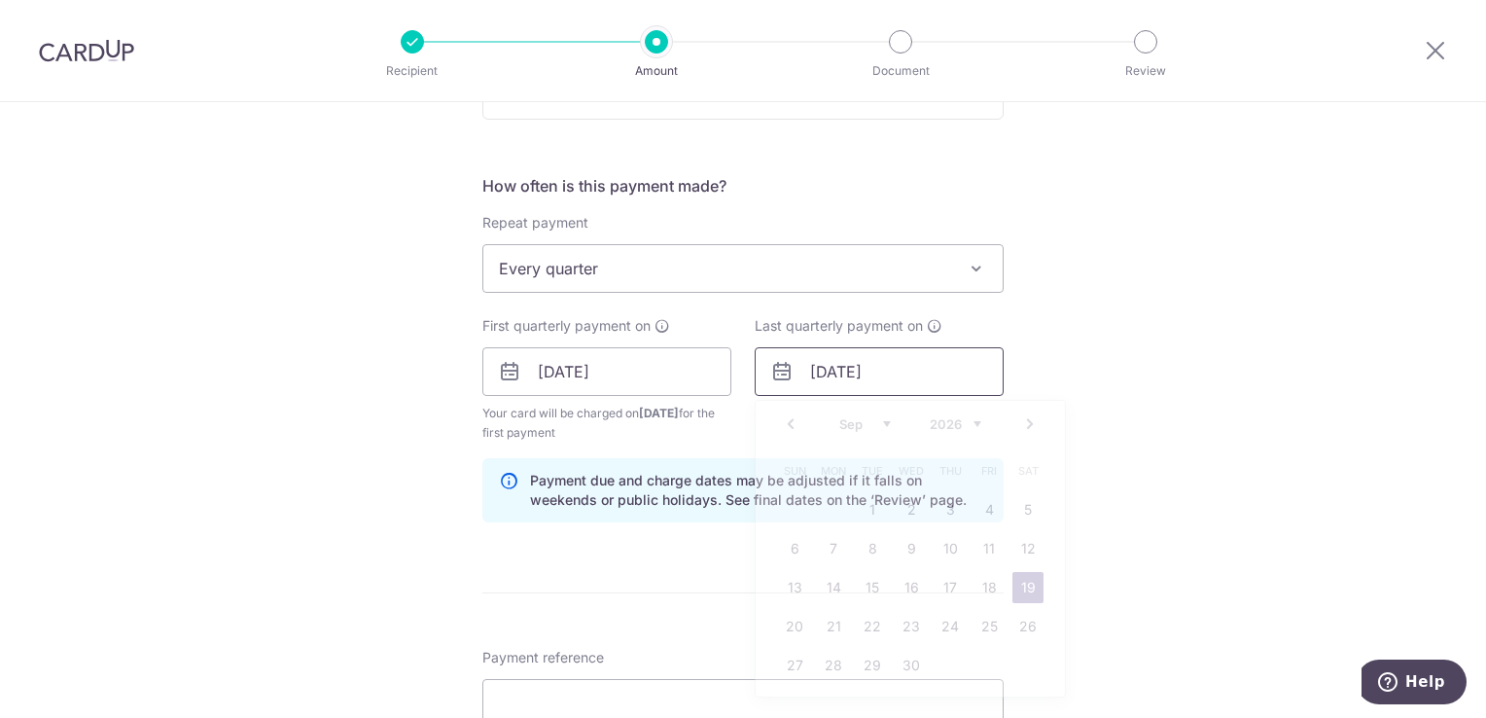
click at [828, 365] on input "19/09/2026" at bounding box center [879, 371] width 249 height 49
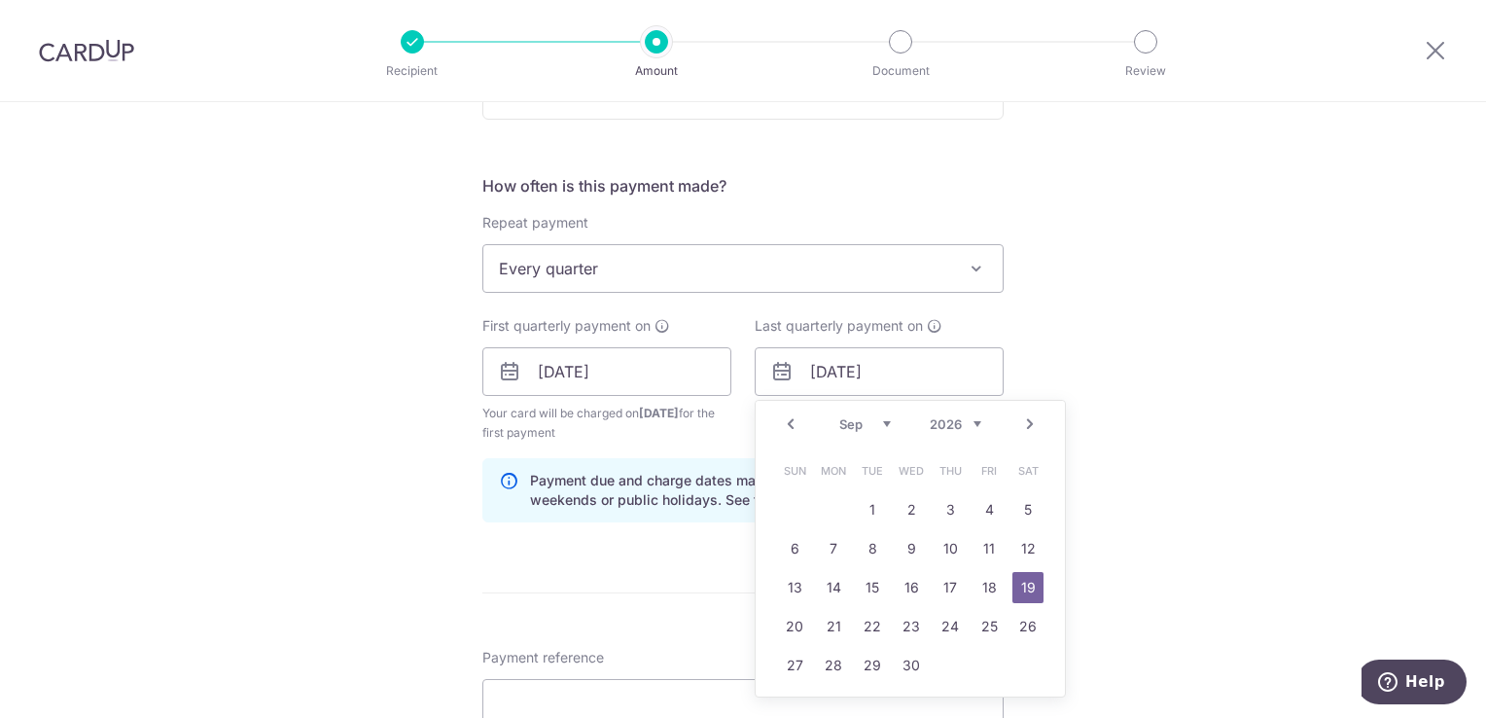
click at [960, 427] on select "2025 2026 2027 2028 2029 2030 2031 2032 2033 2034 2035" at bounding box center [956, 424] width 52 height 16
click at [874, 420] on select "Sep Oct Nov Dec" at bounding box center [865, 424] width 52 height 16
click at [981, 580] on link "19" at bounding box center [989, 587] width 31 height 31
type input "[DATE]"
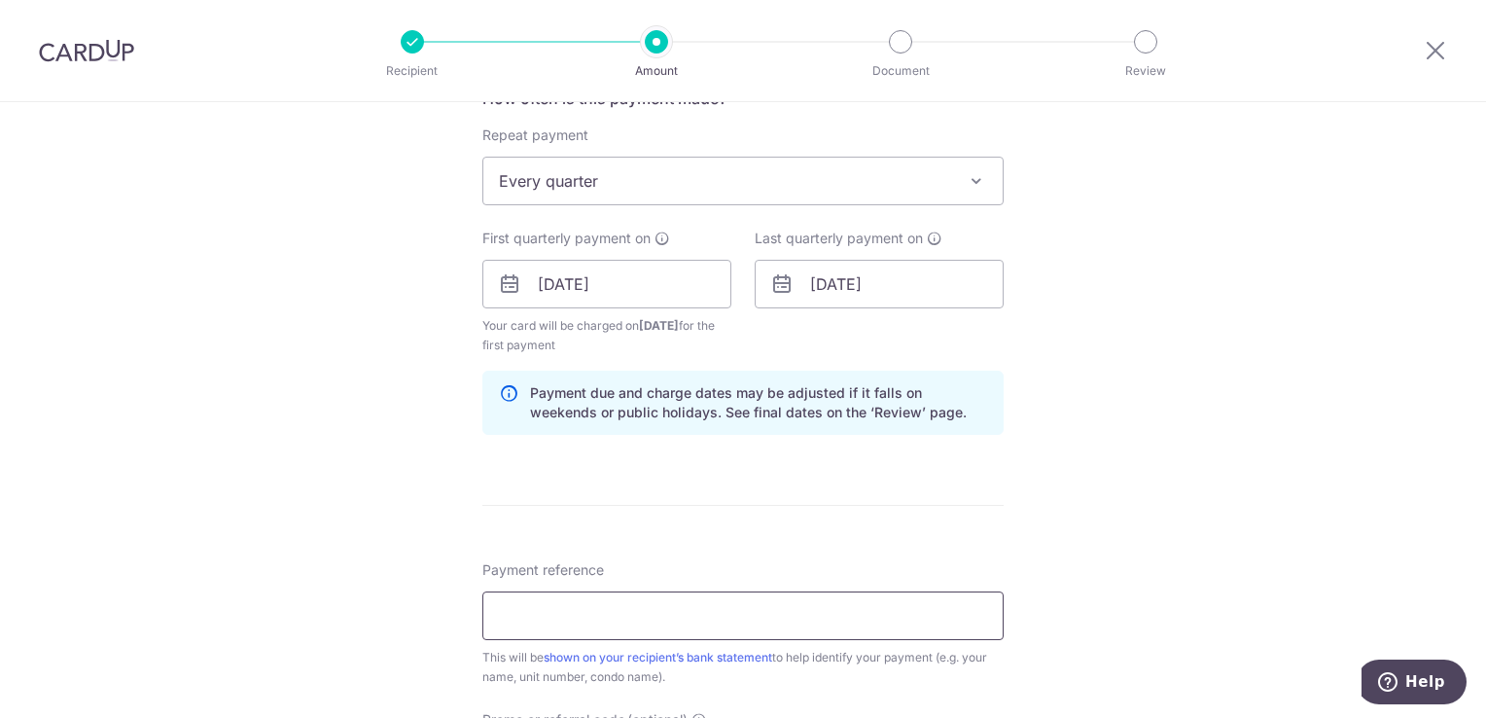
scroll to position [875, 0]
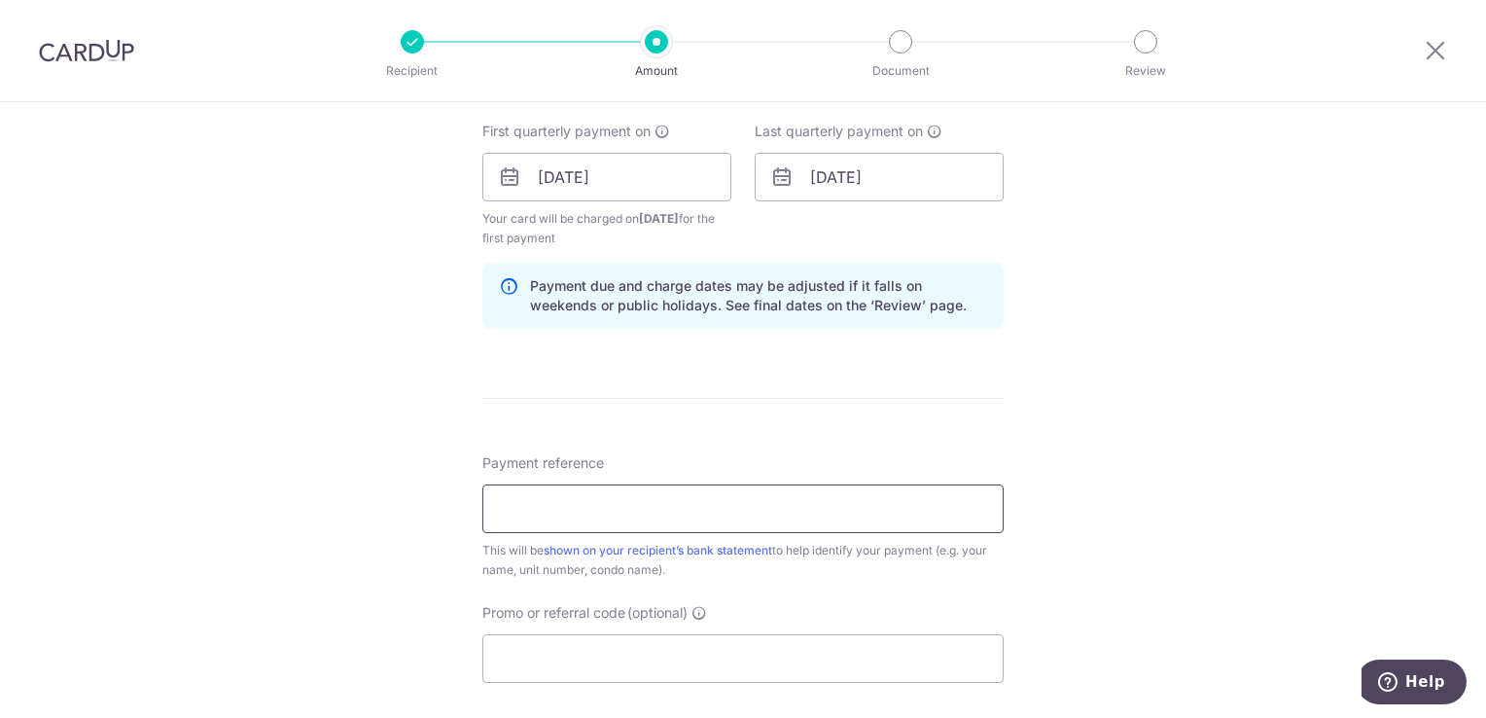
click at [661, 512] on input "Payment reference" at bounding box center [742, 508] width 521 height 49
type input "blk 130145"
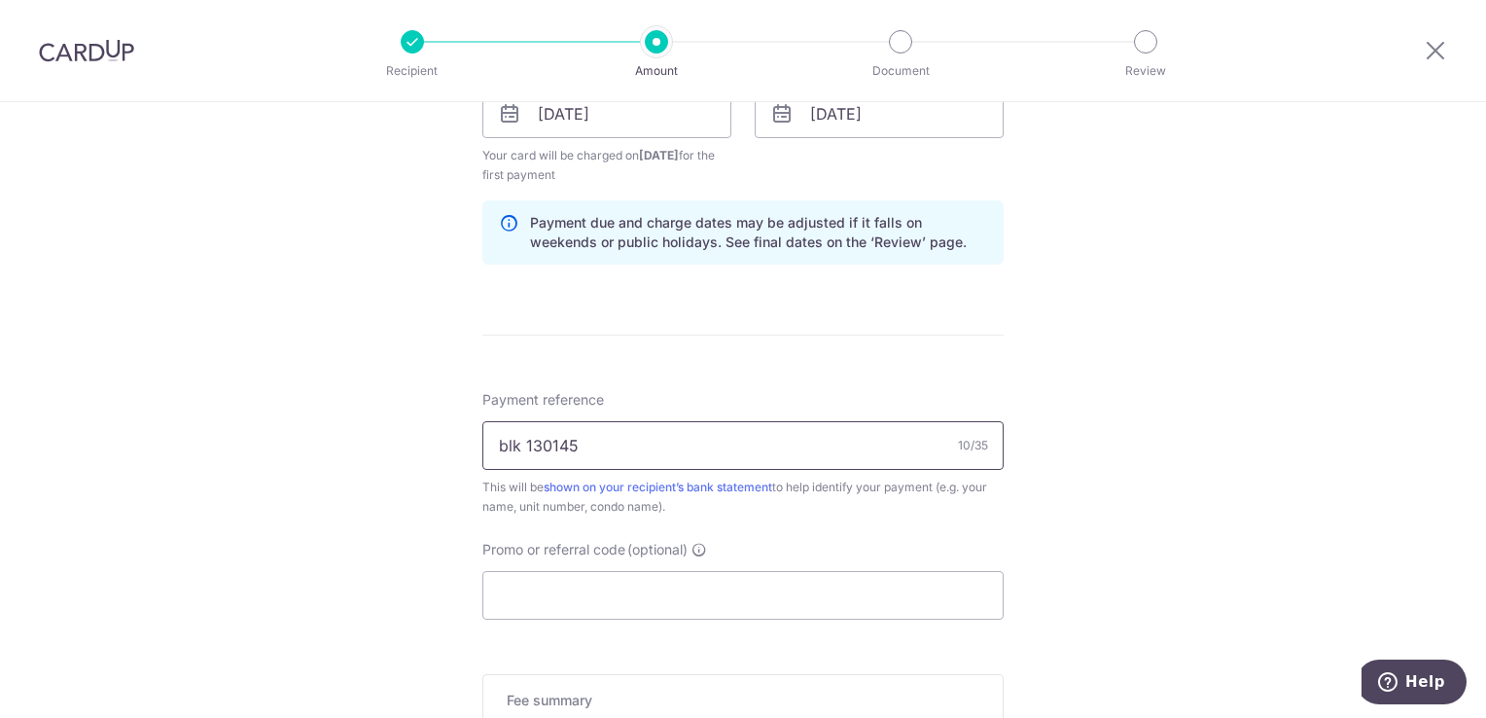
scroll to position [973, 0]
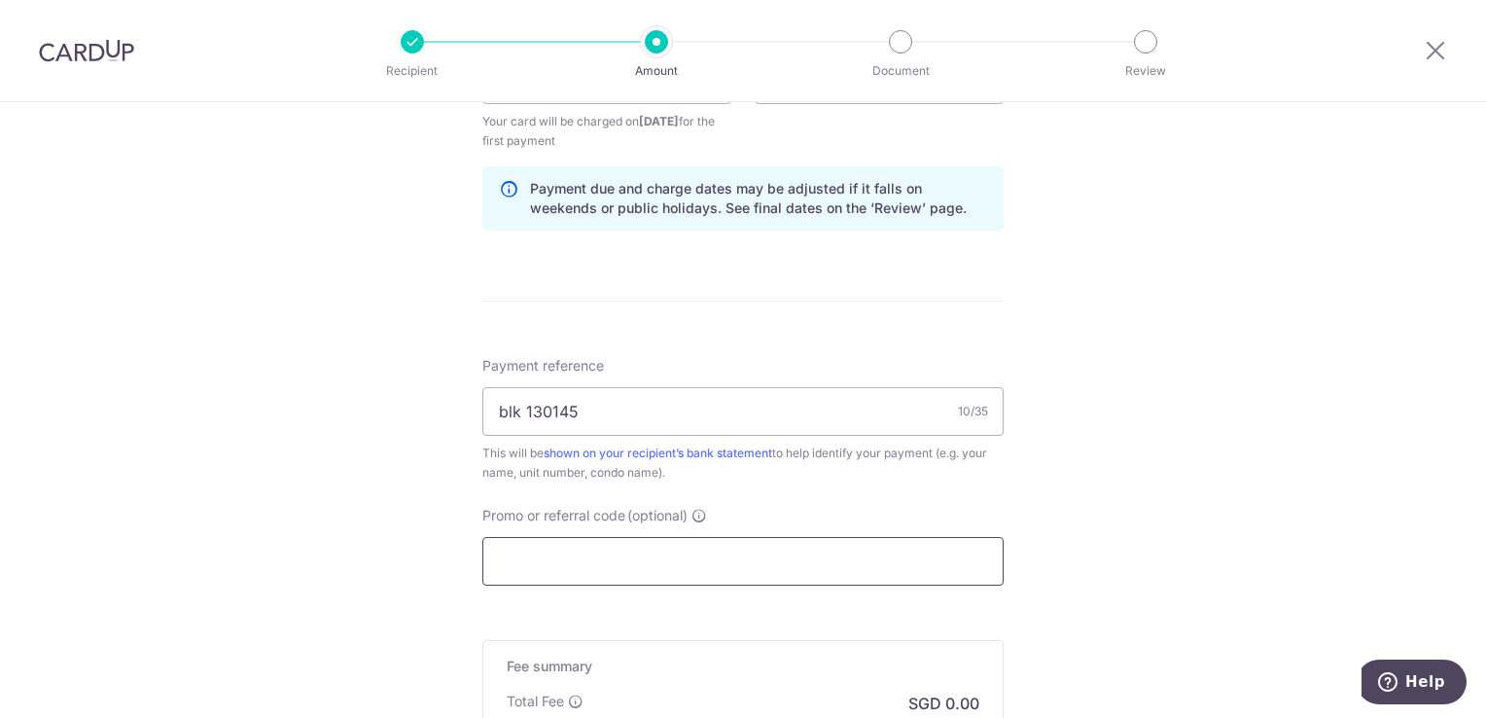
click at [646, 555] on input "Promo or referral code (optional)" at bounding box center [742, 561] width 521 height 49
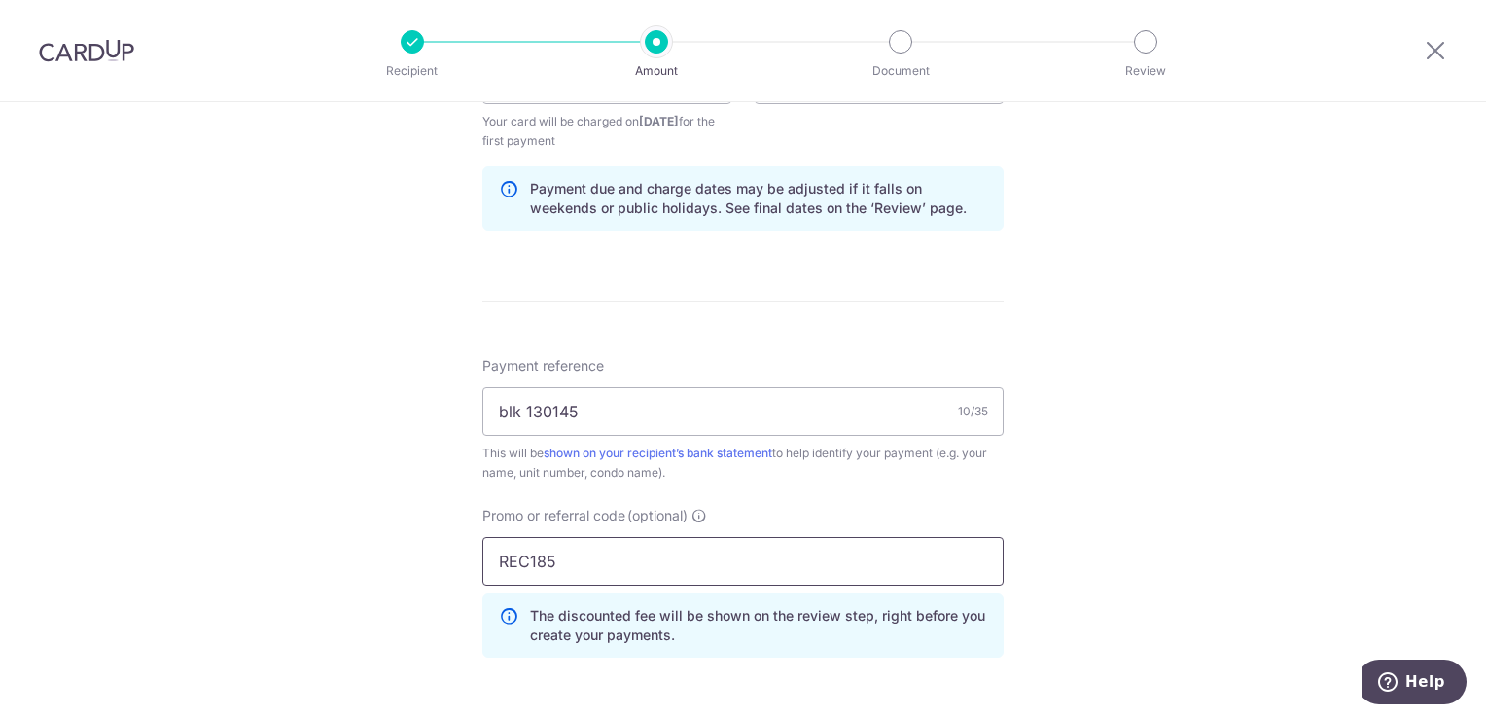
type input "REC185"
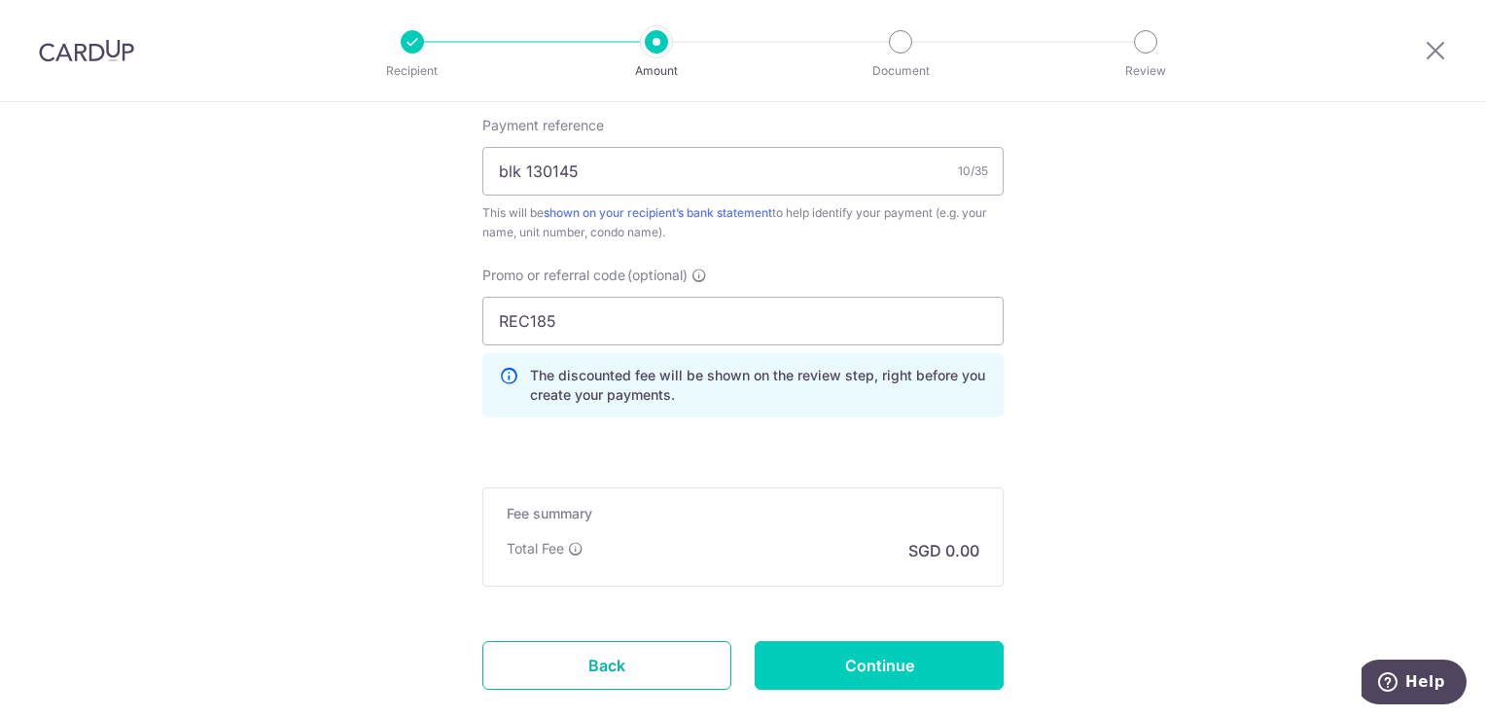
scroll to position [1327, 0]
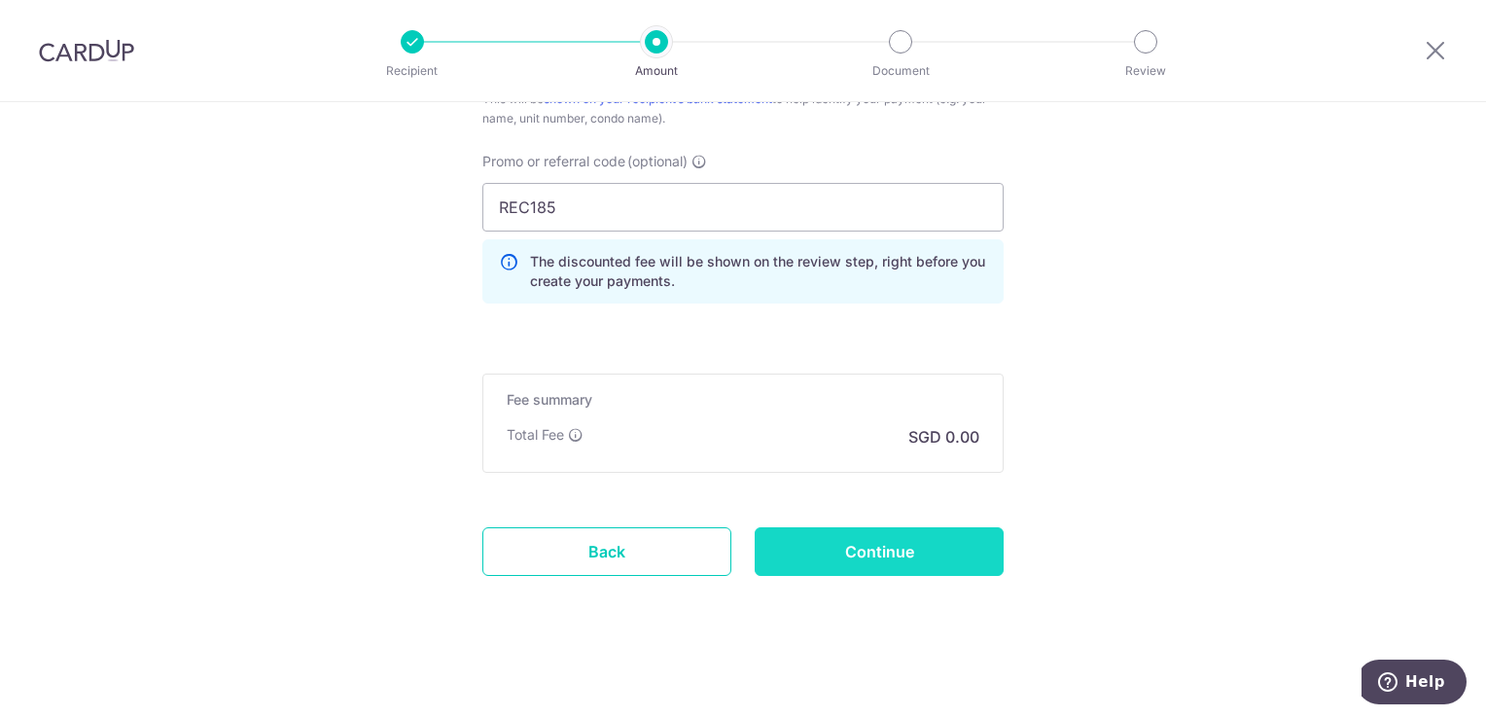
click at [894, 552] on input "Continue" at bounding box center [879, 551] width 249 height 49
type input "Create Schedule"
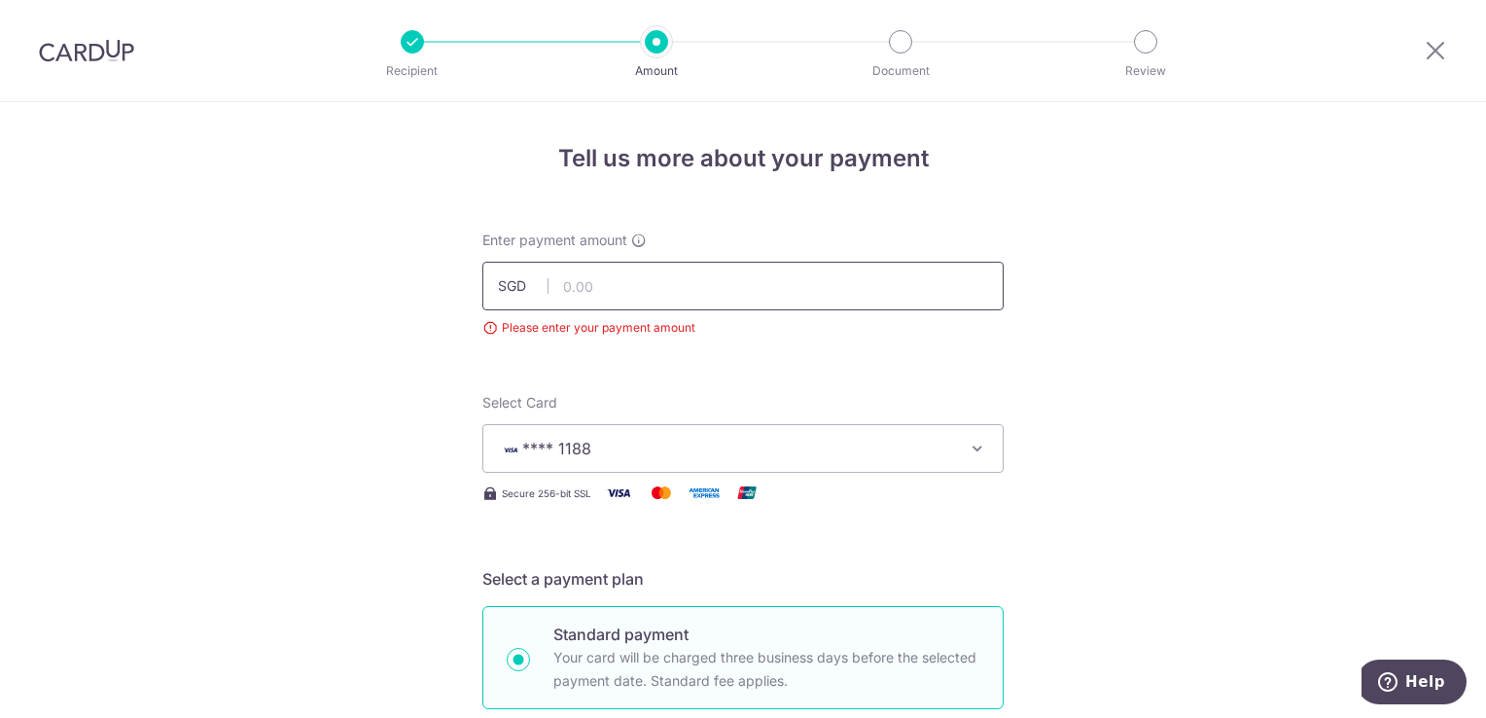
click at [634, 287] on input "text" at bounding box center [742, 286] width 521 height 49
type input "2,022.66"
click at [657, 278] on input "2,022.66" at bounding box center [742, 286] width 521 height 49
type input "2,022.66"
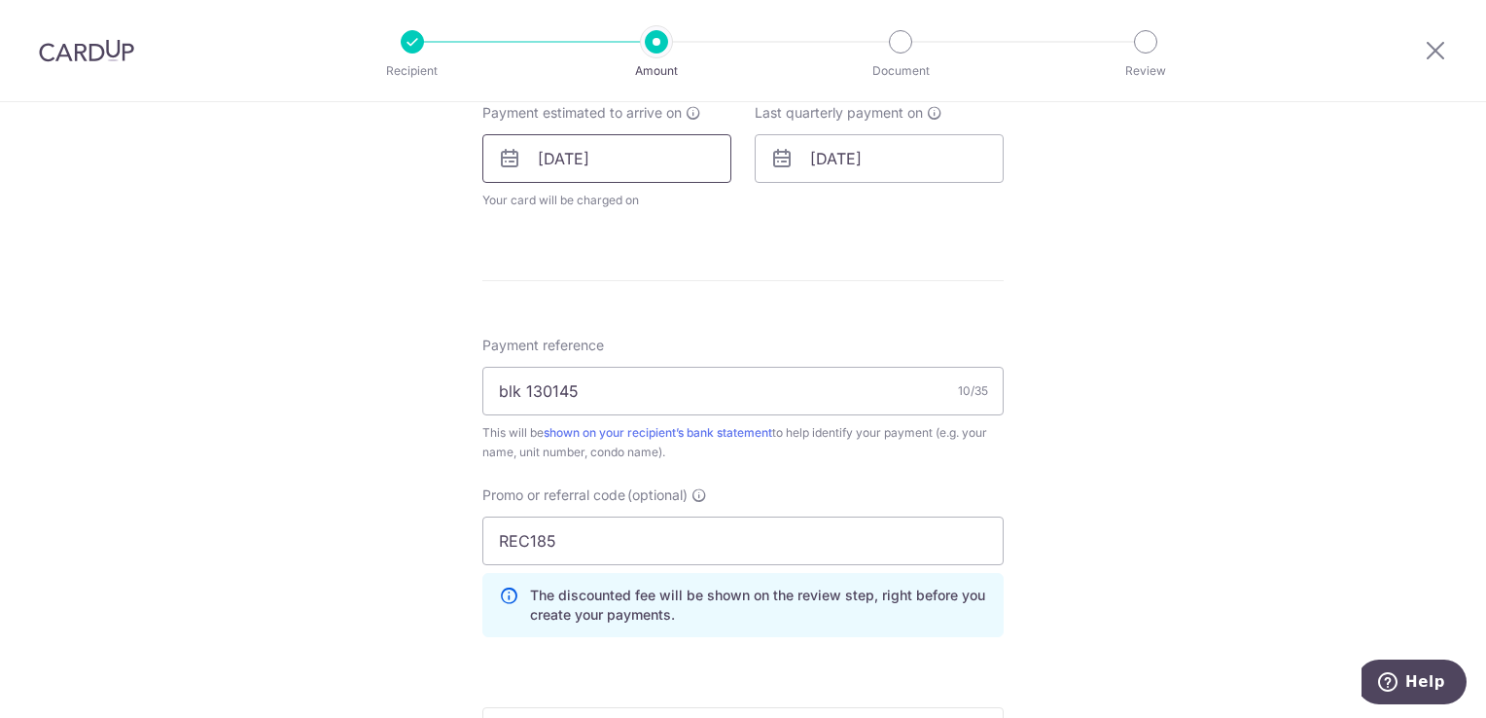
scroll to position [875, 0]
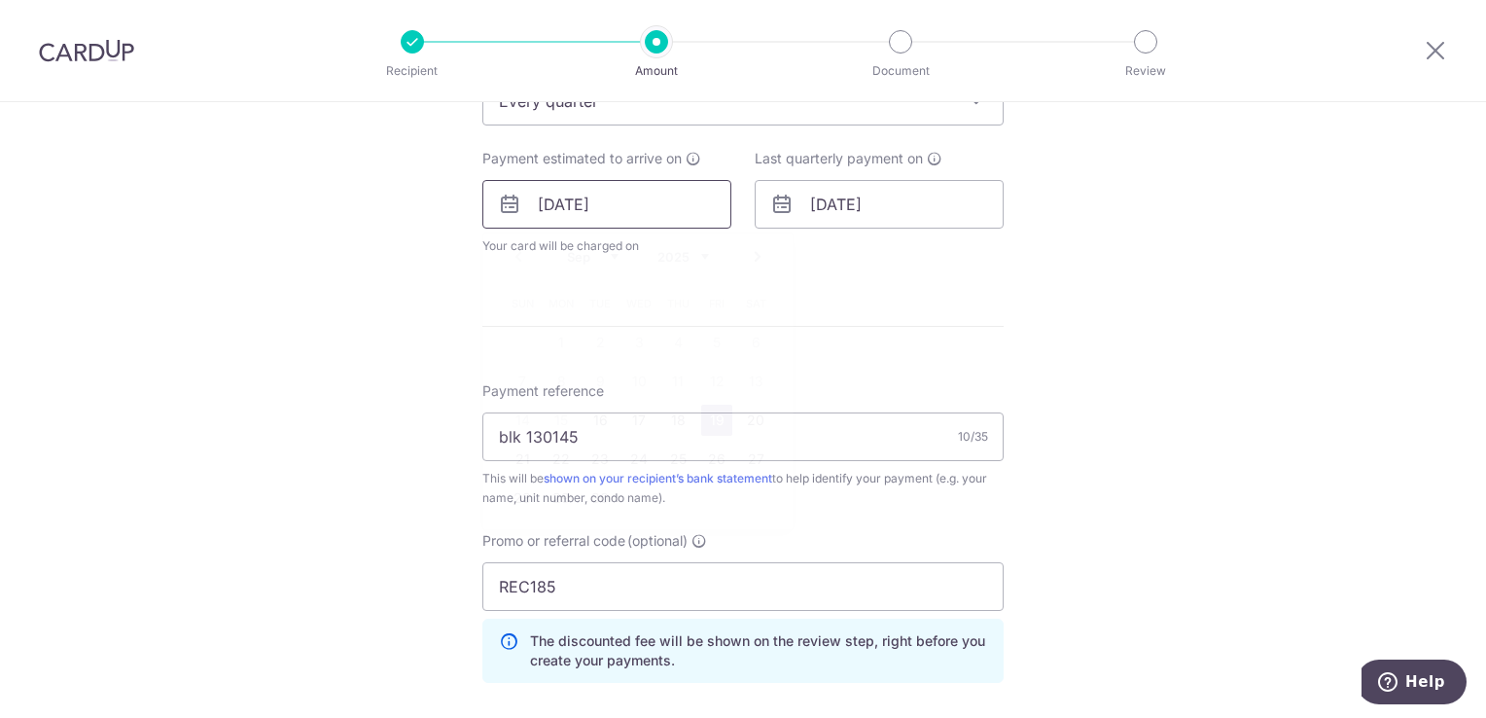
click at [572, 221] on input "[DATE]" at bounding box center [606, 204] width 249 height 49
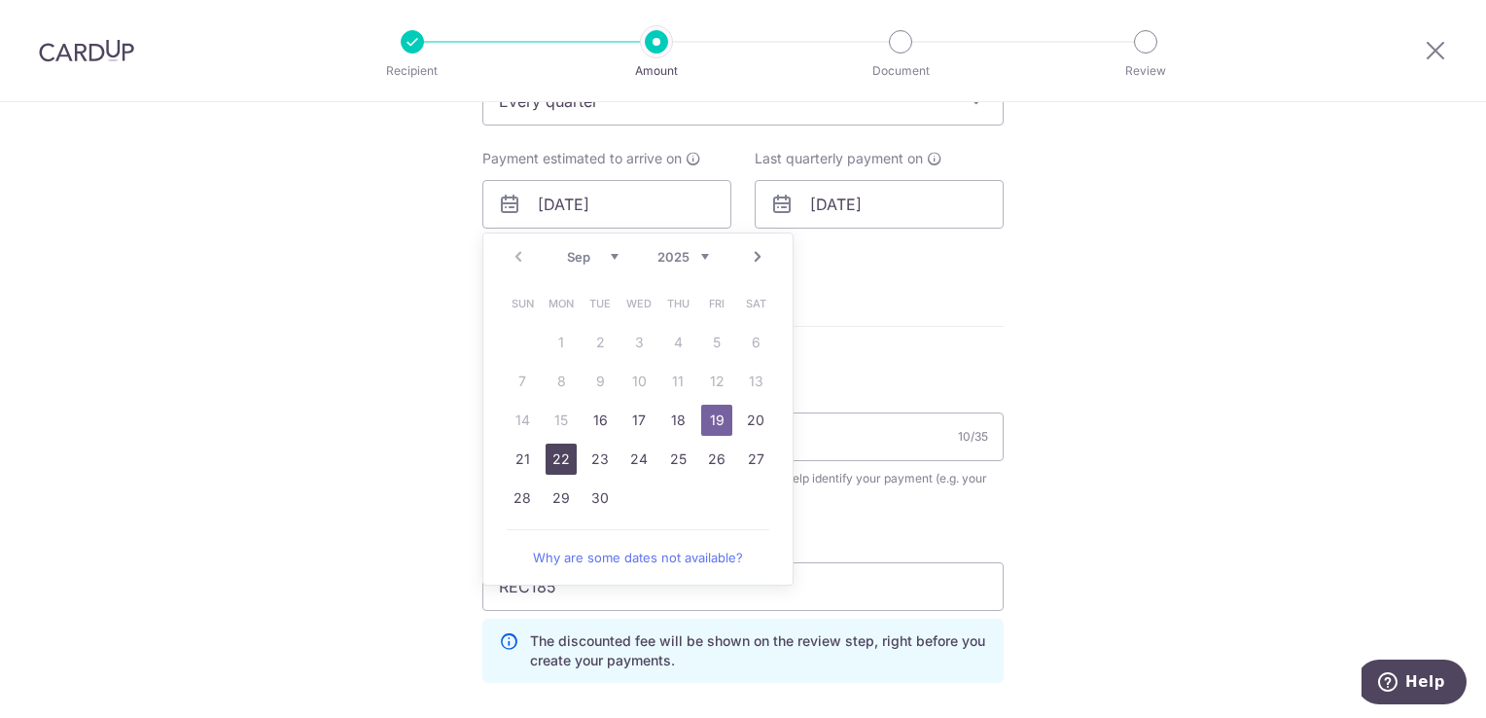
click at [549, 457] on link "22" at bounding box center [561, 459] width 31 height 31
type input "[DATE]"
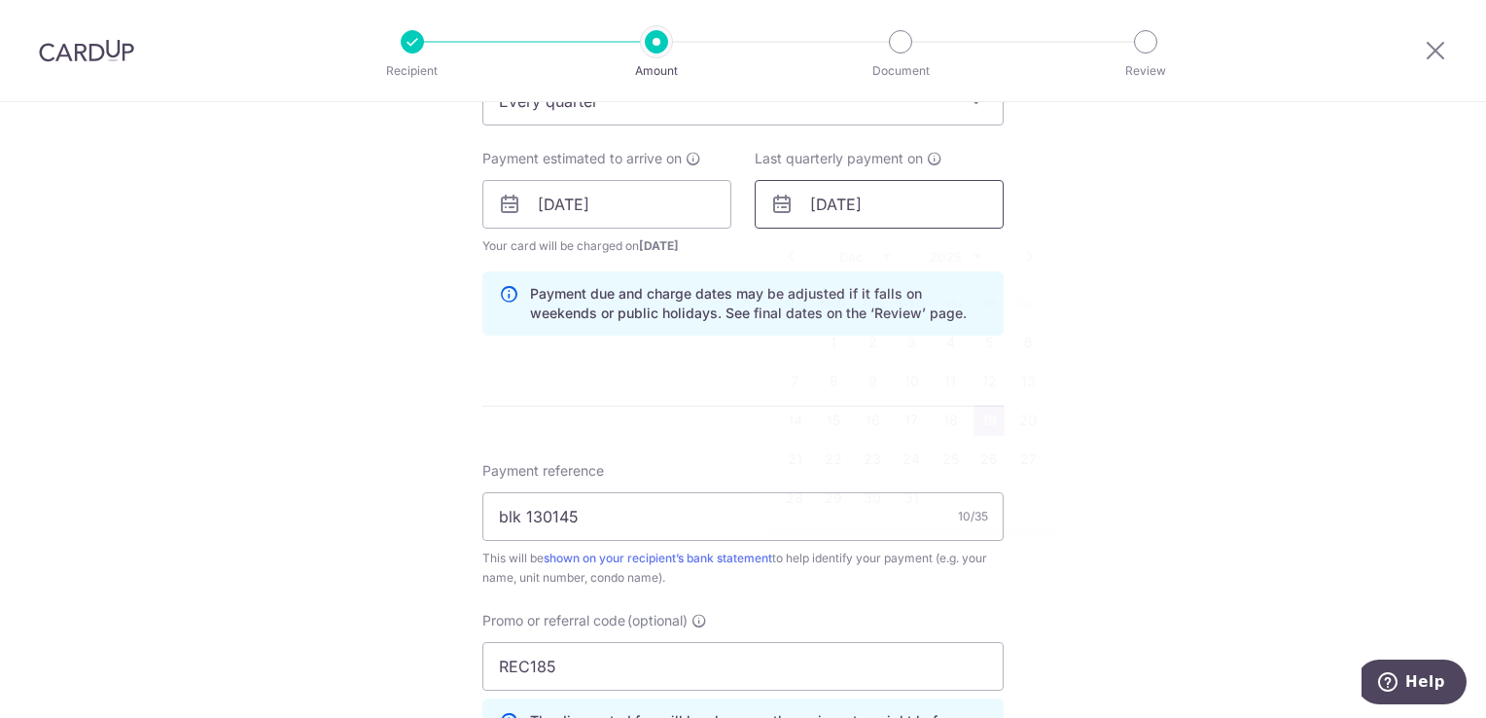
click at [811, 219] on input "[DATE]" at bounding box center [879, 204] width 249 height 49
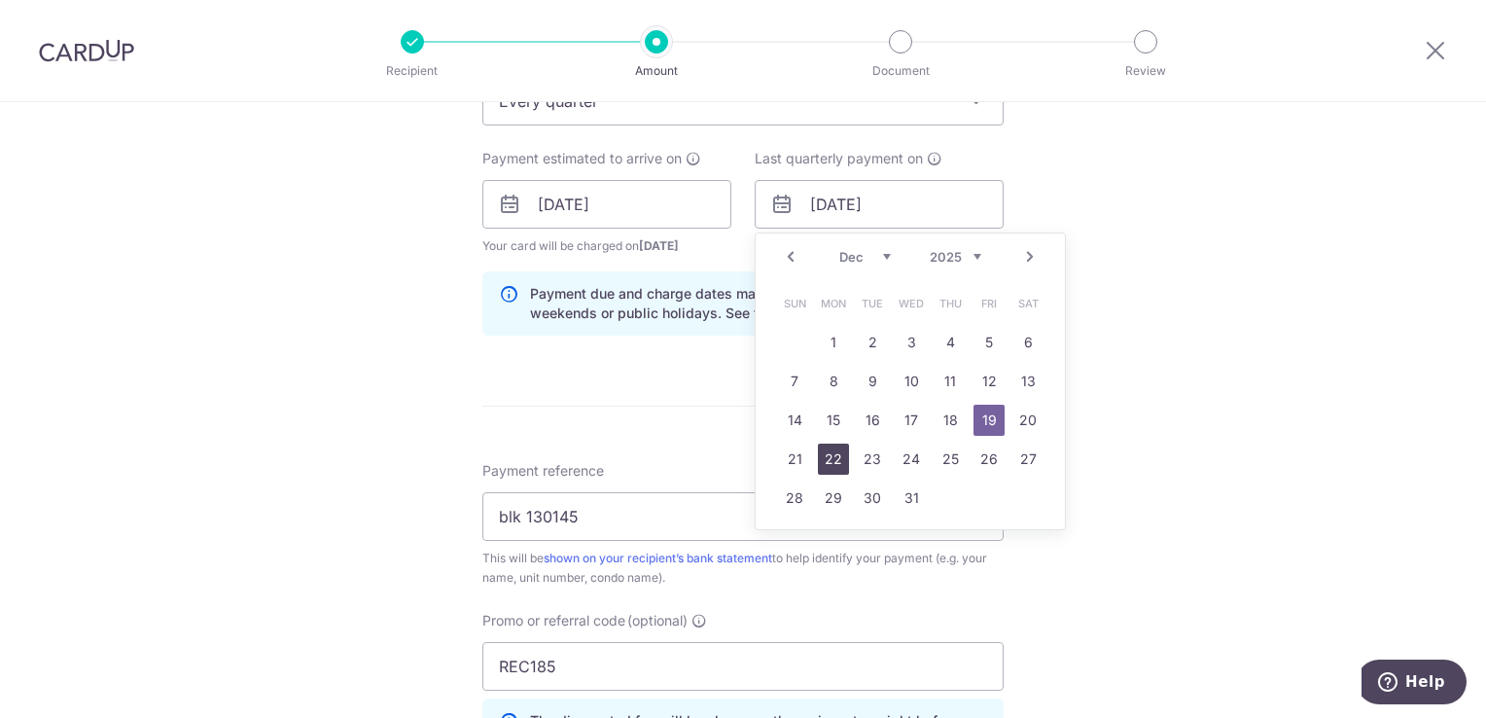
click at [825, 459] on link "22" at bounding box center [833, 459] width 31 height 31
type input "[DATE]"
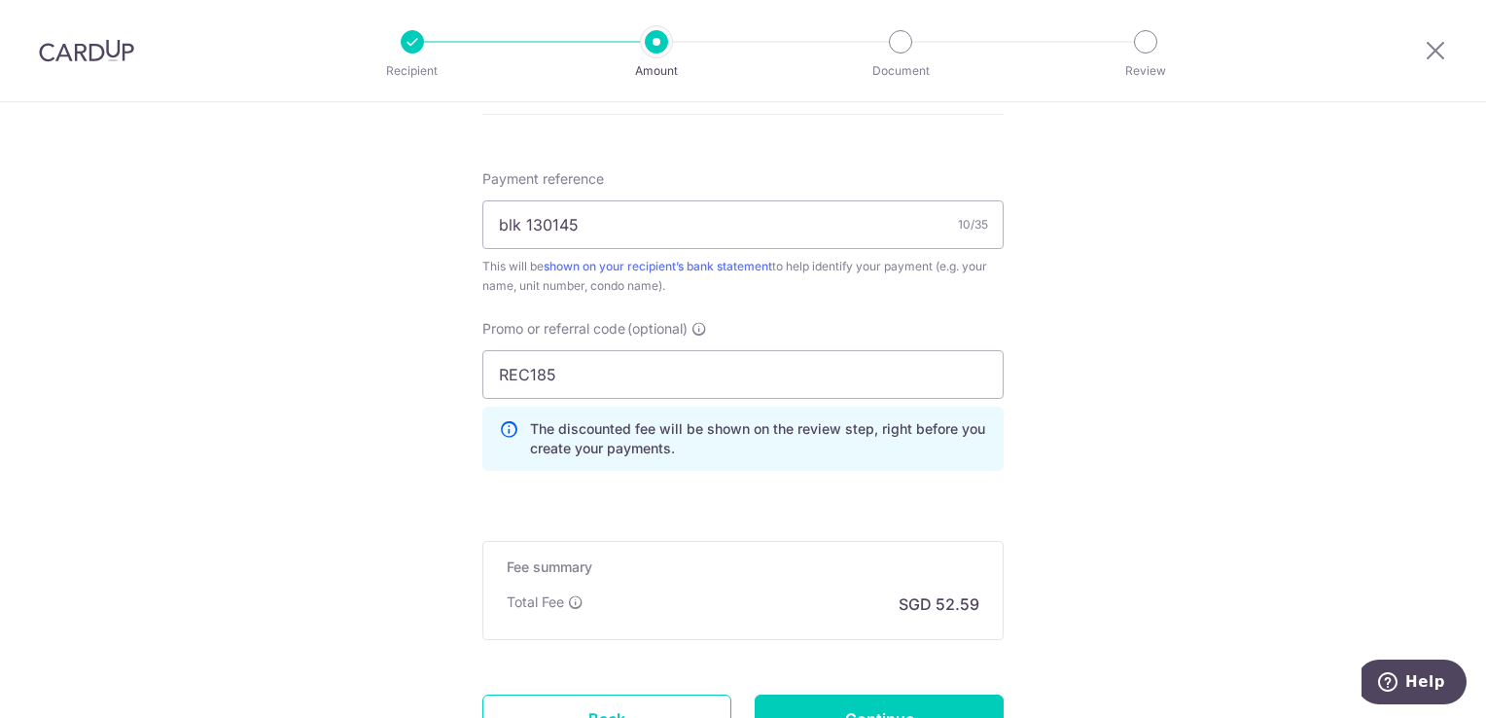
scroll to position [1264, 0]
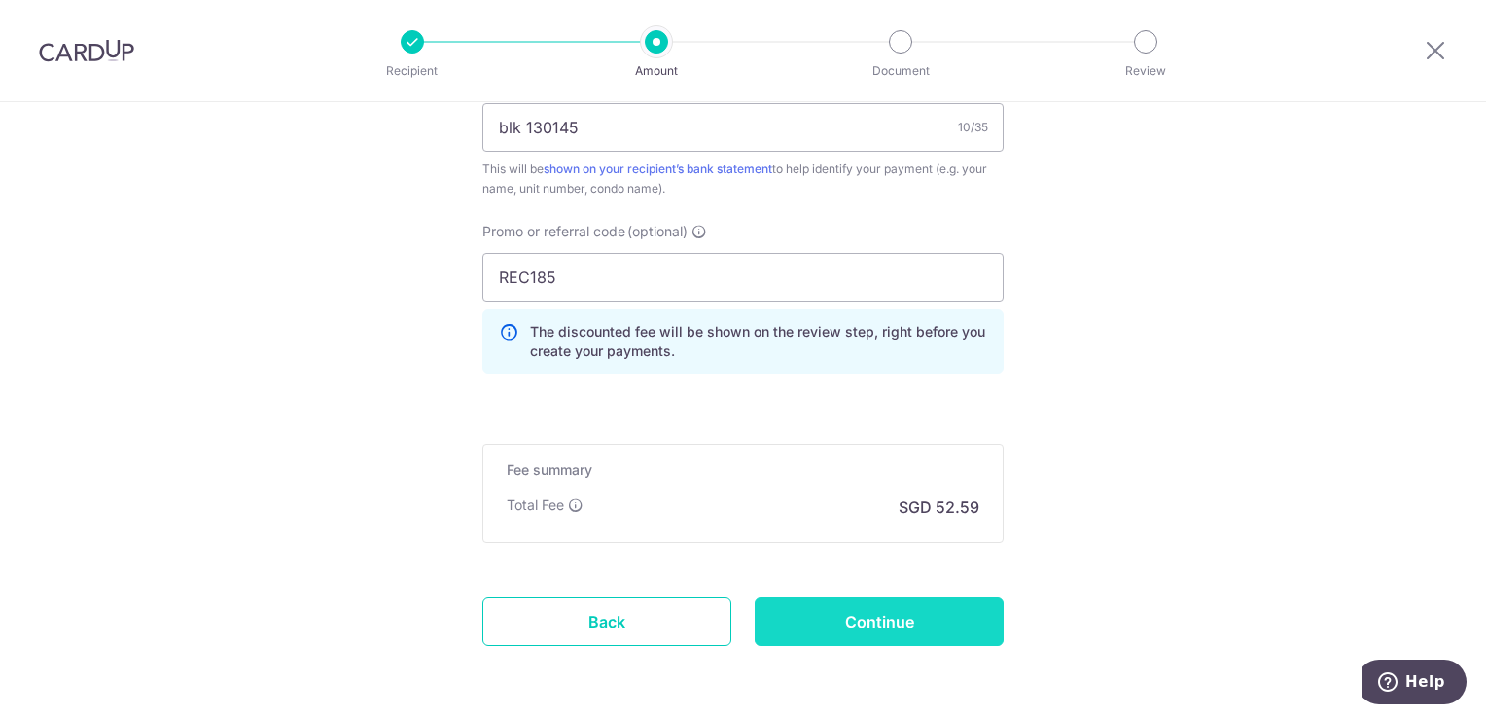
click at [897, 617] on input "Continue" at bounding box center [879, 621] width 249 height 49
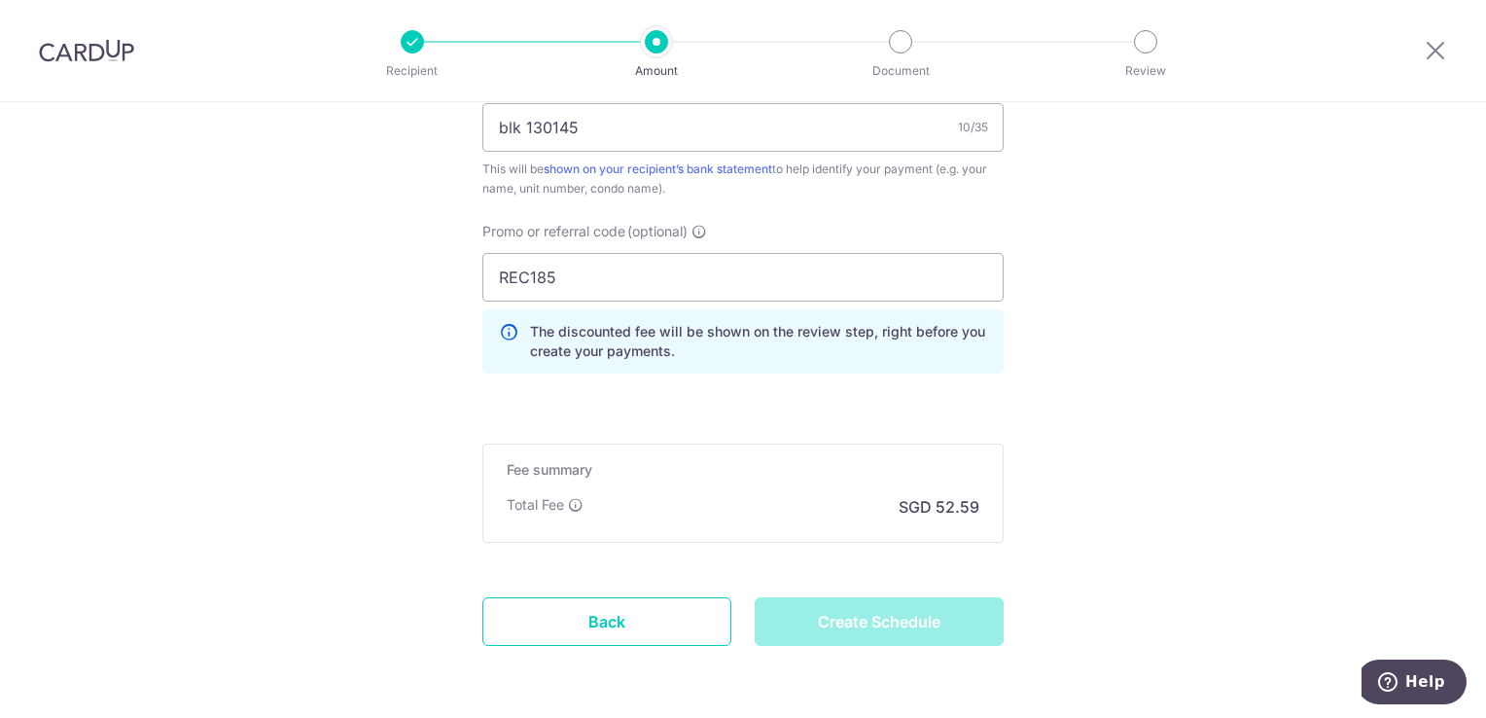
type input "Create Schedule"
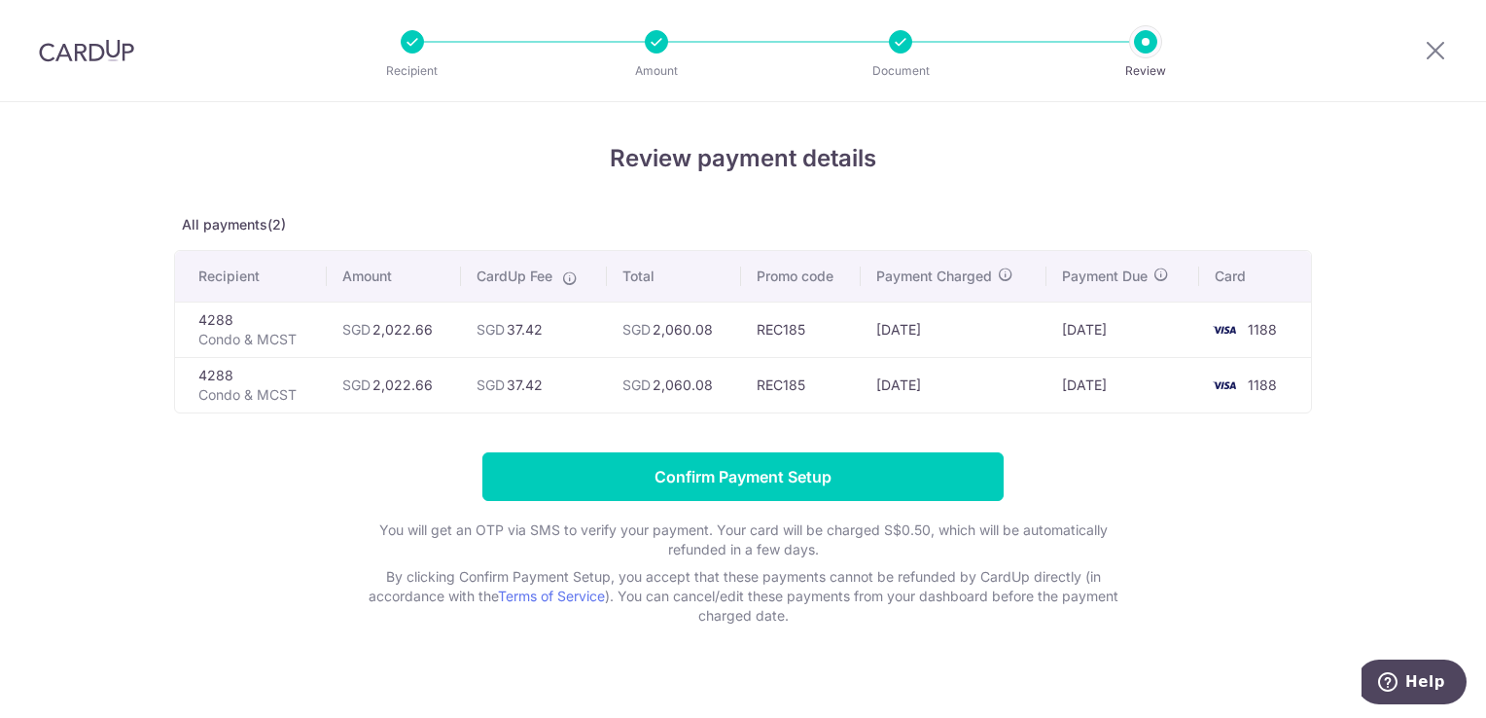
scroll to position [20, 0]
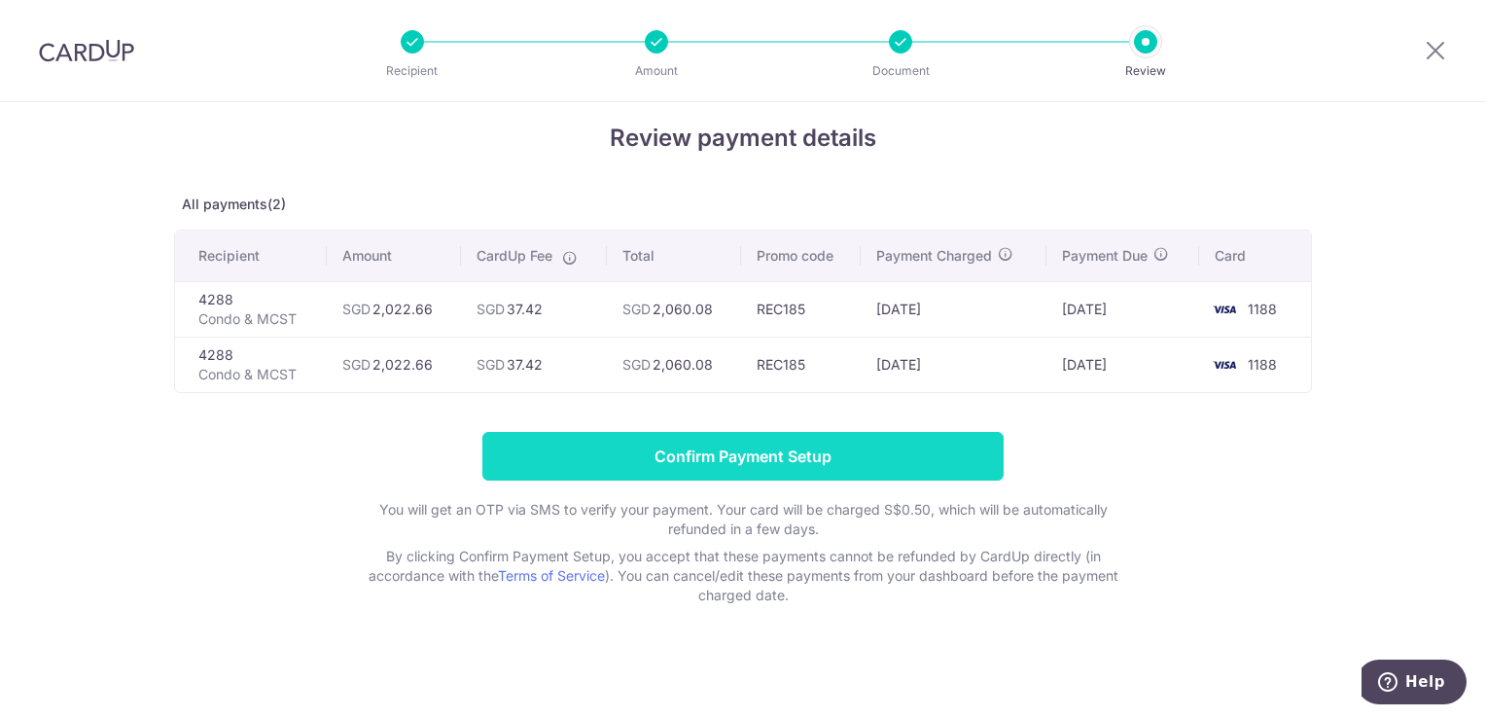
click at [754, 461] on input "Confirm Payment Setup" at bounding box center [742, 456] width 521 height 49
